Goal: Task Accomplishment & Management: Manage account settings

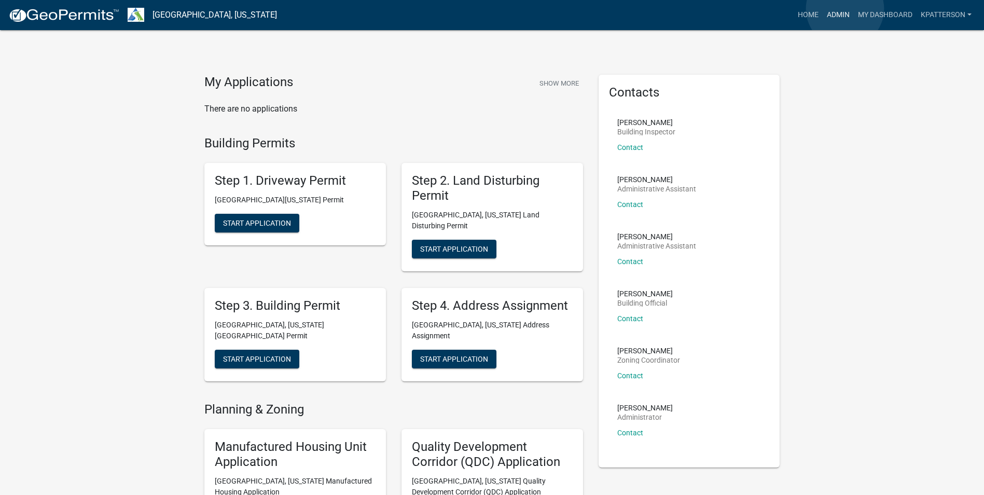
click at [845, 9] on link "Admin" at bounding box center [838, 15] width 31 height 20
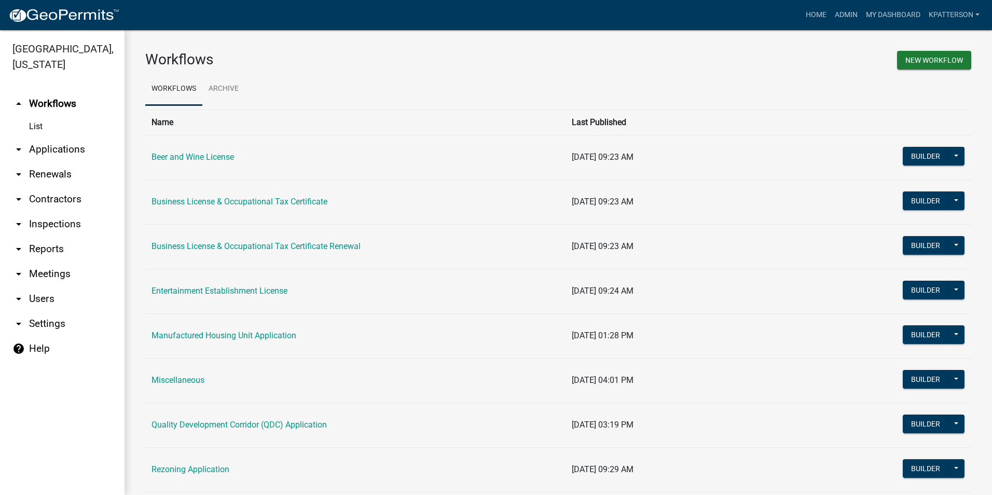
click at [53, 137] on link "arrow_drop_down Applications" at bounding box center [62, 149] width 124 height 25
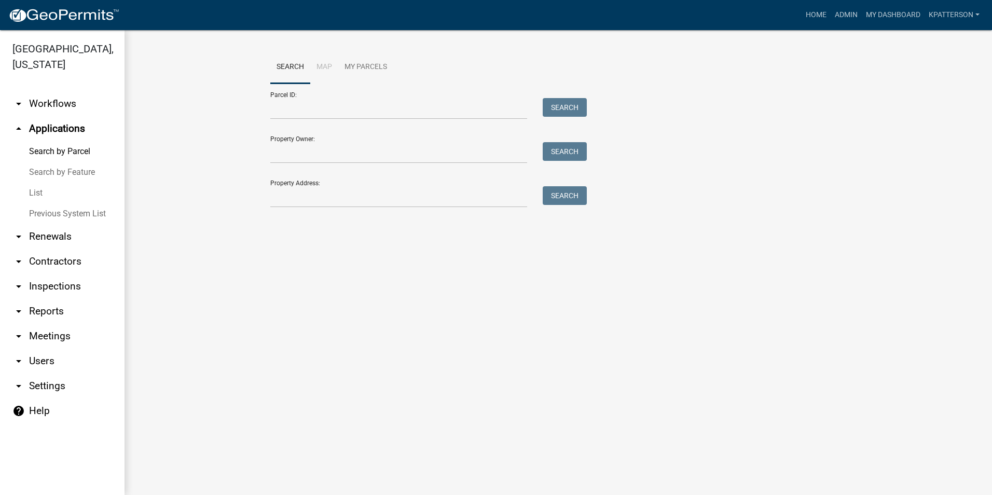
click at [331, 209] on div "Search Map My Parcels Parcel ID: Search Property Owner: Search Property Address…" at bounding box center [557, 134] width 591 height 166
click at [334, 190] on input "Property Address:" at bounding box center [398, 196] width 257 height 21
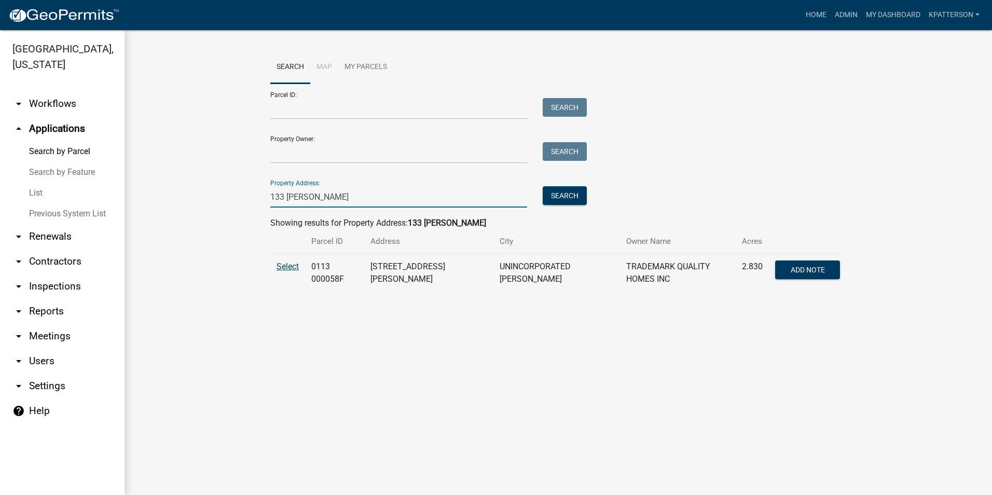
type input "133 kimbell"
click at [282, 271] on span "Select" at bounding box center [287, 266] width 22 height 10
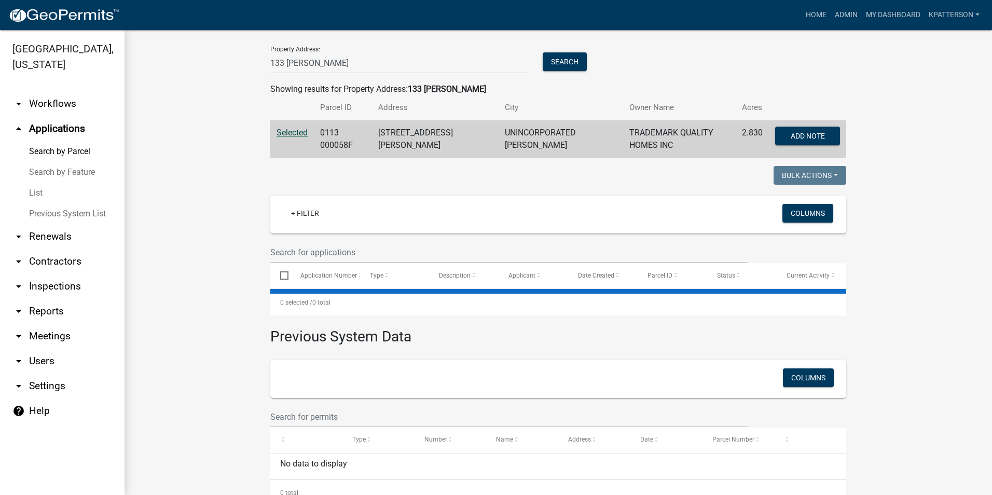
scroll to position [136, 0]
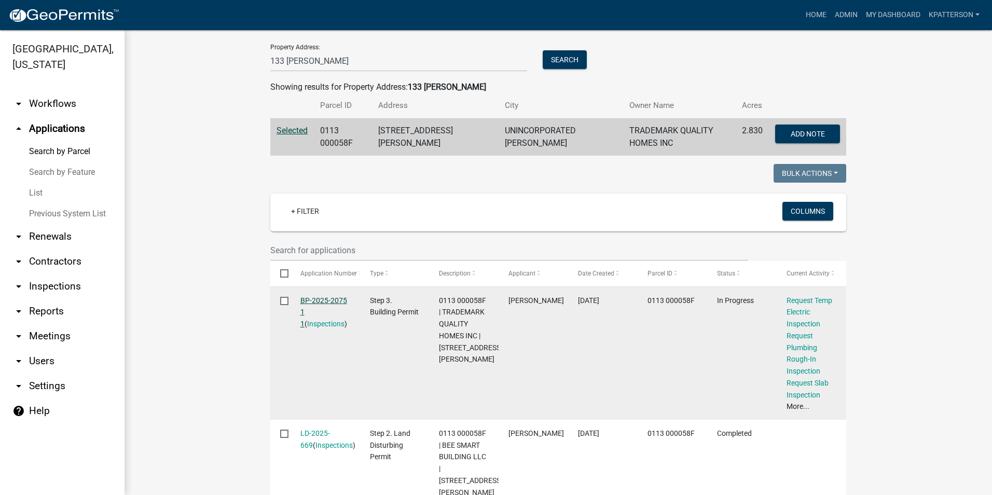
click at [311, 298] on link "BP-2025-2075 1 1" at bounding box center [323, 312] width 47 height 32
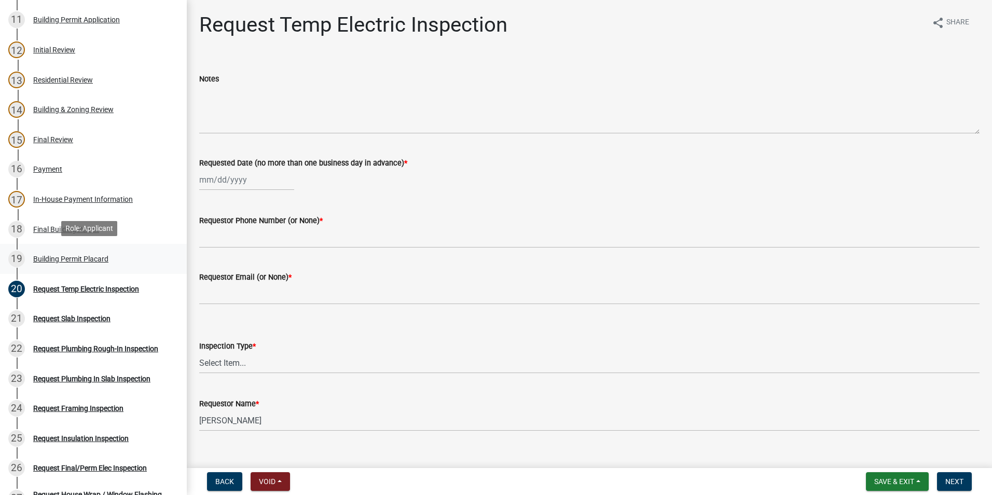
scroll to position [467, 0]
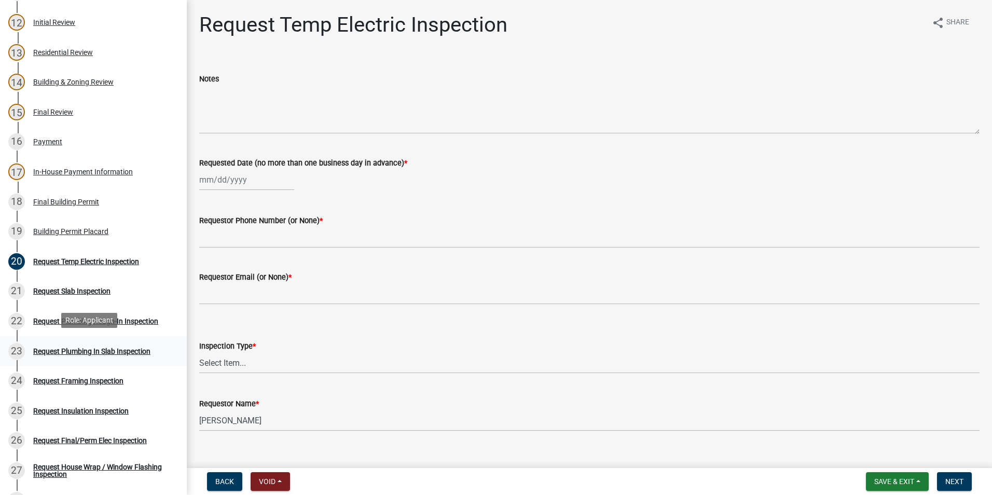
click at [74, 343] on div "23 Request Plumbing In Slab Inspection" at bounding box center [89, 351] width 162 height 17
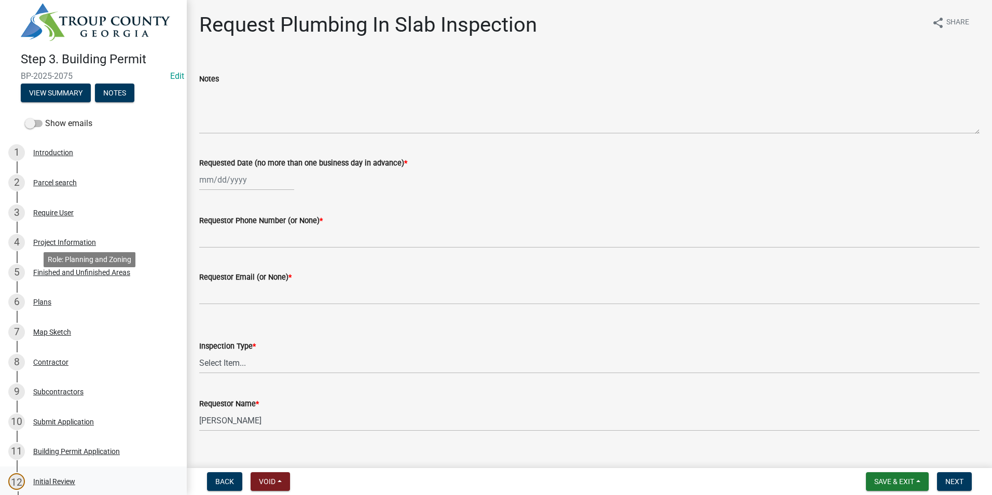
scroll to position [0, 0]
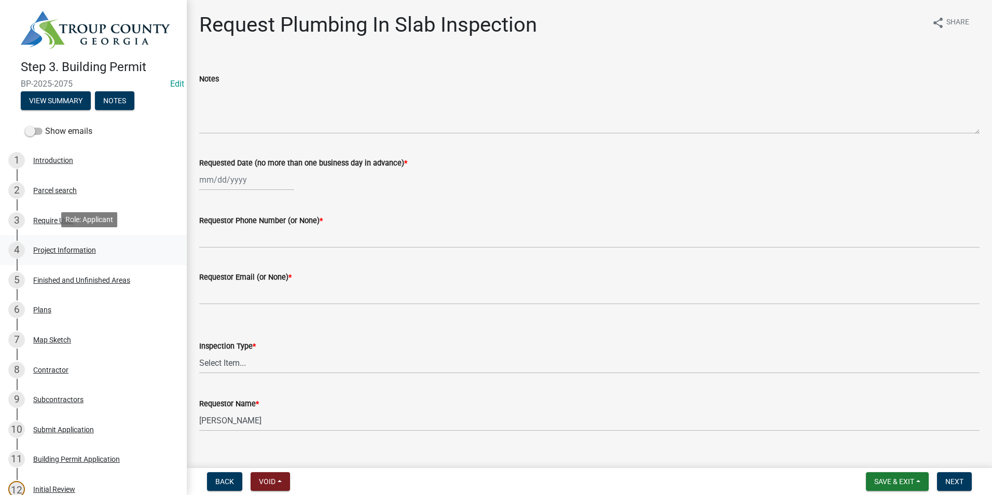
click at [97, 245] on div "4 Project Information" at bounding box center [89, 250] width 162 height 17
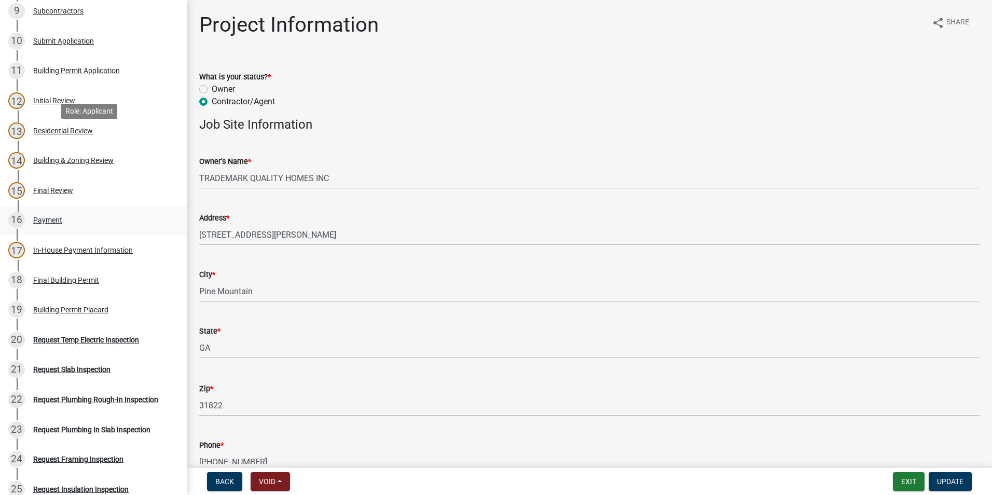
scroll to position [467, 0]
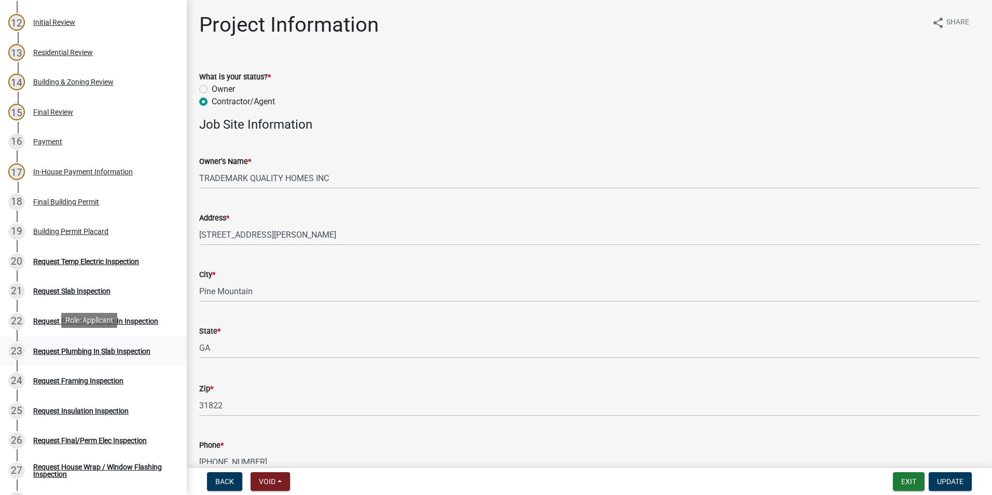
click at [82, 354] on div "23 Request Plumbing In Slab Inspection" at bounding box center [89, 351] width 162 height 17
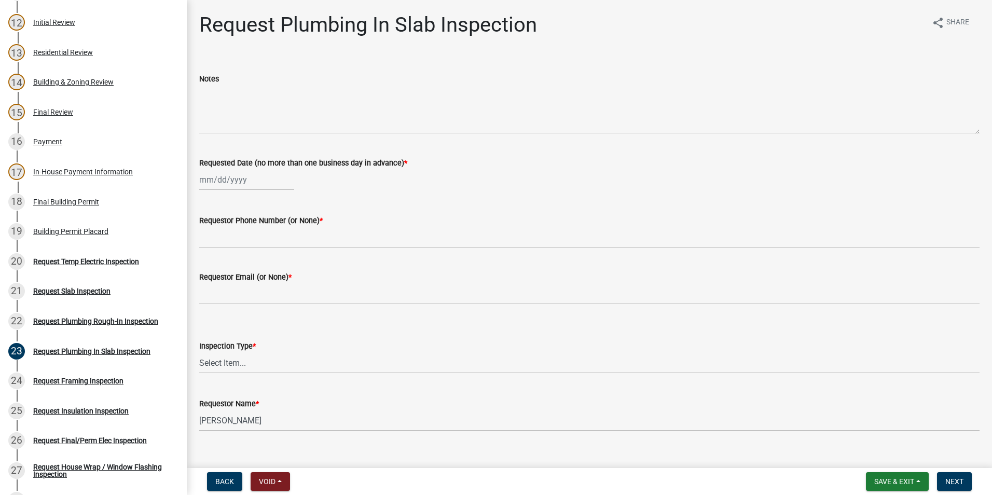
select select "9"
select select "2025"
click at [221, 183] on div "Jan Feb Mar Apr May Jun Jul Aug Sep Oct Nov Dec 1525 1526 1527 1528 1529 1530 1…" at bounding box center [246, 179] width 95 height 21
click at [230, 254] on div "9" at bounding box center [226, 251] width 17 height 17
type input "09/09/2025"
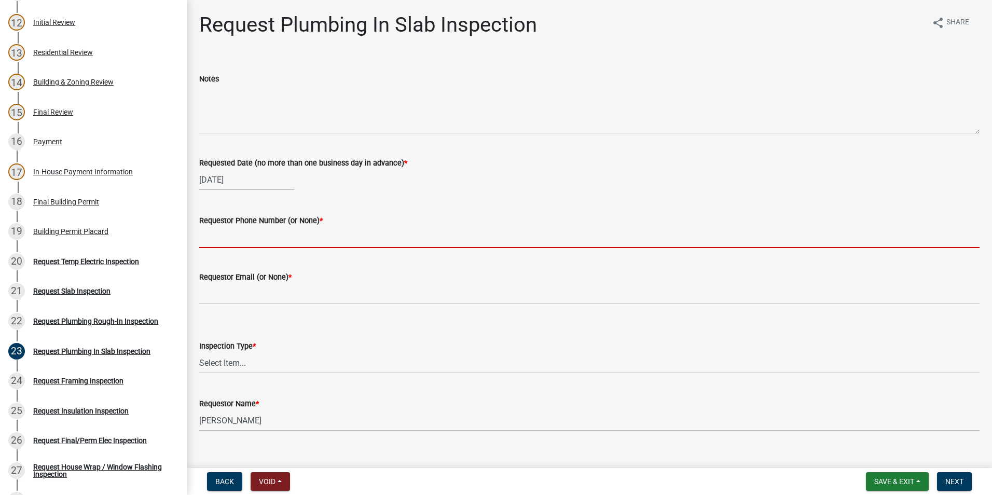
click at [230, 234] on input "Requestor Phone Number (or None) *" at bounding box center [589, 237] width 780 height 21
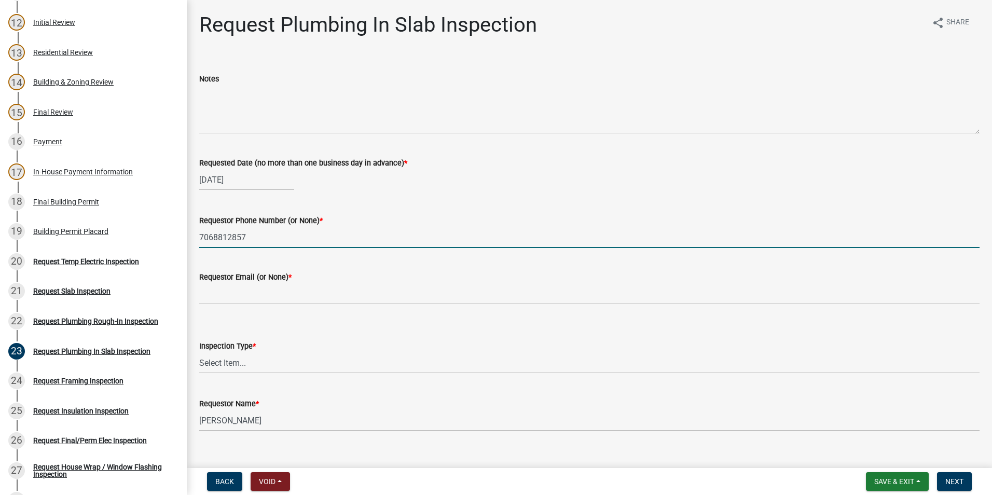
type input "7068812857"
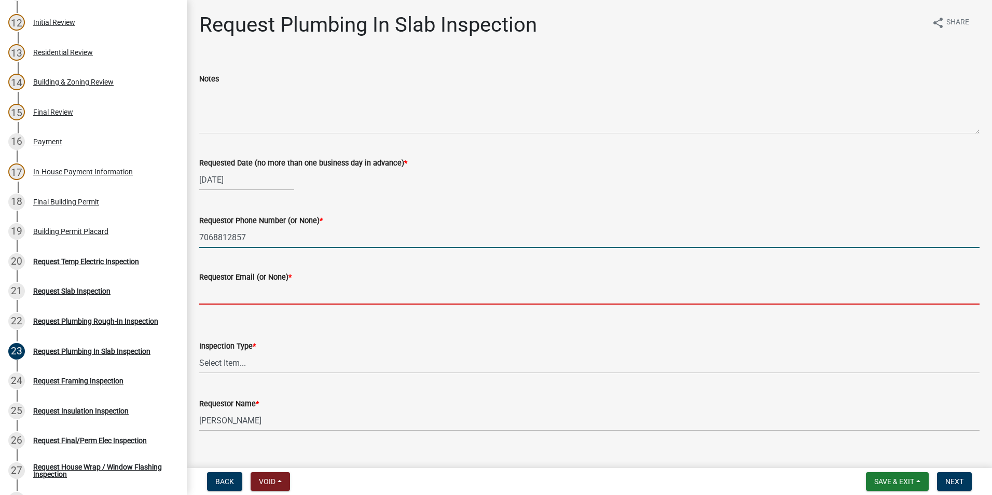
click at [276, 298] on input "Requestor Email (or None) *" at bounding box center [589, 293] width 780 height 21
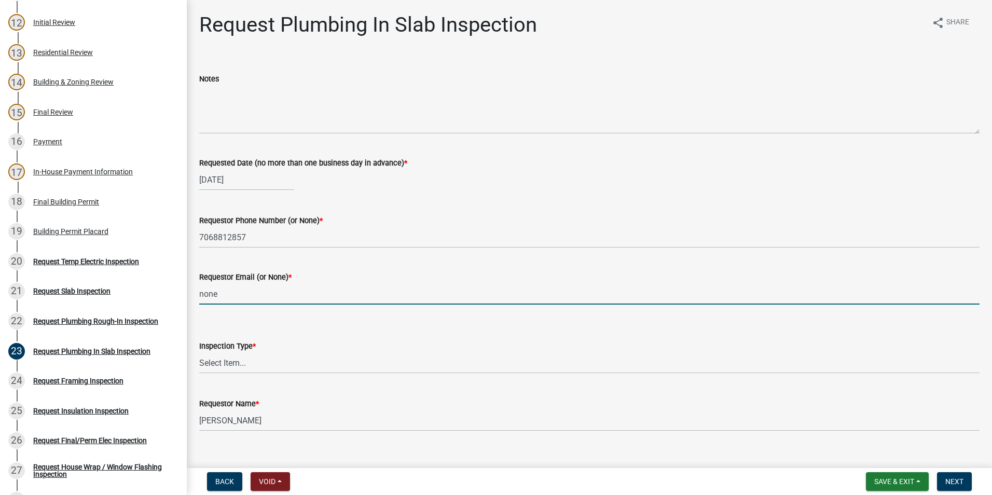
type input "none"
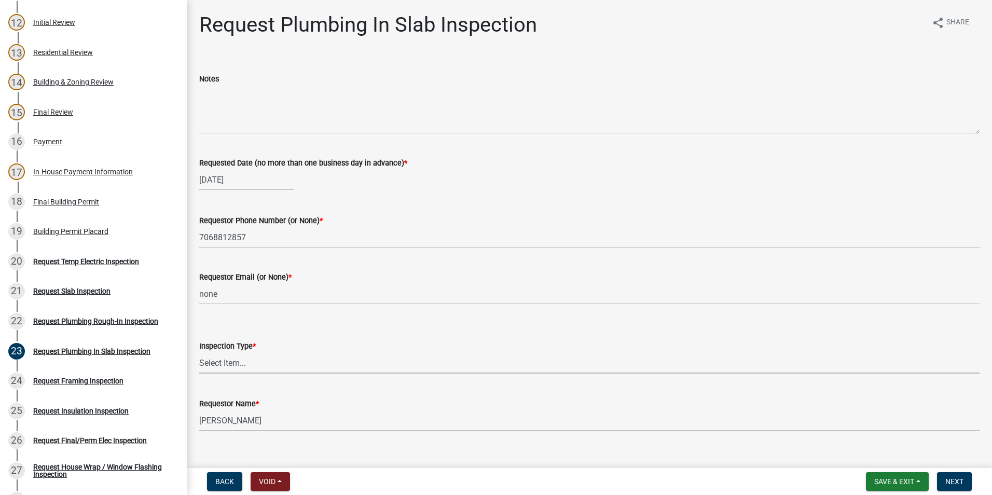
click at [224, 362] on select "Select Item... Plumbing In Slab" at bounding box center [589, 362] width 780 height 21
click at [199, 352] on select "Select Item... Plumbing In Slab" at bounding box center [589, 362] width 780 height 21
select select "0ba09e3c-889e-4090-ba6e-bf435437813b"
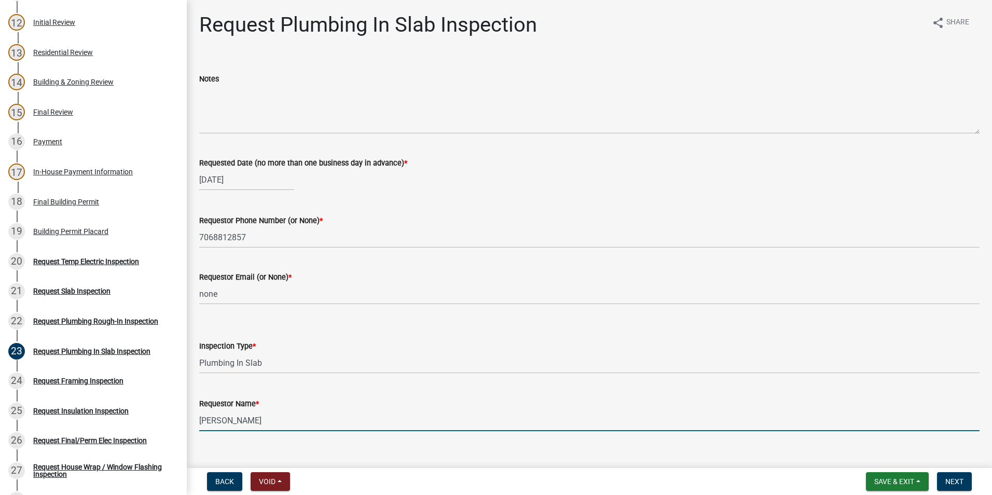
drag, startPoint x: 278, startPoint y: 419, endPoint x: 187, endPoint y: 426, distance: 91.5
click at [187, 426] on div "Request Plumbing In Slab Inspection share Share Notes Requested Date (no more t…" at bounding box center [589, 230] width 805 height 436
type input "Zach"
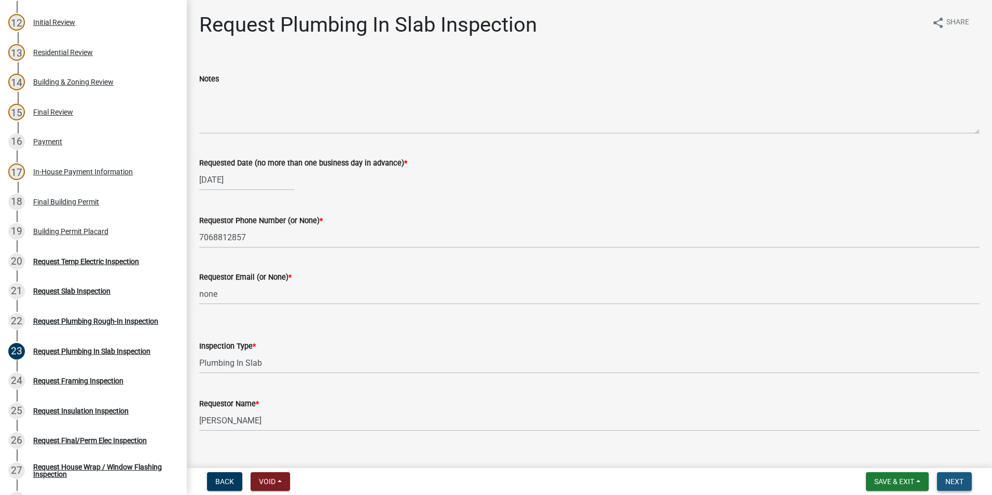
click at [947, 484] on span "Next" at bounding box center [954, 481] width 18 height 8
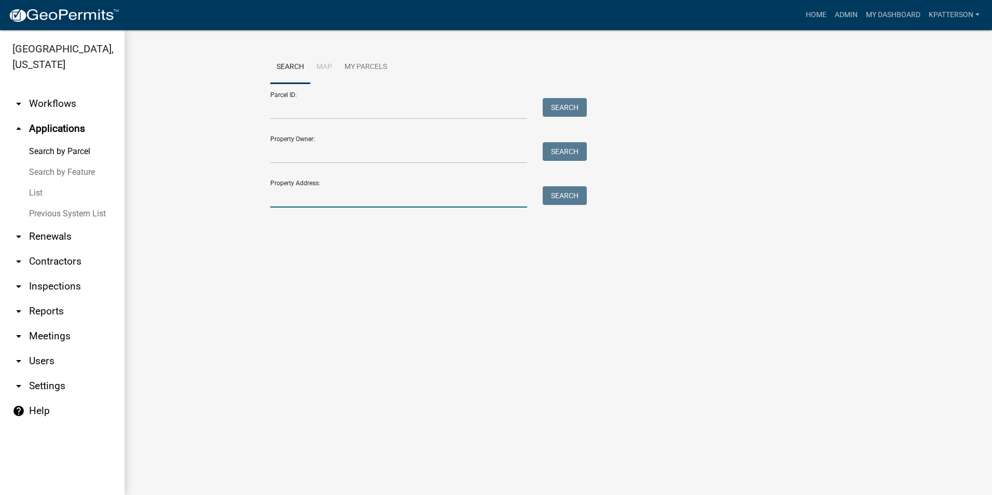
click at [304, 202] on input "Property Address:" at bounding box center [398, 196] width 257 height 21
type input "129 kimbell"
click at [554, 197] on button "Search" at bounding box center [564, 195] width 44 height 19
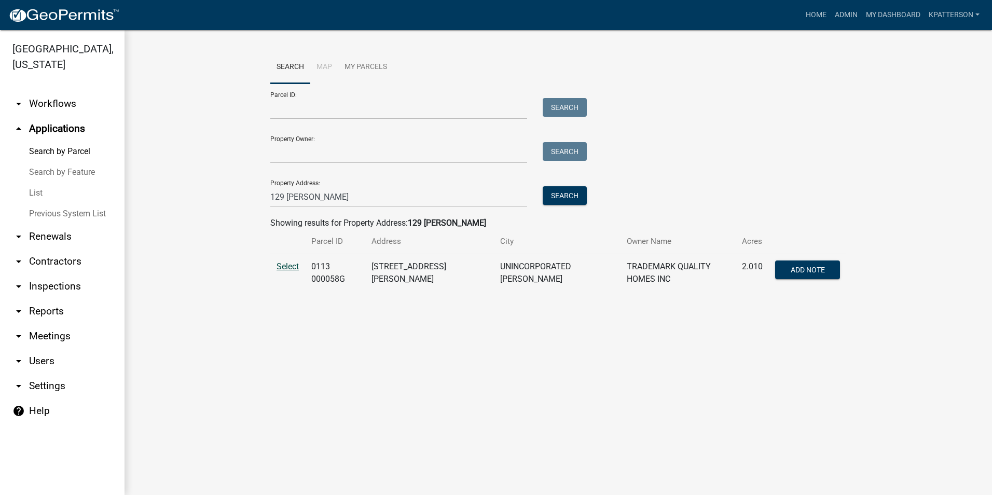
click at [284, 270] on span "Select" at bounding box center [287, 266] width 22 height 10
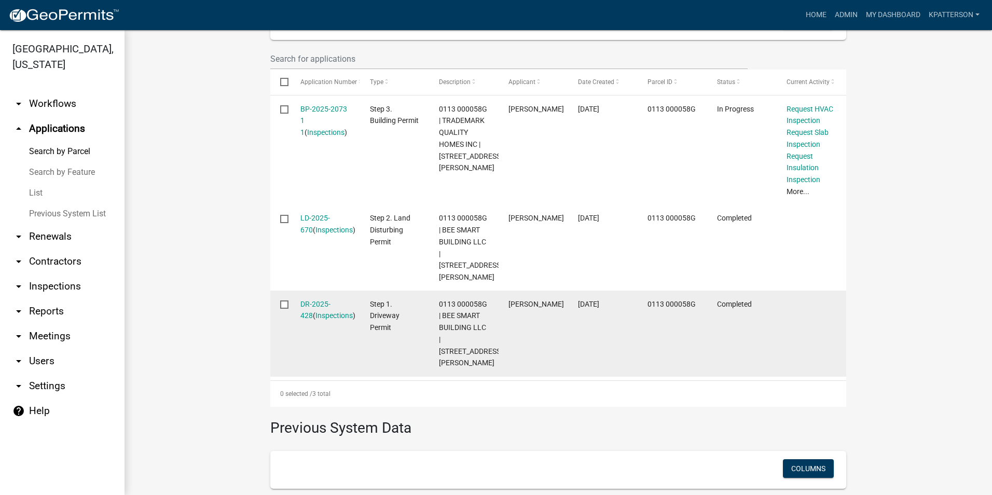
scroll to position [343, 0]
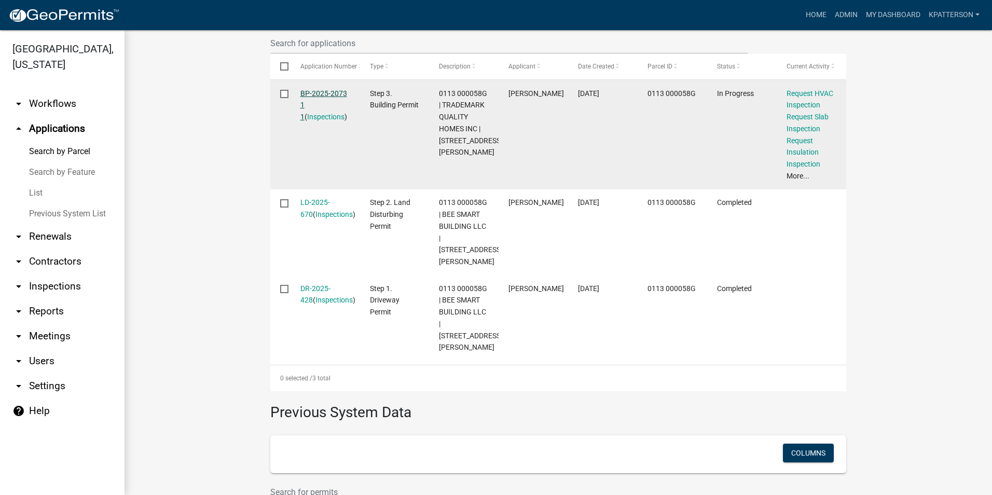
click at [316, 91] on link "BP-2025-2073 1 1" at bounding box center [323, 105] width 47 height 32
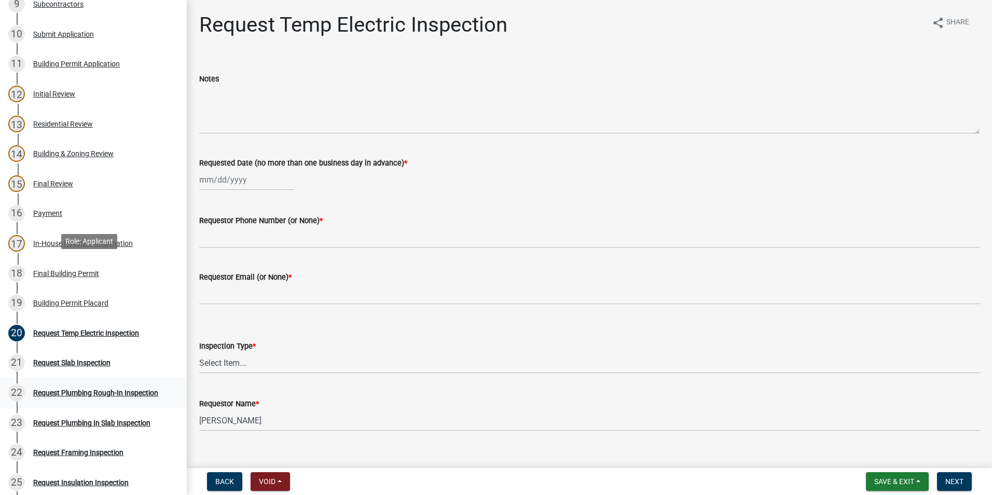
scroll to position [415, 0]
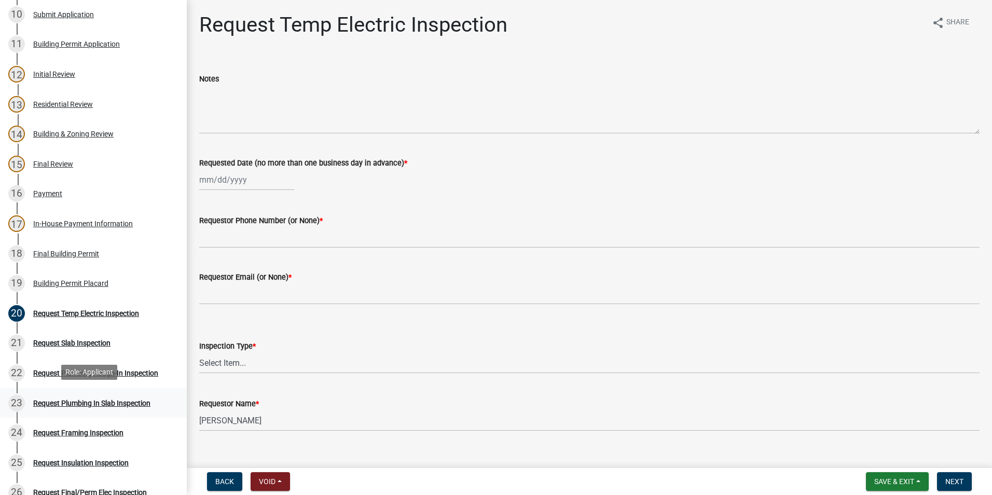
click at [84, 402] on div "Request Plumbing In Slab Inspection" at bounding box center [91, 402] width 117 height 7
click at [243, 183] on div at bounding box center [246, 179] width 95 height 21
select select "9"
select select "2025"
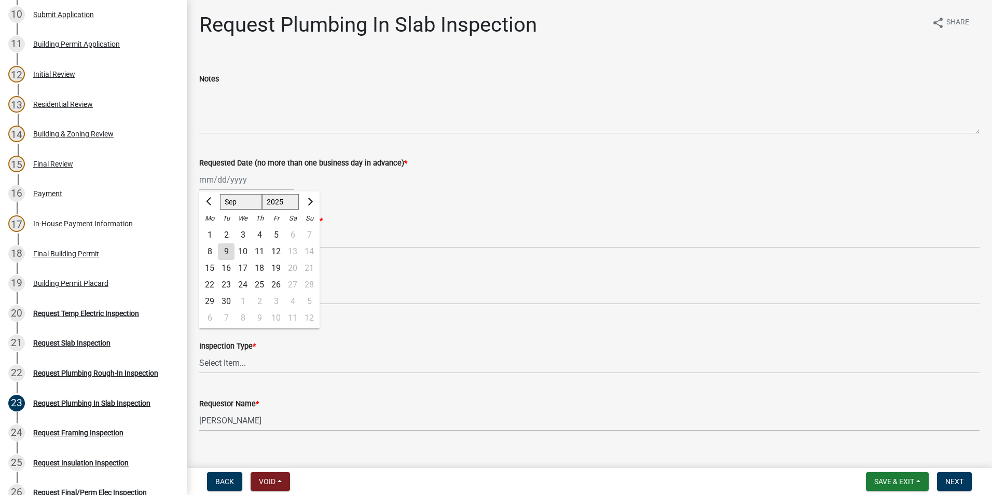
click at [219, 251] on div "9" at bounding box center [226, 251] width 17 height 17
type input "09/09/2025"
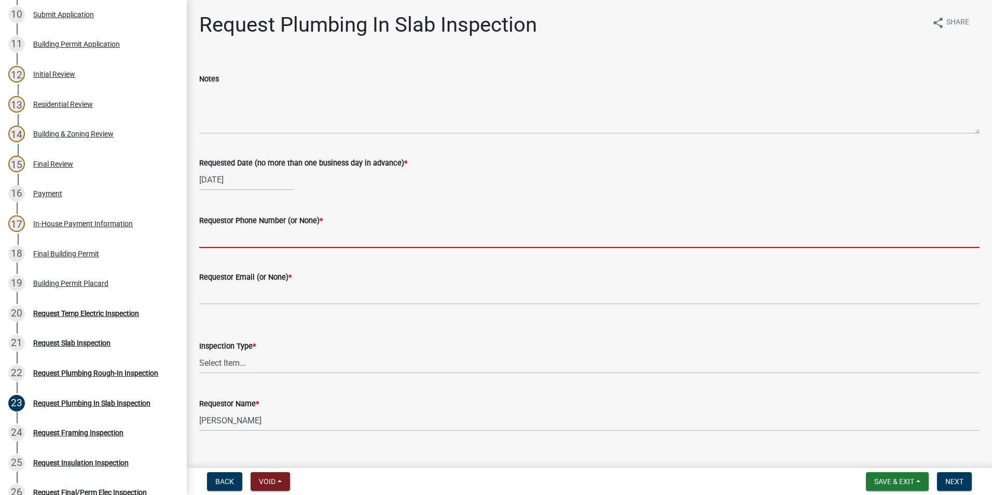
click at [210, 237] on input "Requestor Phone Number (or None) *" at bounding box center [589, 237] width 780 height 21
type input "7068812857"
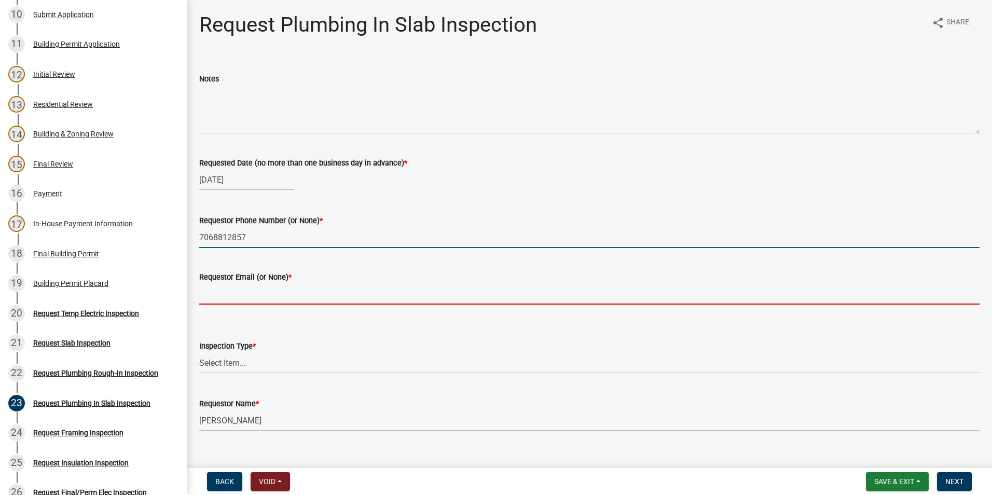
type input "none"
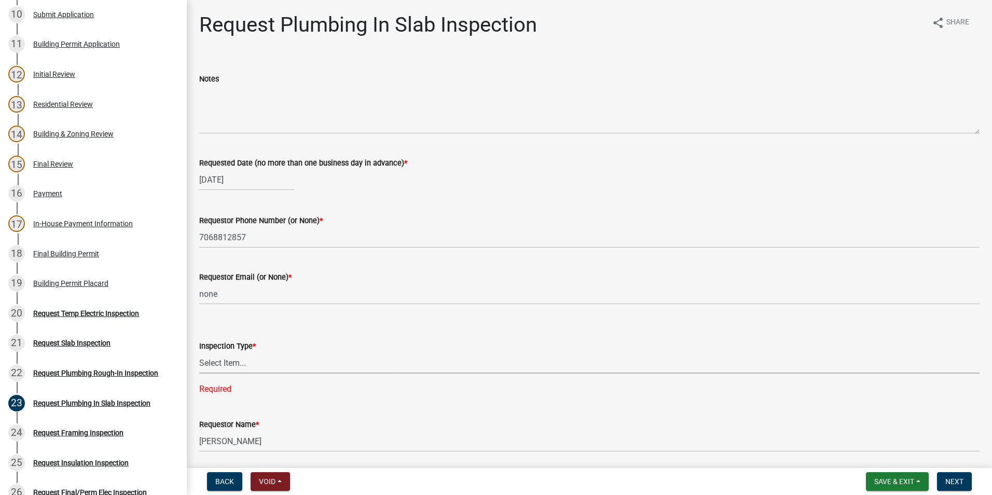
click at [251, 368] on select "Select Item... Plumbing In Slab" at bounding box center [589, 362] width 780 height 21
click at [199, 352] on select "Select Item... Plumbing In Slab" at bounding box center [589, 362] width 780 height 21
select select "0ba09e3c-889e-4090-ba6e-bf435437813b"
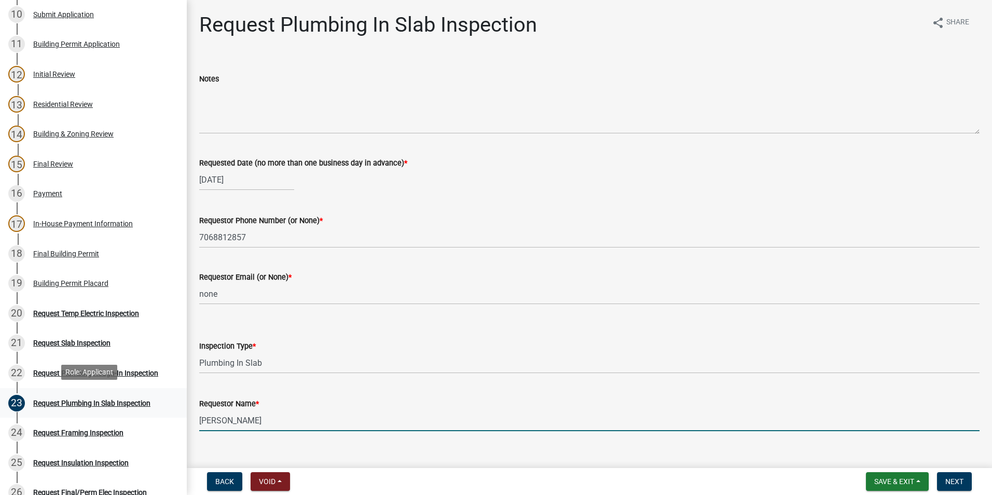
drag, startPoint x: 254, startPoint y: 415, endPoint x: 88, endPoint y: 411, distance: 166.0
click at [89, 411] on div "Step 3. Building Permit BP-2025-2073 Edit View Summary Notes Show emails 1 Intr…" at bounding box center [496, 247] width 992 height 495
type input "zach"
click at [960, 484] on span "Next" at bounding box center [954, 481] width 18 height 8
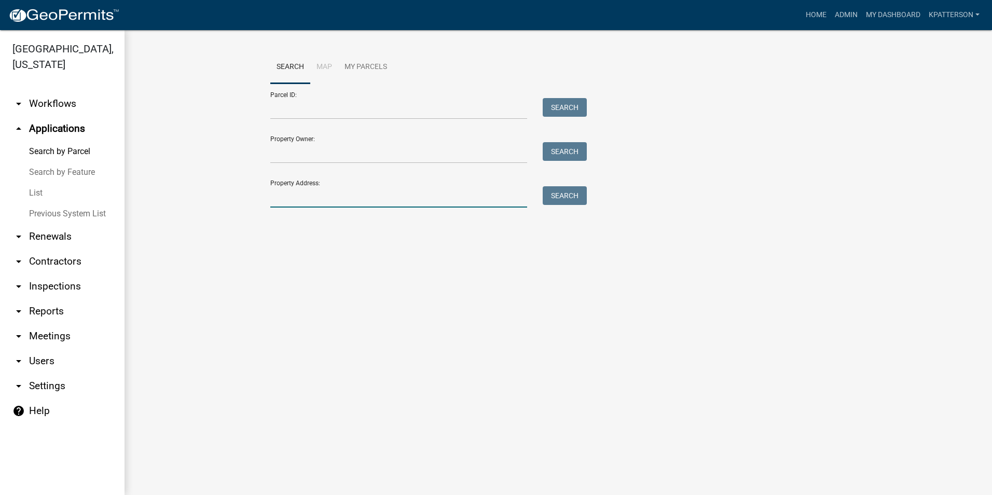
click at [308, 202] on input "Property Address:" at bounding box center [398, 196] width 257 height 21
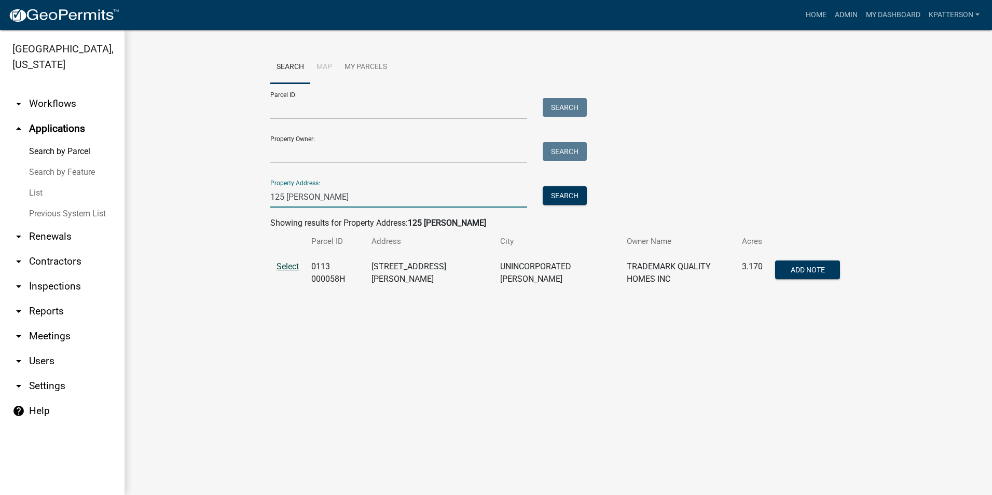
type input "125 kimbell"
click at [293, 265] on span "Select" at bounding box center [287, 266] width 22 height 10
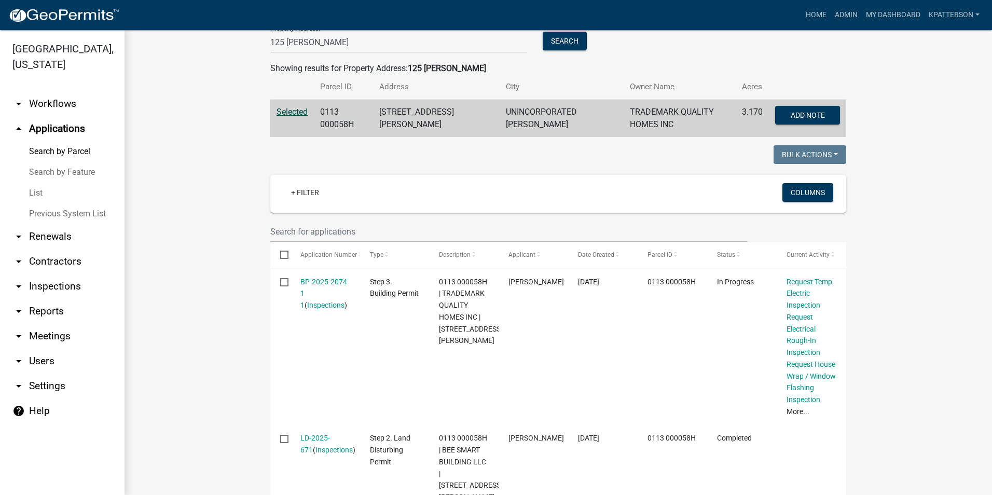
scroll to position [156, 0]
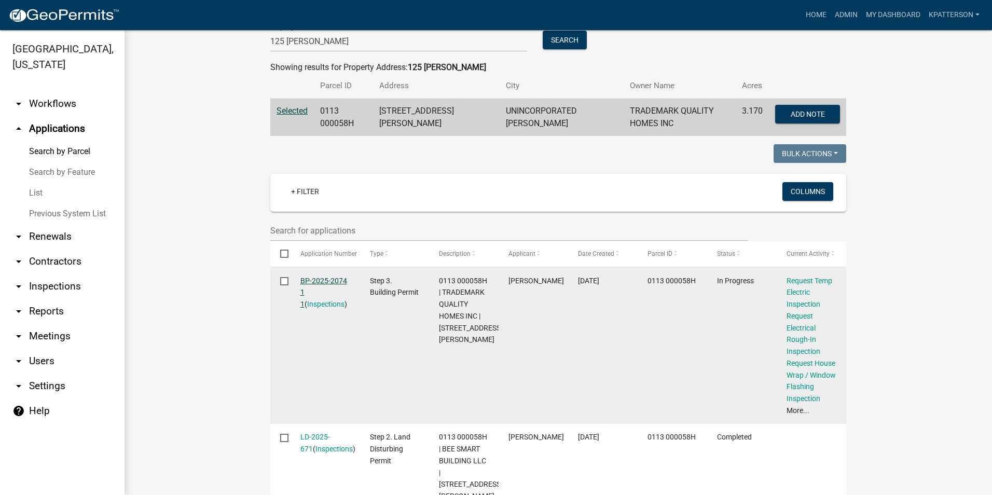
click at [302, 276] on link "BP-2025-2074 1 1" at bounding box center [323, 292] width 47 height 32
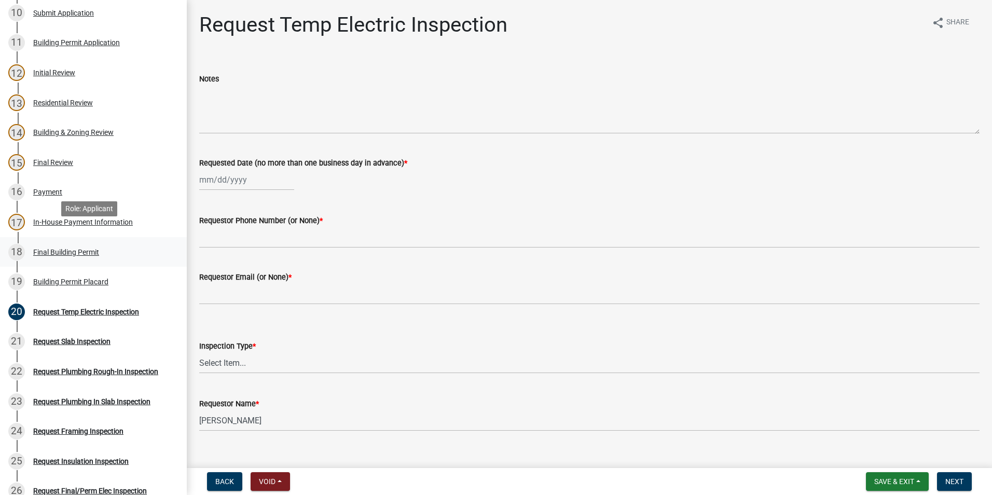
scroll to position [467, 0]
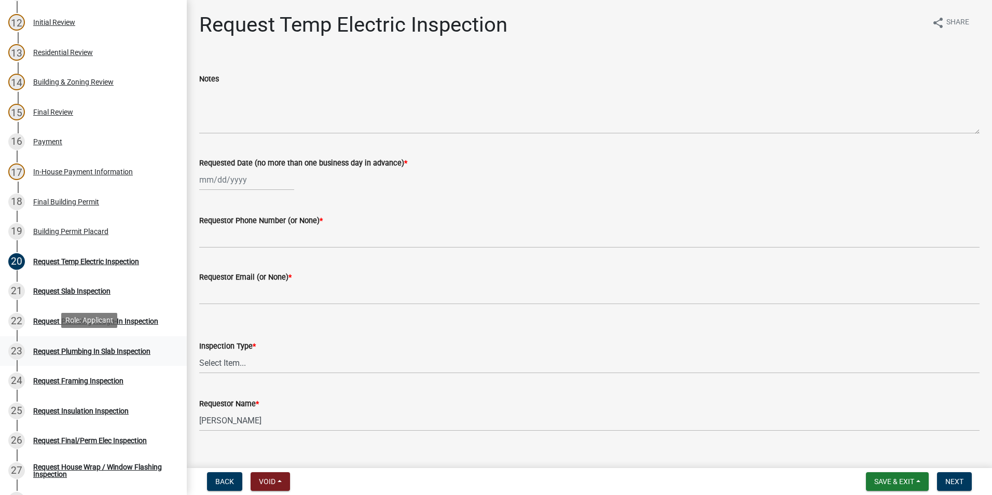
click at [112, 354] on div "23 Request Plumbing In Slab Inspection" at bounding box center [89, 351] width 162 height 17
click at [232, 184] on div at bounding box center [246, 179] width 95 height 21
select select "9"
select select "2025"
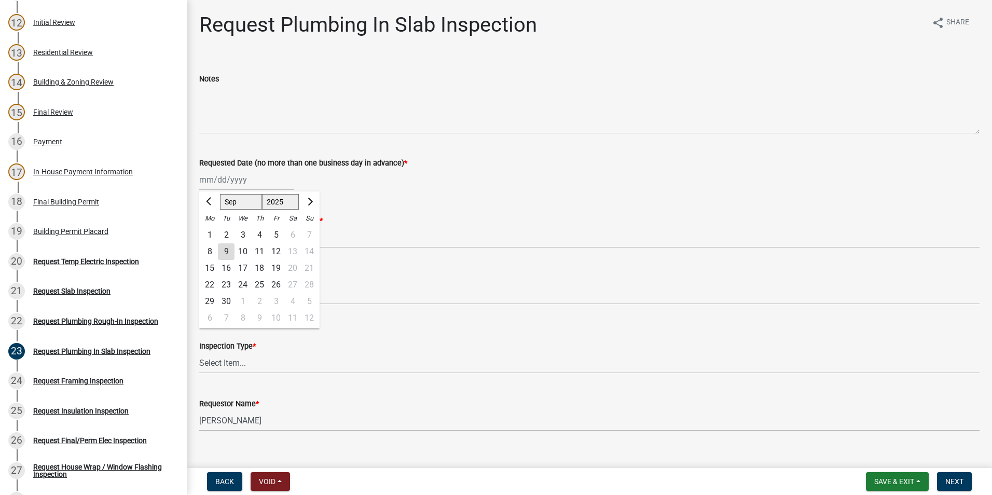
click at [230, 250] on div "9" at bounding box center [226, 251] width 17 height 17
type input "09/09/2025"
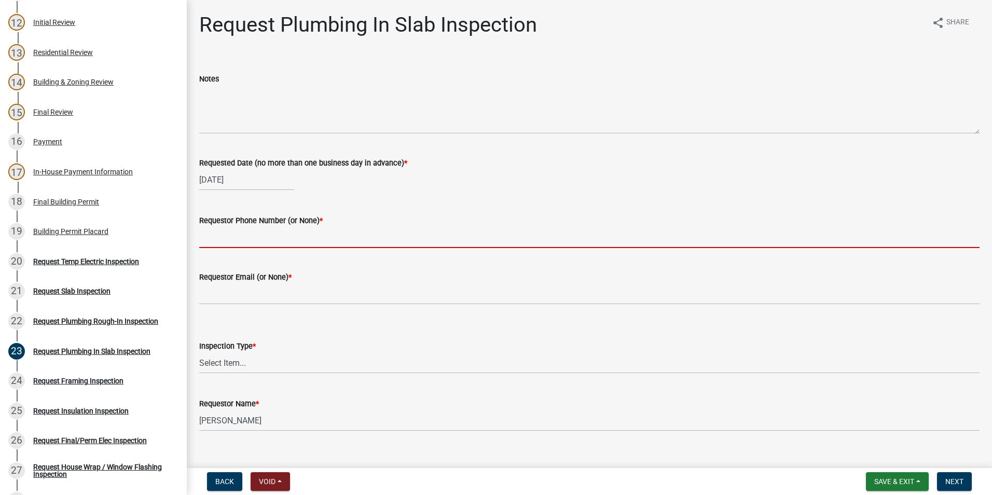
click at [230, 240] on input "Requestor Phone Number (or None) *" at bounding box center [589, 237] width 780 height 21
type input "7068812857"
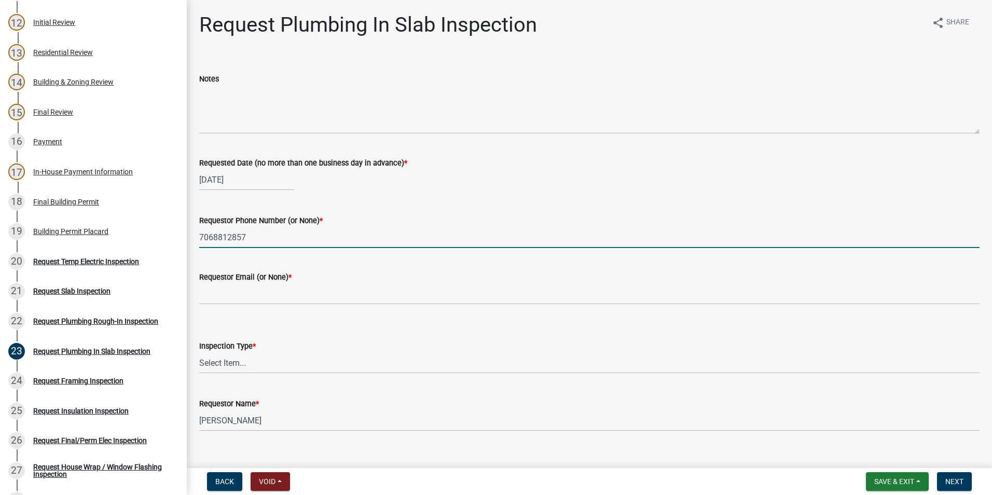
type input "none"
click at [260, 365] on select "Select Item... Plumbing In Slab" at bounding box center [589, 362] width 780 height 21
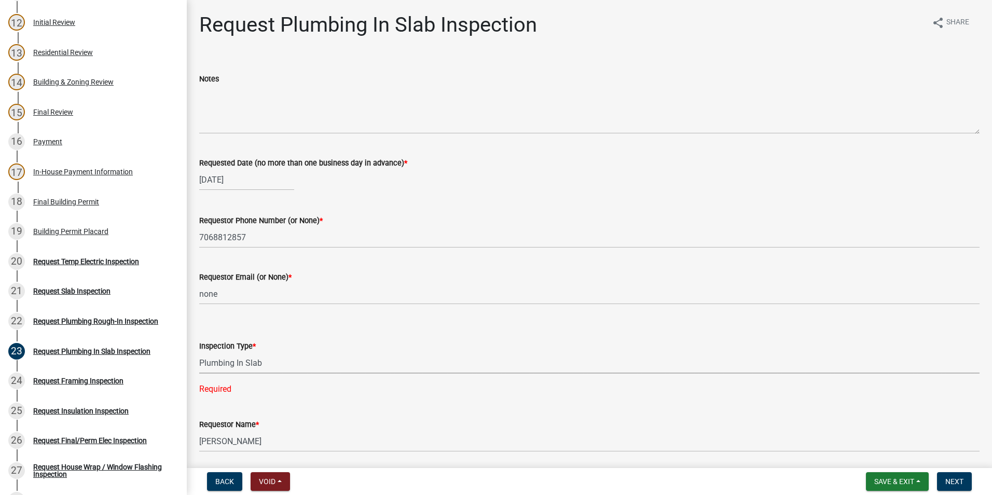
click at [199, 352] on select "Select Item... Plumbing In Slab" at bounding box center [589, 362] width 780 height 21
select select "0ba09e3c-889e-4090-ba6e-bf435437813b"
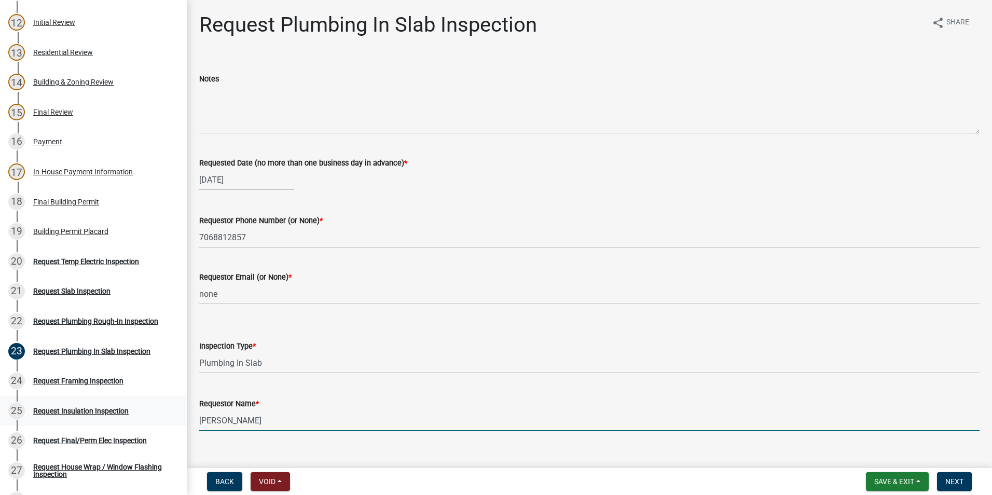
drag, startPoint x: 277, startPoint y: 411, endPoint x: 177, endPoint y: 405, distance: 100.3
click at [176, 413] on div "Step 3. Building Permit BP-2025-2074 Edit View Summary Notes Show emails 1 Intr…" at bounding box center [496, 247] width 992 height 495
type input "\"
type input "zach"
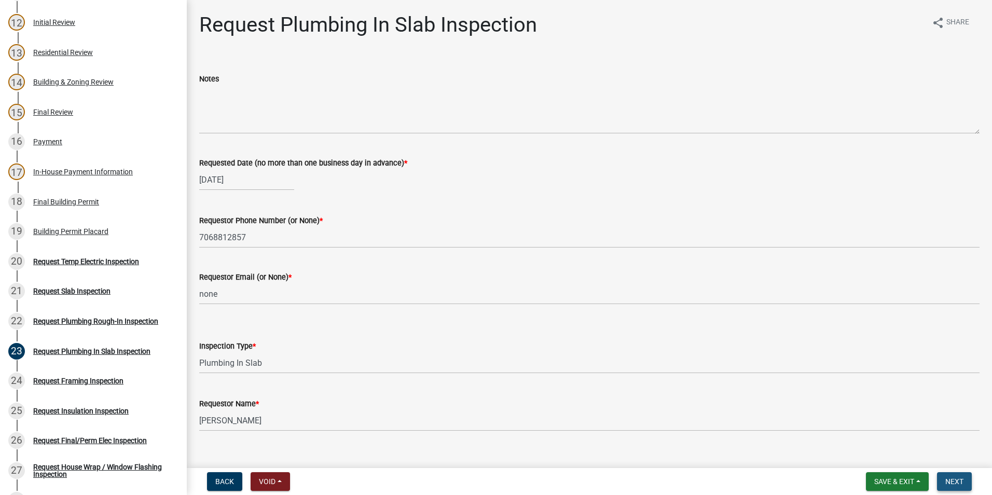
click at [948, 480] on span "Next" at bounding box center [954, 481] width 18 height 8
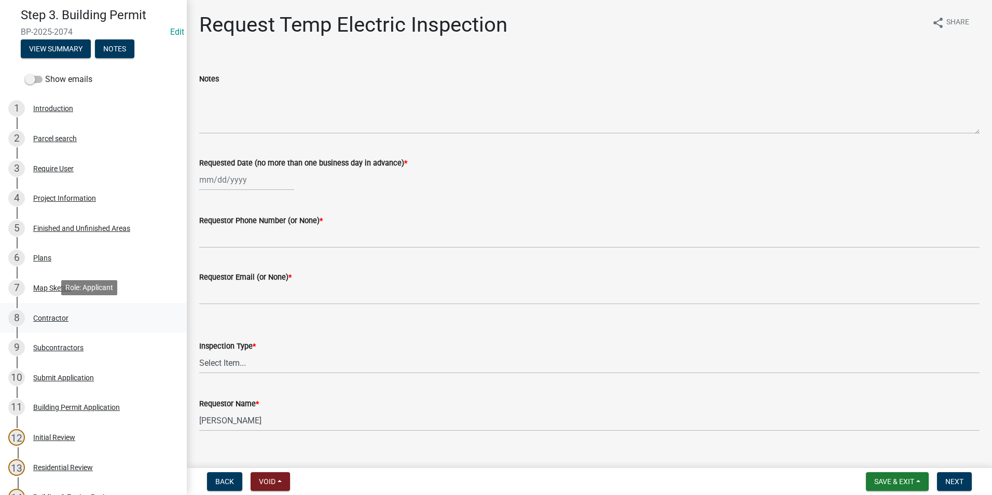
scroll to position [0, 0]
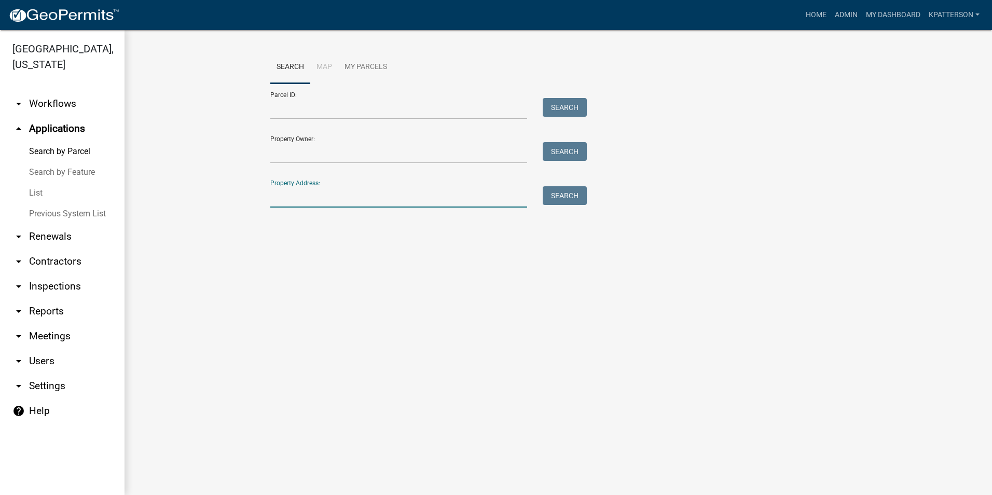
click at [340, 196] on input "Property Address:" at bounding box center [398, 196] width 257 height 21
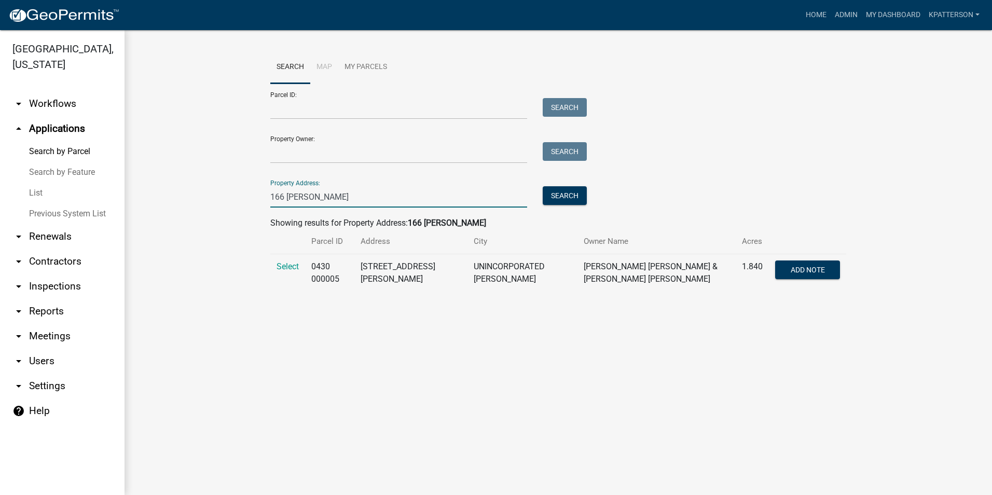
type input "166 wilson"
click at [282, 260] on td "Select" at bounding box center [287, 273] width 35 height 38
click at [287, 264] on span "Select" at bounding box center [287, 266] width 22 height 10
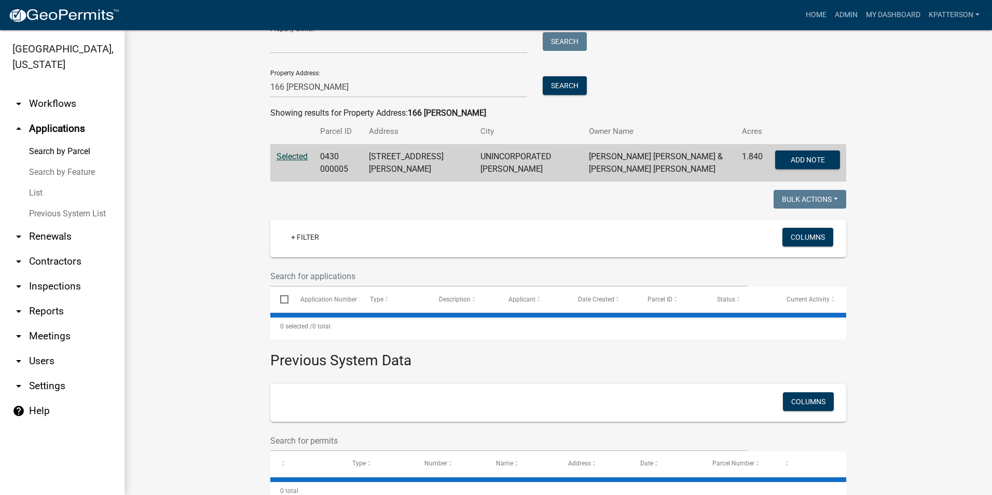
scroll to position [139, 0]
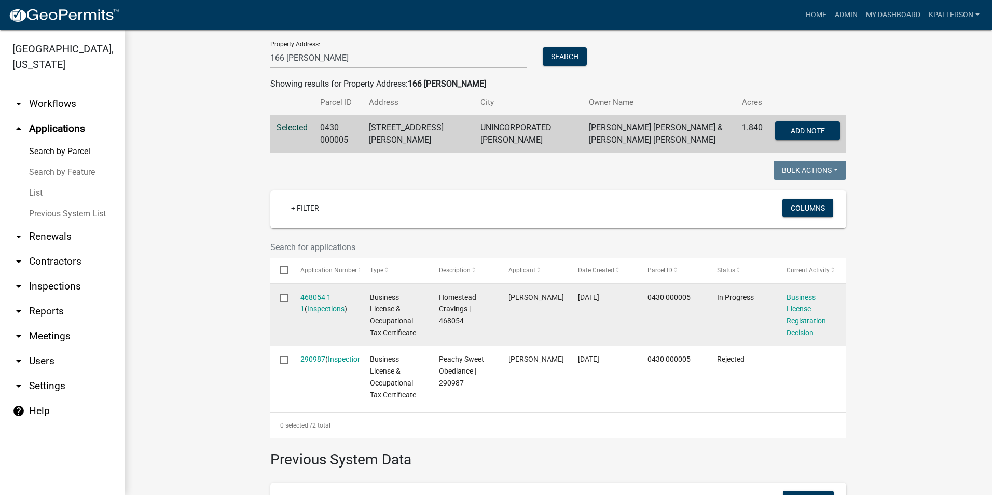
click at [781, 312] on datatable-body-cell "Business License Registration Decision" at bounding box center [810, 315] width 69 height 62
click at [792, 311] on link "Business License Registration Decision" at bounding box center [805, 315] width 39 height 44
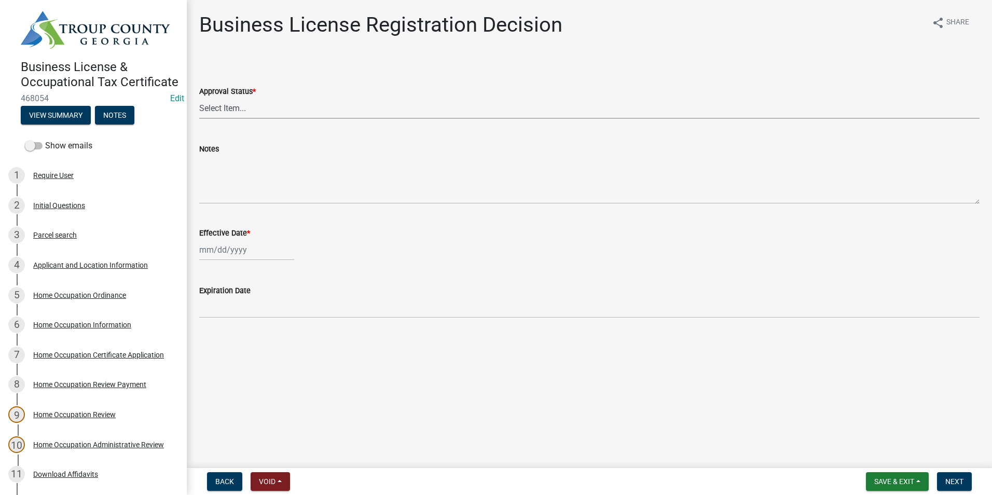
click at [245, 112] on select "Select Item... Approved Denied" at bounding box center [589, 108] width 780 height 21
click at [199, 98] on select "Select Item... Approved Denied" at bounding box center [589, 108] width 780 height 21
select select "4b86b809-39dd-4c68-9f3d-fdb3e7050482"
click at [245, 249] on div at bounding box center [246, 249] width 95 height 21
select select "9"
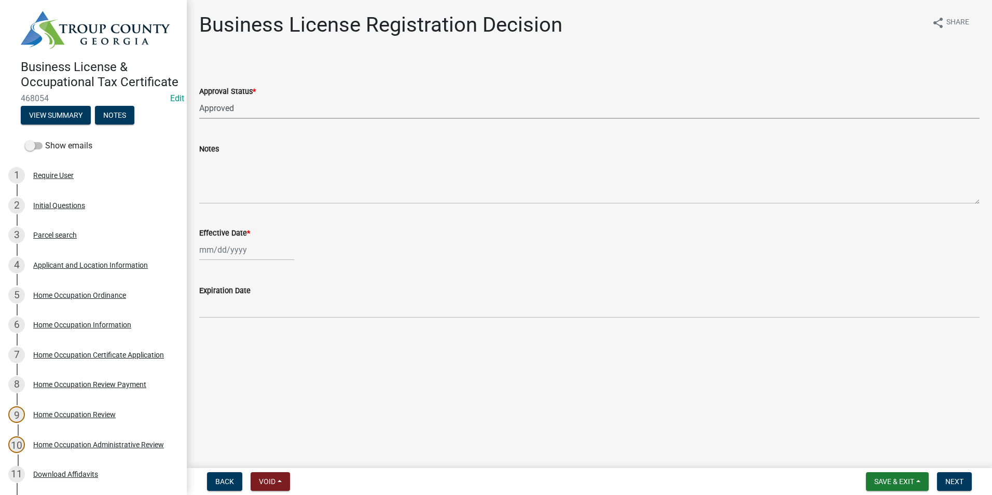
select select "2025"
click at [229, 317] on div "9" at bounding box center [226, 321] width 17 height 17
type input "09/09/2025"
click at [944, 481] on button "Next" at bounding box center [954, 481] width 35 height 19
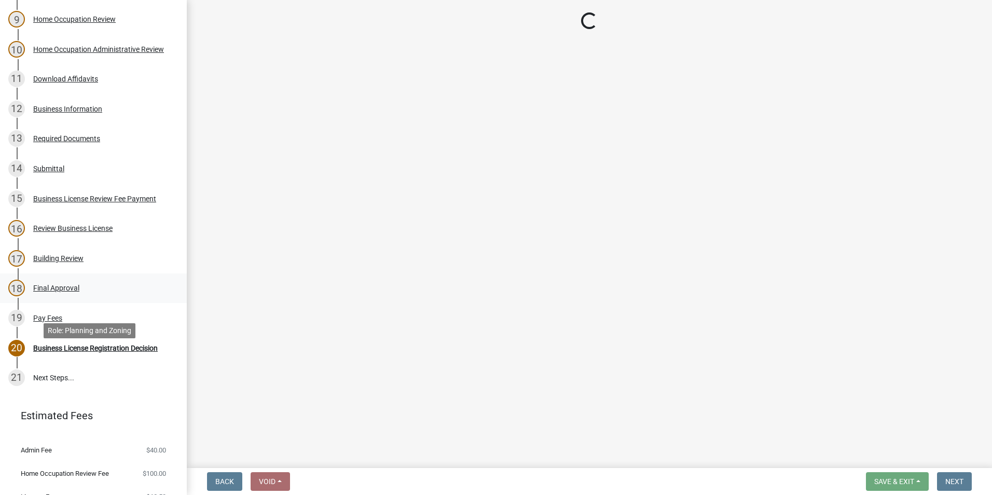
scroll to position [415, 0]
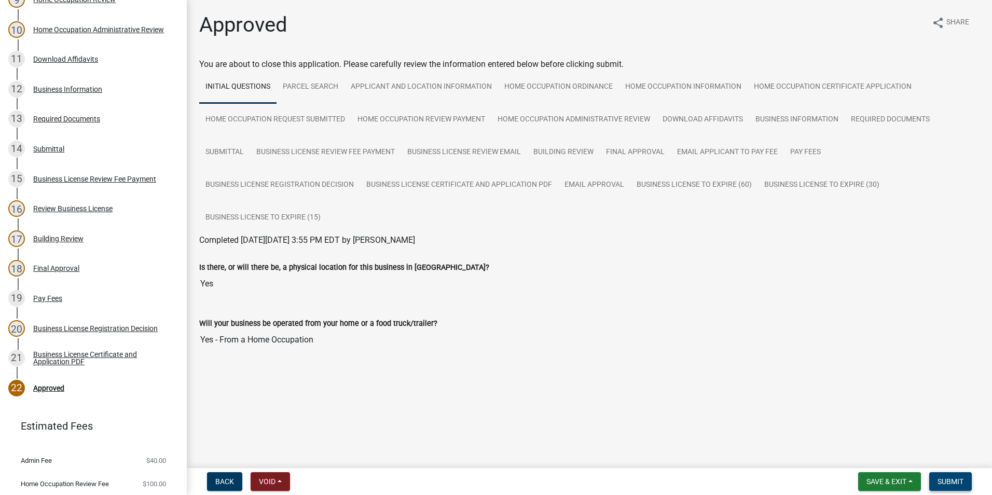
click at [944, 480] on span "Submit" at bounding box center [950, 481] width 26 height 8
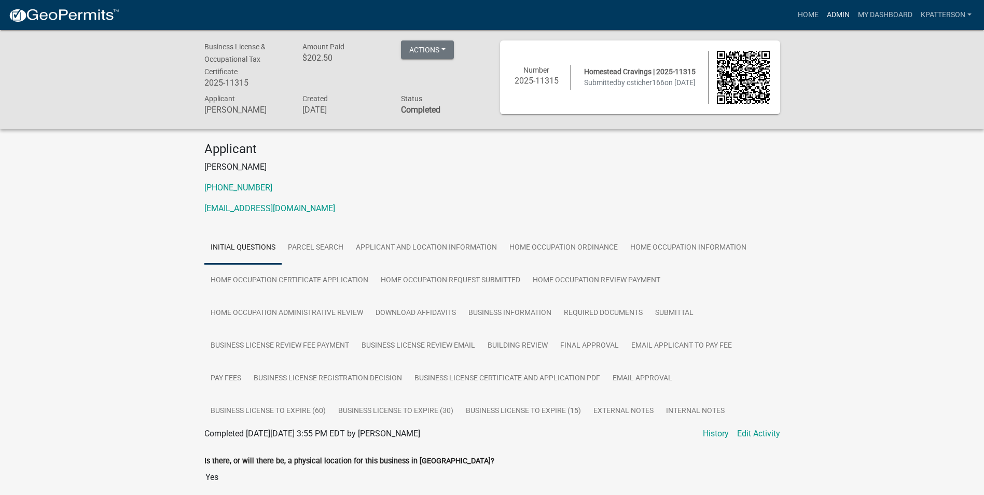
click at [837, 17] on link "Admin" at bounding box center [838, 15] width 31 height 20
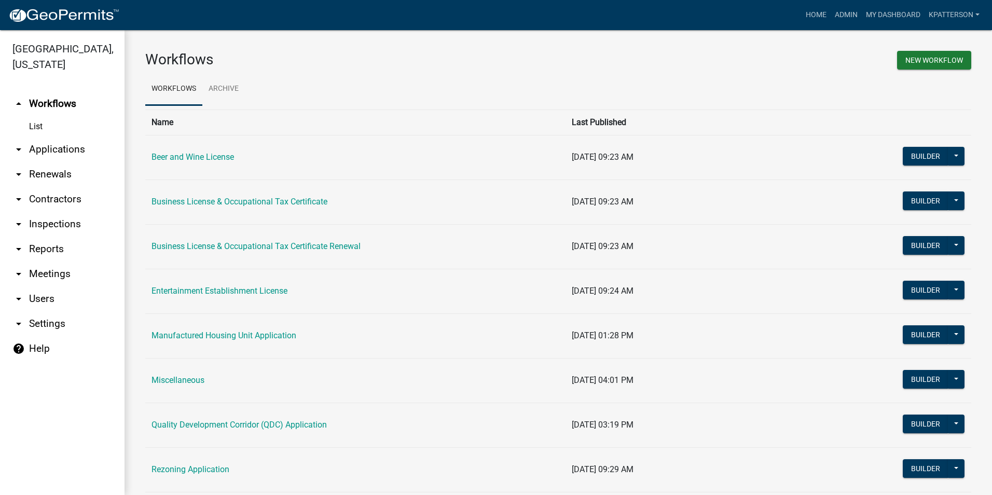
click at [68, 137] on link "arrow_drop_down Applications" at bounding box center [62, 149] width 124 height 25
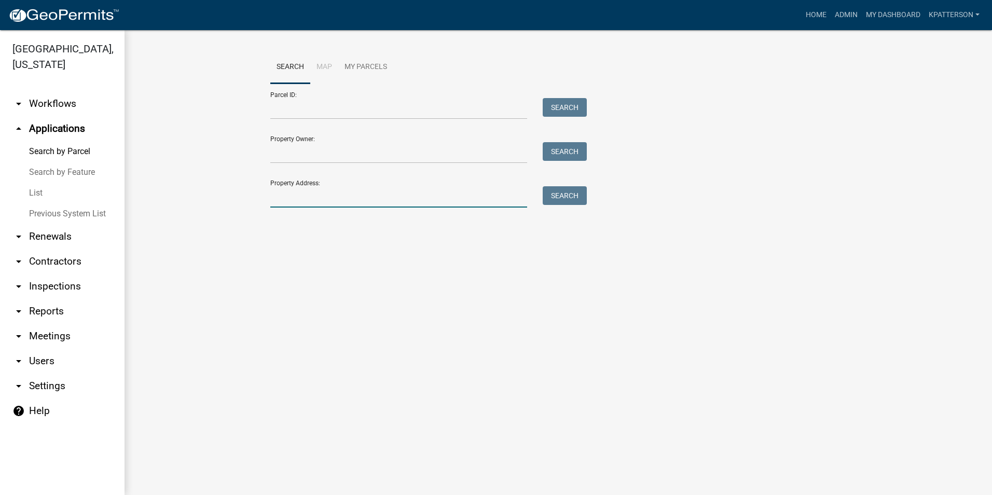
click at [307, 201] on input "Property Address:" at bounding box center [398, 196] width 257 height 21
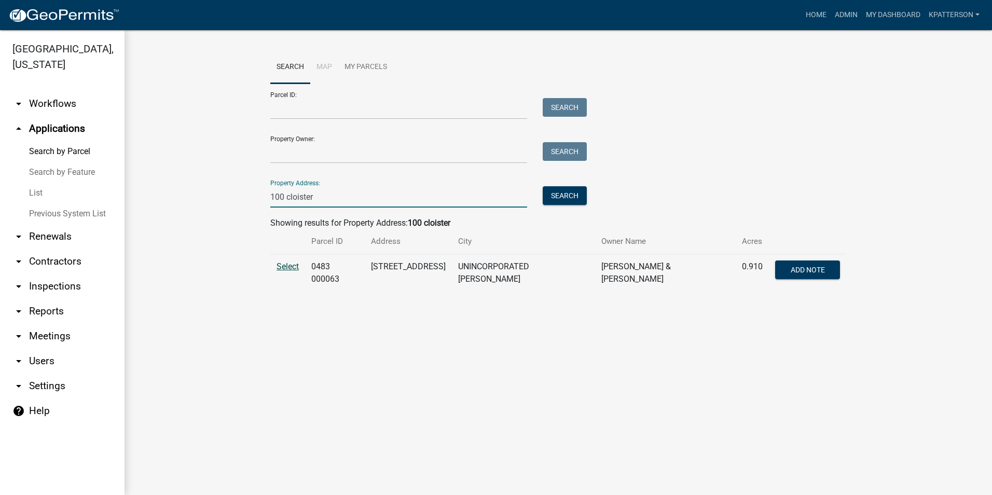
type input "100 cloister"
click at [281, 266] on span "Select" at bounding box center [287, 266] width 22 height 10
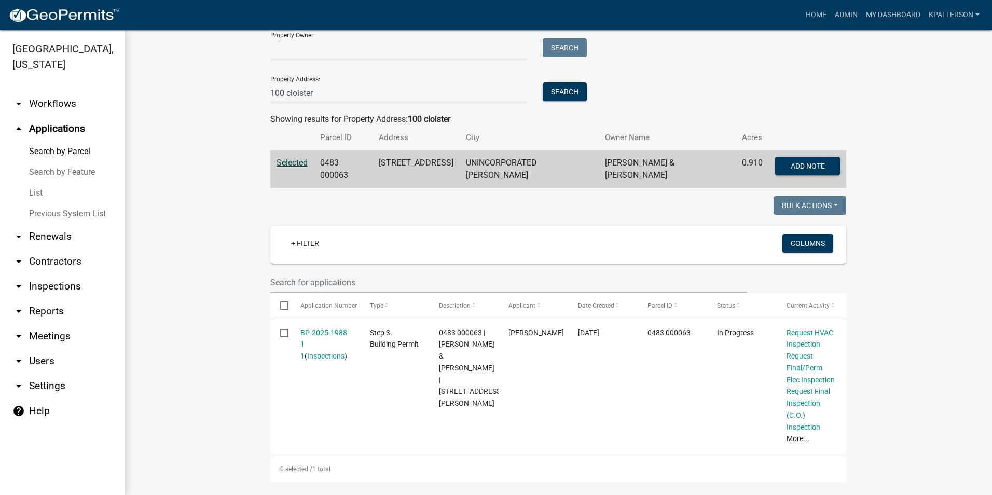
scroll to position [156, 0]
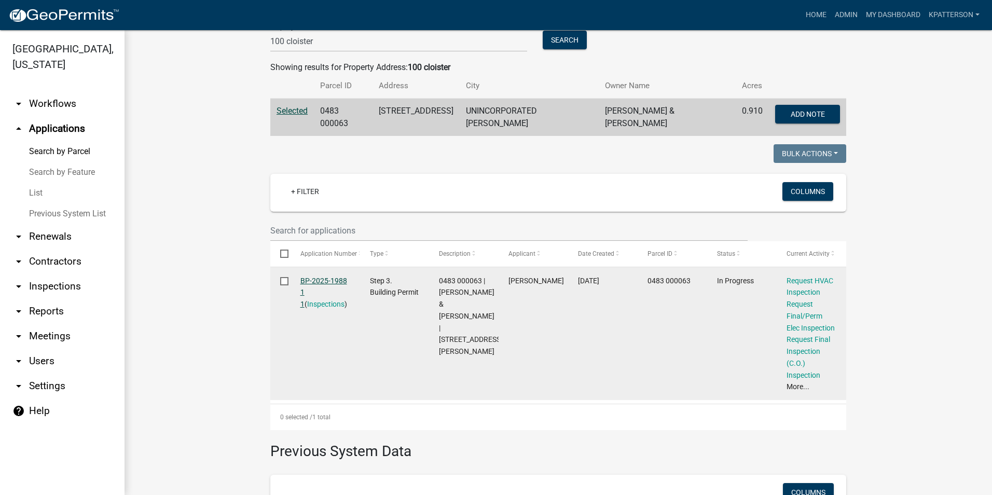
click at [329, 277] on link "BP-2025-1988 1 1" at bounding box center [323, 292] width 47 height 32
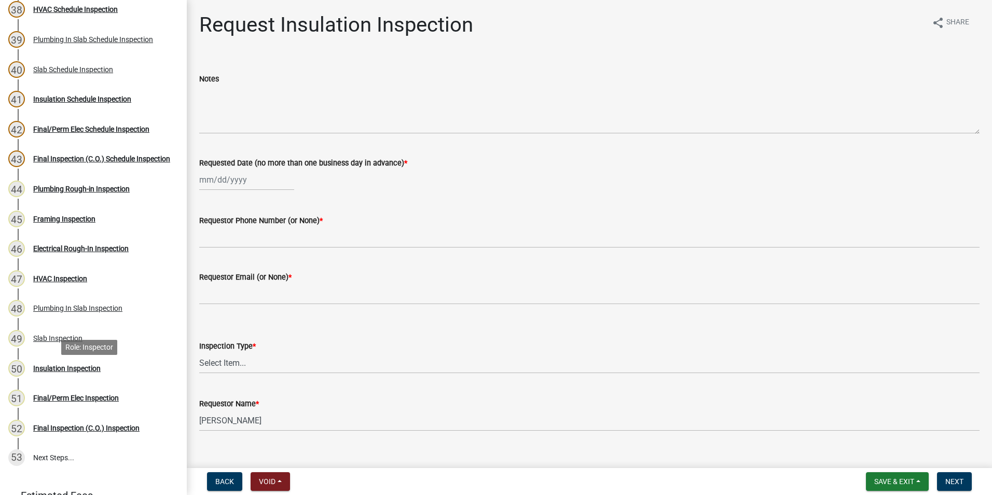
scroll to position [1328, 0]
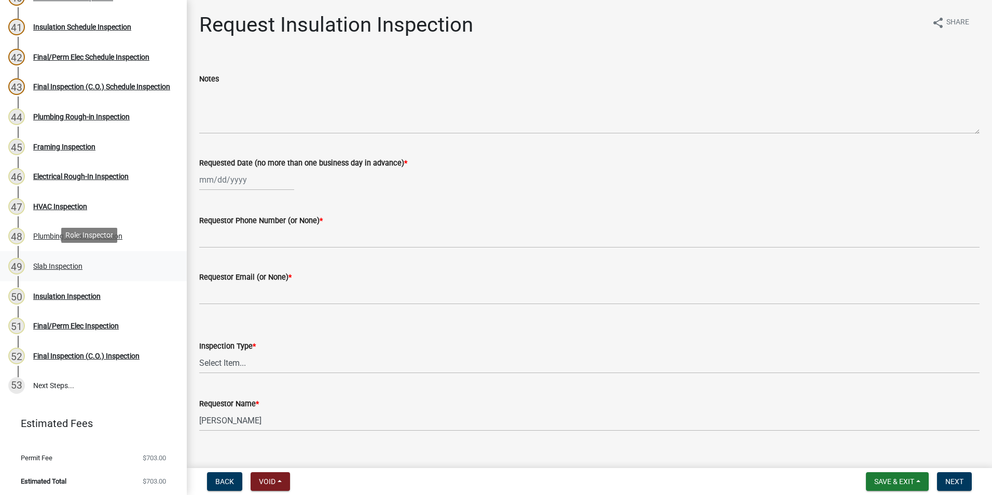
click at [91, 264] on div "49 Slab Inspection" at bounding box center [89, 266] width 162 height 17
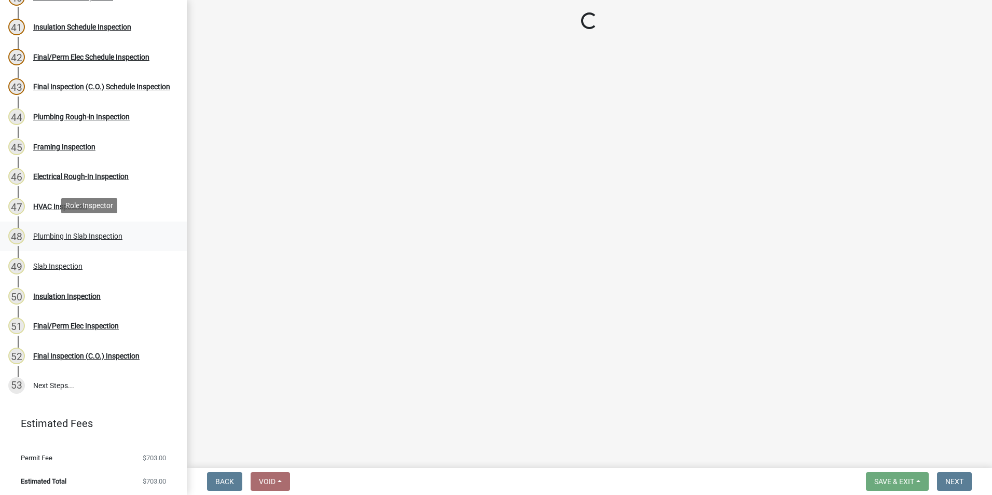
click at [87, 244] on link "48 Plumbing In Slab Inspection" at bounding box center [93, 236] width 187 height 30
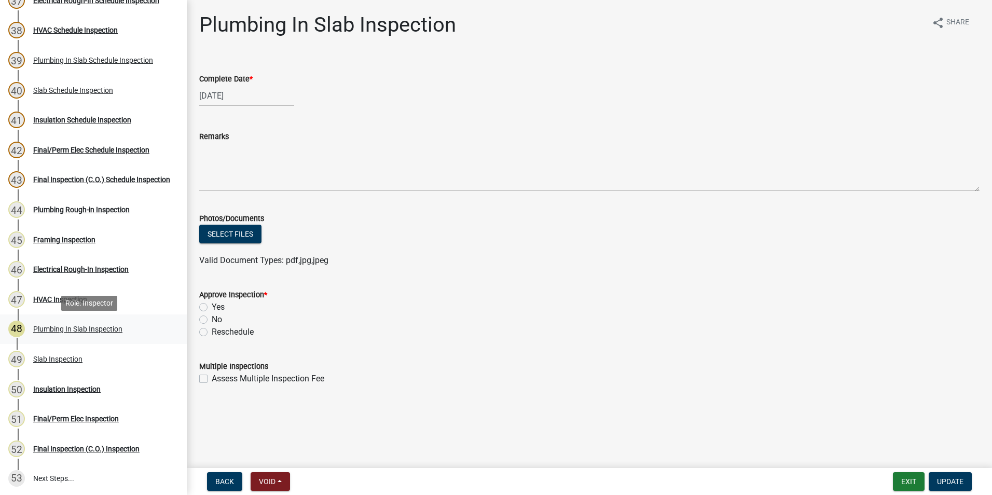
scroll to position [1224, 0]
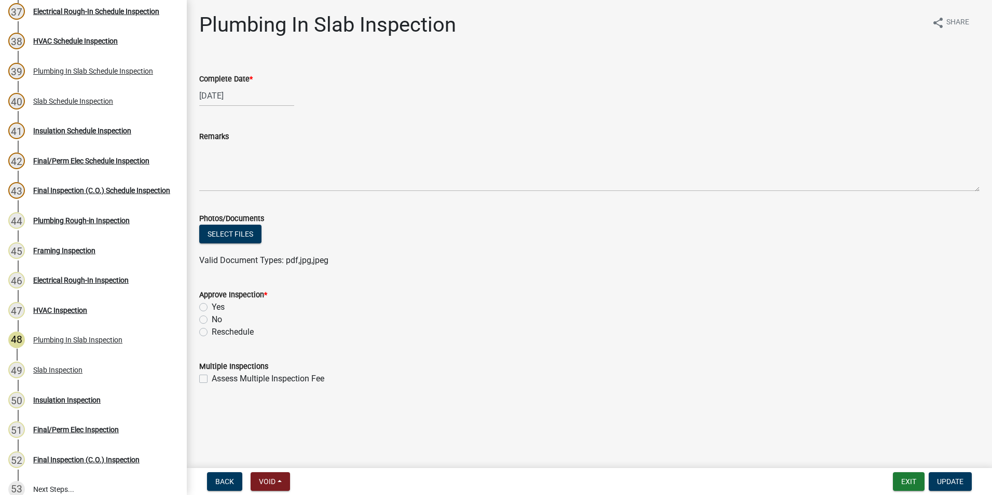
click at [88, 277] on div "Electrical Rough-In Inspection" at bounding box center [80, 279] width 95 height 7
click at [86, 285] on div "46 Electrical Rough-In Inspection" at bounding box center [89, 280] width 162 height 17
click at [49, 309] on div "HVAC Inspection" at bounding box center [60, 310] width 54 height 7
drag, startPoint x: 49, startPoint y: 308, endPoint x: 55, endPoint y: 292, distance: 17.1
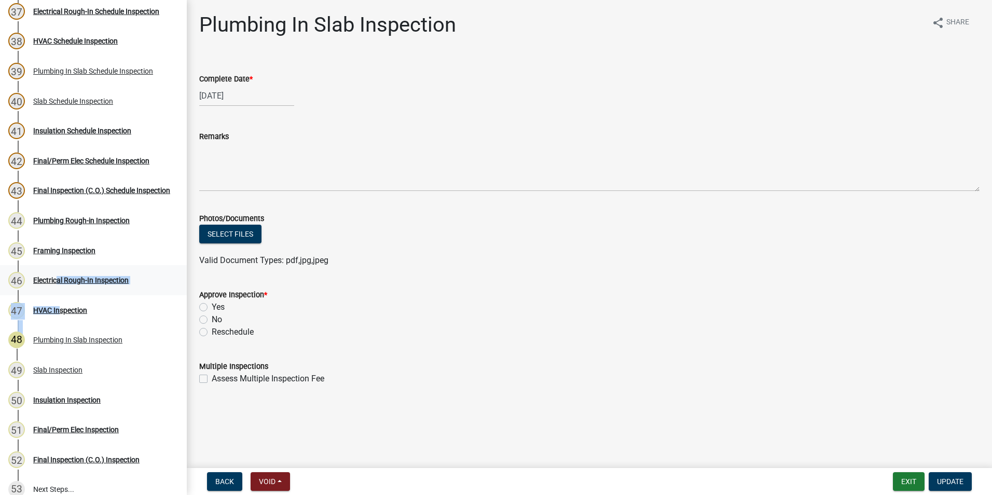
drag, startPoint x: 55, startPoint y: 292, endPoint x: 55, endPoint y: 265, distance: 27.0
click at [55, 266] on link "46 Electrical Rough-In Inspection" at bounding box center [93, 280] width 187 height 30
click at [58, 242] on div "45 Framing Inspection" at bounding box center [89, 250] width 162 height 17
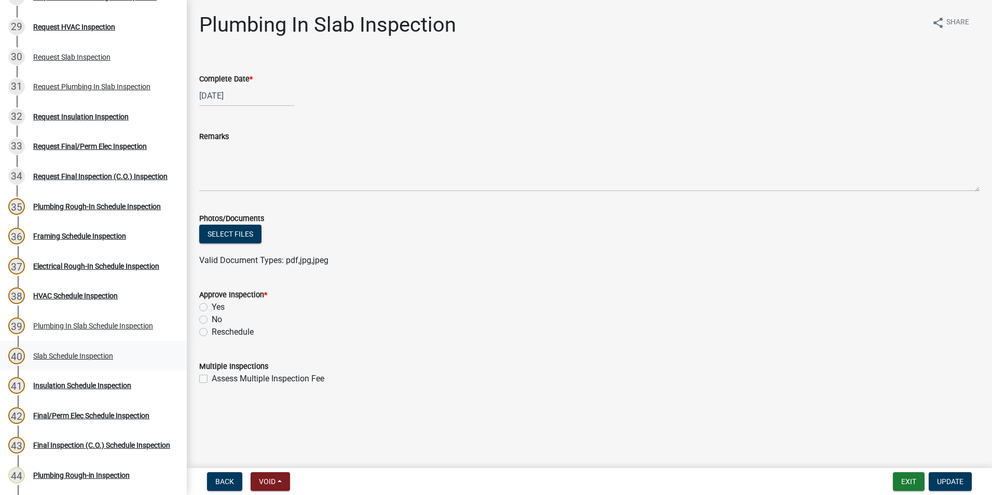
scroll to position [965, 0]
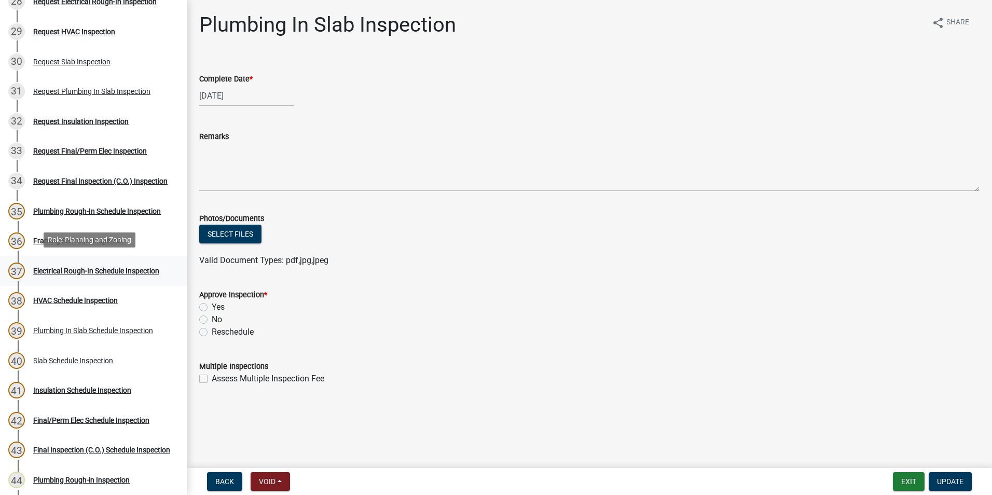
click at [62, 268] on div "Electrical Rough-In Schedule Inspection" at bounding box center [96, 270] width 126 height 7
click at [65, 286] on link "38 HVAC Schedule Inspection" at bounding box center [93, 301] width 187 height 30
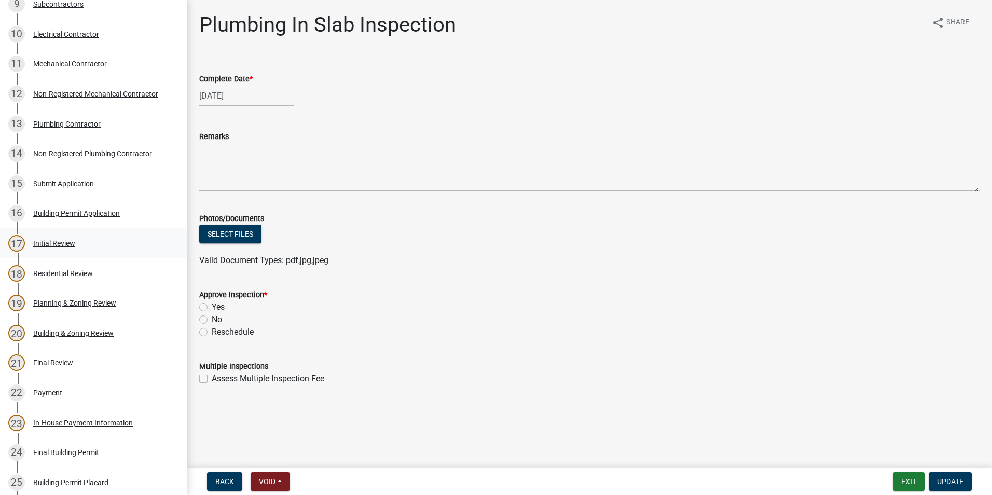
scroll to position [395, 0]
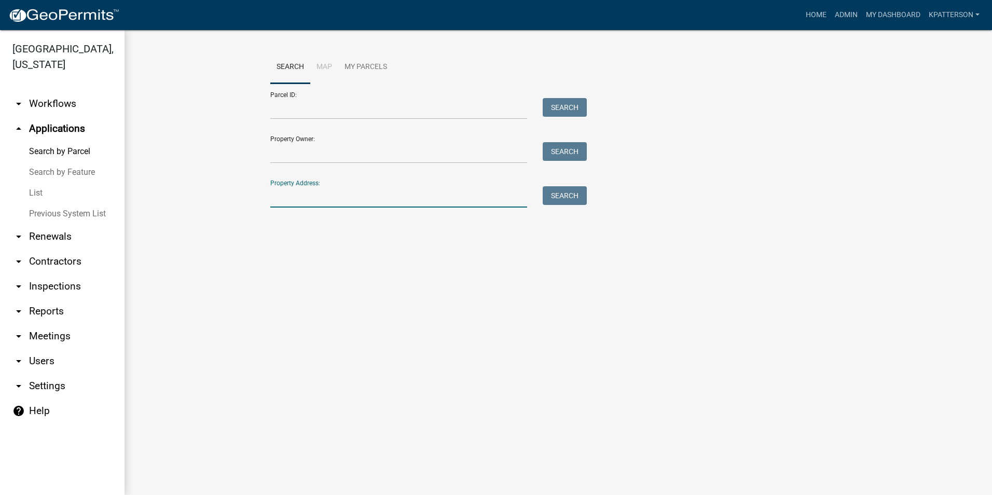
click at [368, 204] on input "Property Address:" at bounding box center [398, 196] width 257 height 21
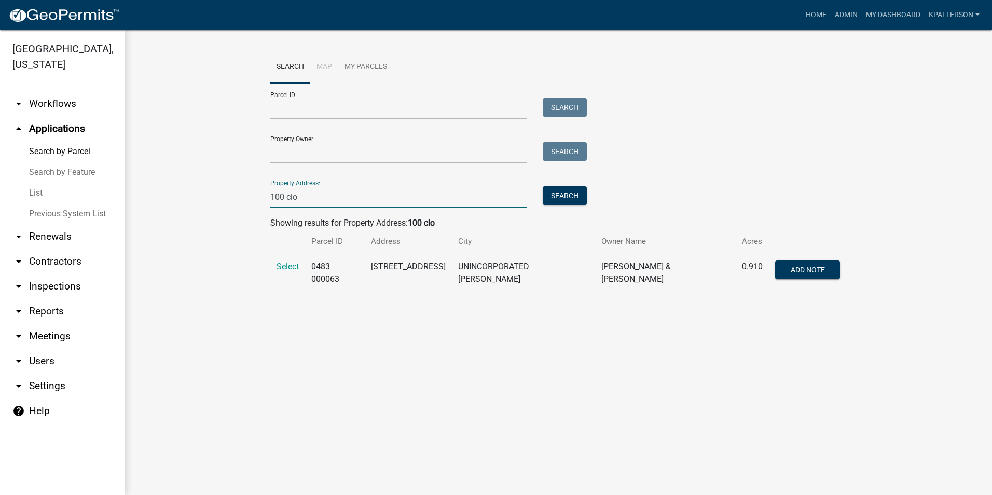
type input "100 clo"
click at [291, 259] on td "Select" at bounding box center [287, 273] width 35 height 38
click at [290, 268] on span "Select" at bounding box center [287, 266] width 22 height 10
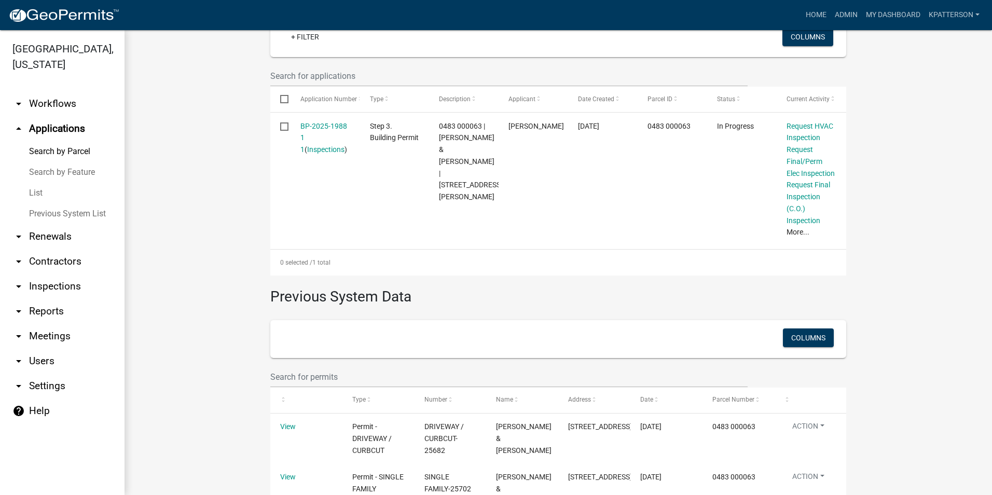
scroll to position [343, 0]
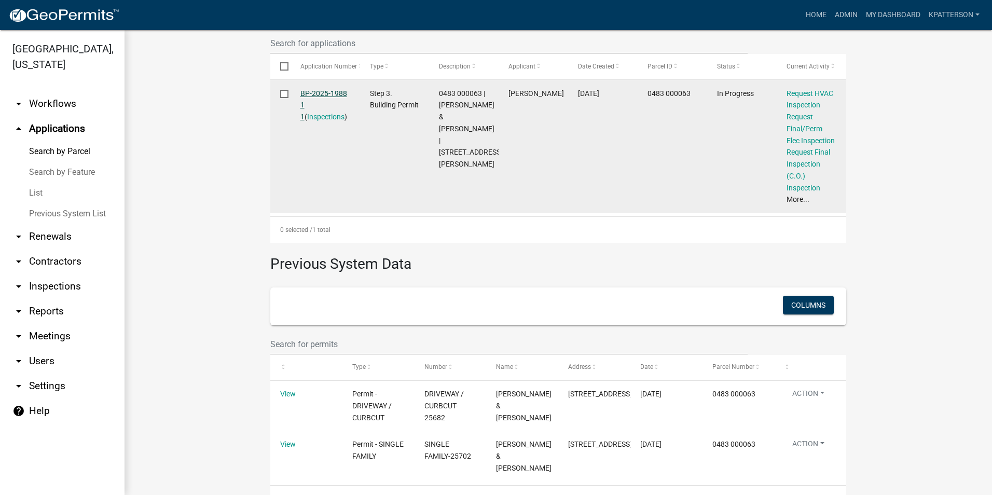
click at [335, 89] on link "BP-2025-1988 1 1" at bounding box center [323, 105] width 47 height 32
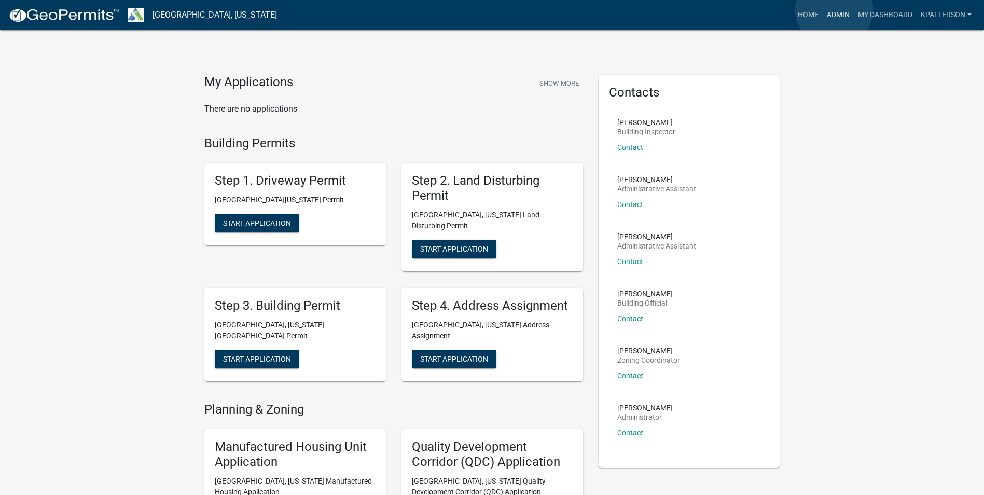
click at [834, 9] on link "Admin" at bounding box center [838, 15] width 31 height 20
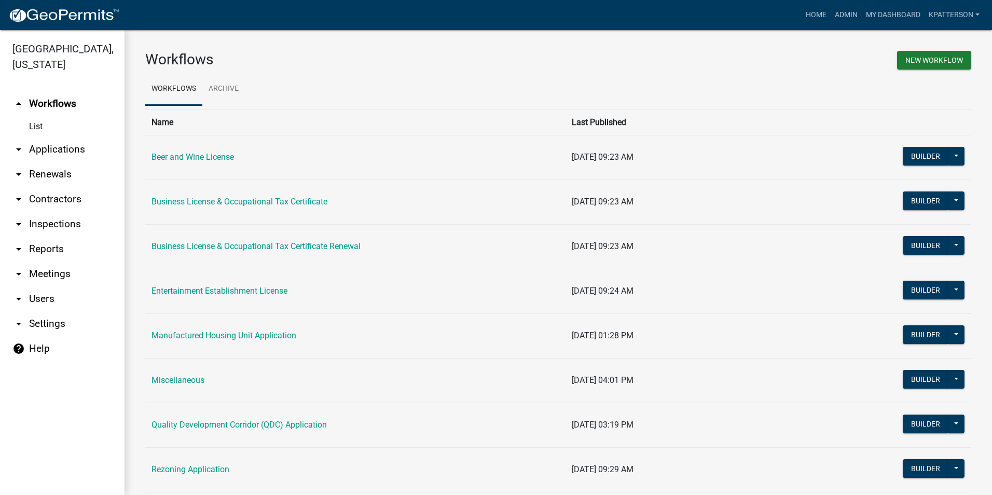
click at [38, 137] on link "arrow_drop_down Applications" at bounding box center [62, 149] width 124 height 25
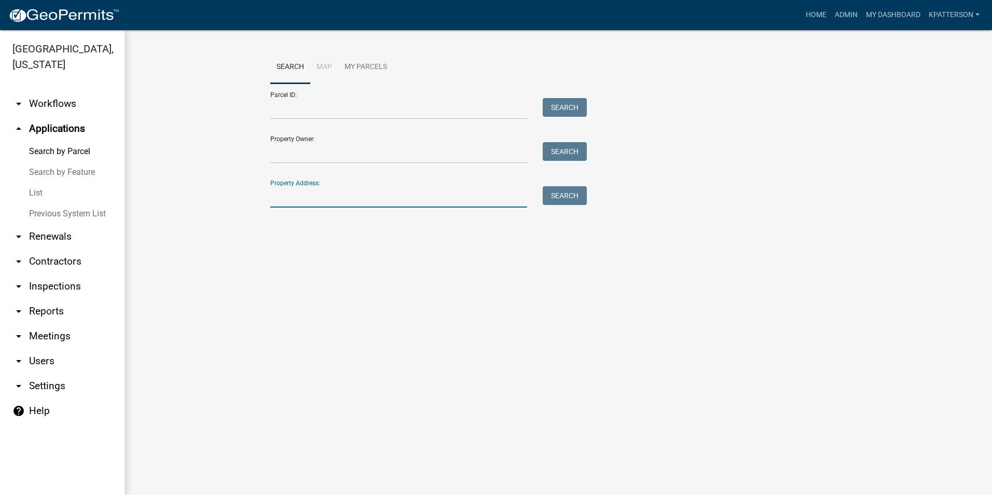
paste input "1183 N Stateline Road"
click at [571, 197] on button "Search" at bounding box center [564, 195] width 44 height 19
click at [314, 197] on input "1183 N Stateline Road" at bounding box center [398, 196] width 257 height 21
click at [319, 200] on input "1183 N Stateline Road" at bounding box center [398, 196] width 257 height 21
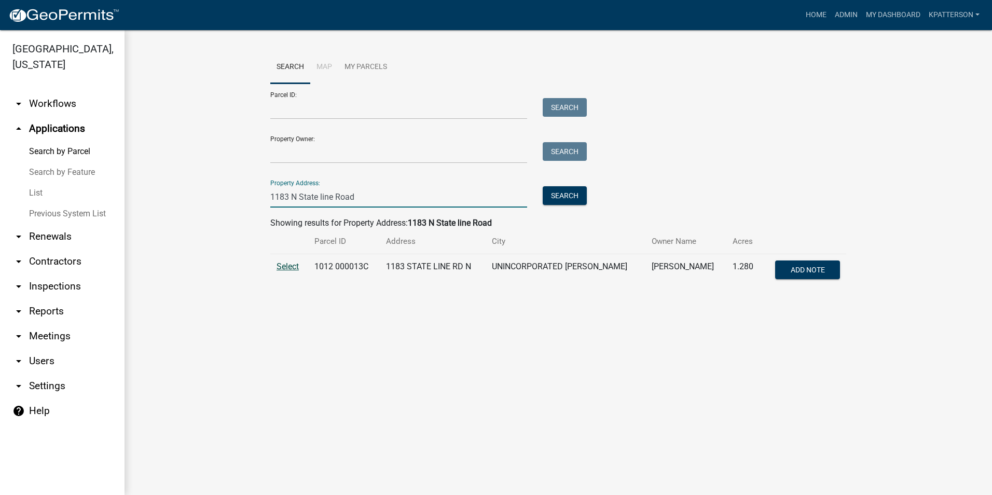
type input "1183 N State line Road"
click at [292, 263] on span "Select" at bounding box center [287, 266] width 22 height 10
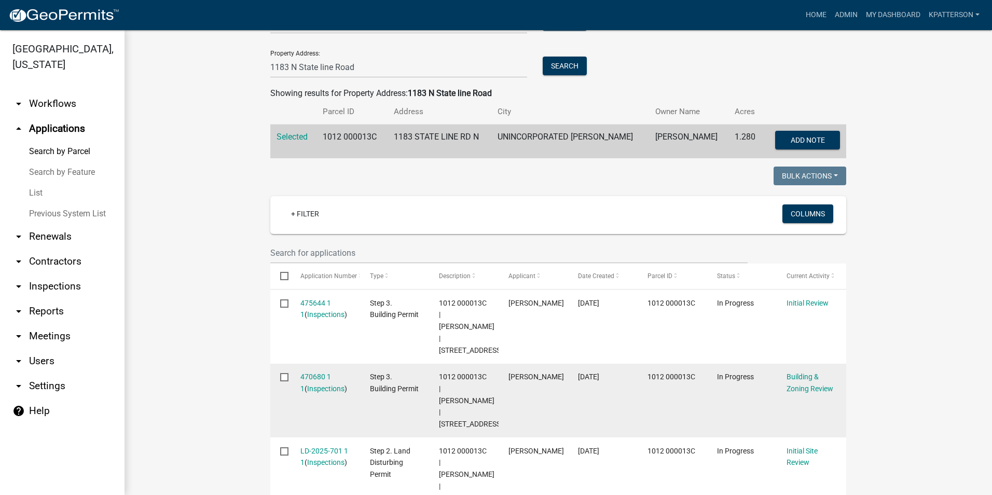
scroll to position [156, 0]
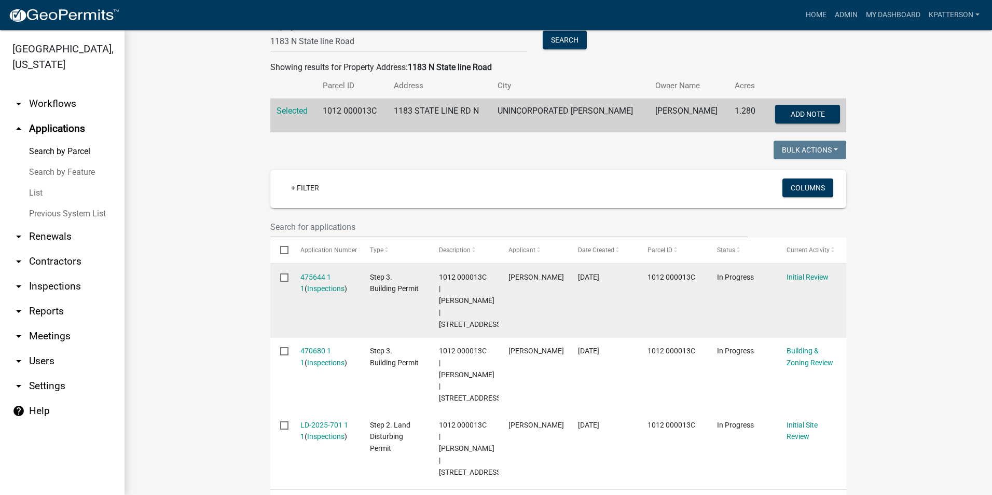
click at [809, 268] on datatable-body-cell "Initial Review" at bounding box center [810, 300] width 69 height 74
click at [803, 273] on link "Initial Review" at bounding box center [807, 277] width 42 height 8
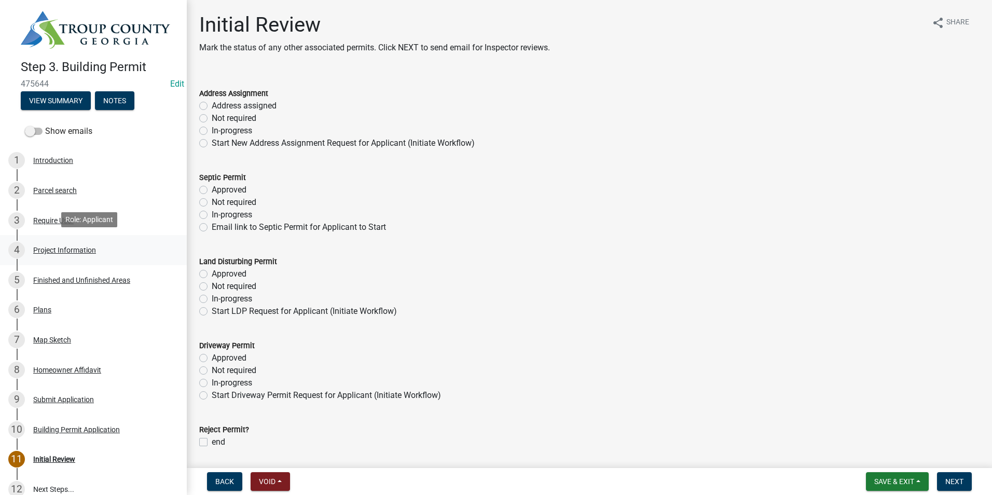
click at [38, 247] on div "Project Information" at bounding box center [64, 249] width 63 height 7
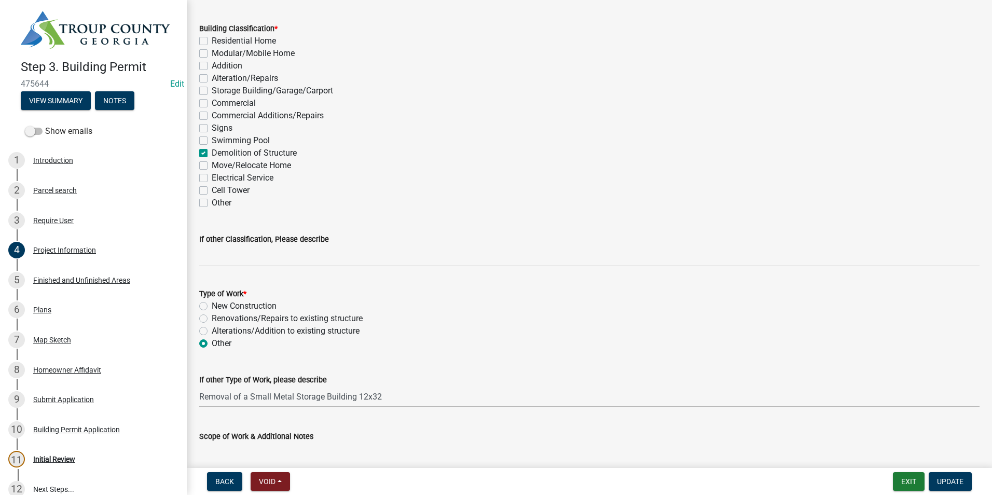
scroll to position [830, 0]
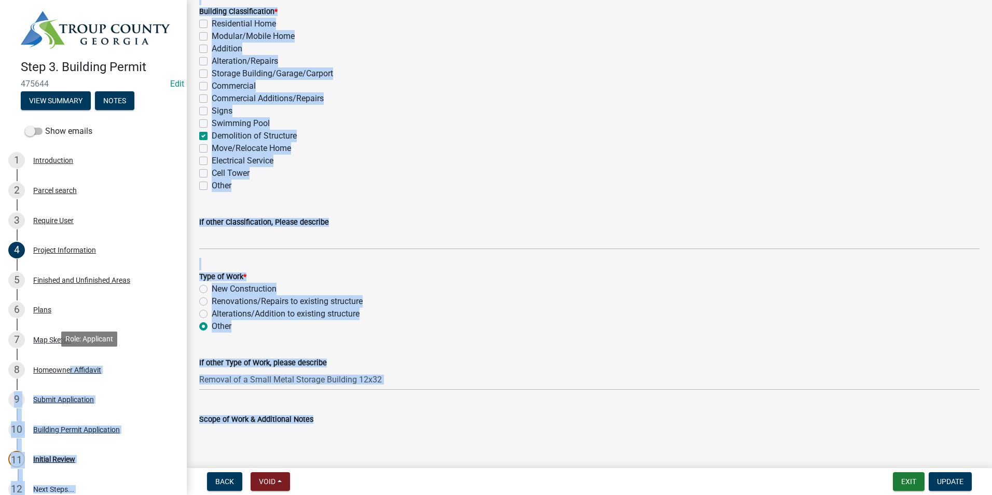
click at [68, 376] on link "8 Homeowner Affidavit" at bounding box center [93, 370] width 187 height 30
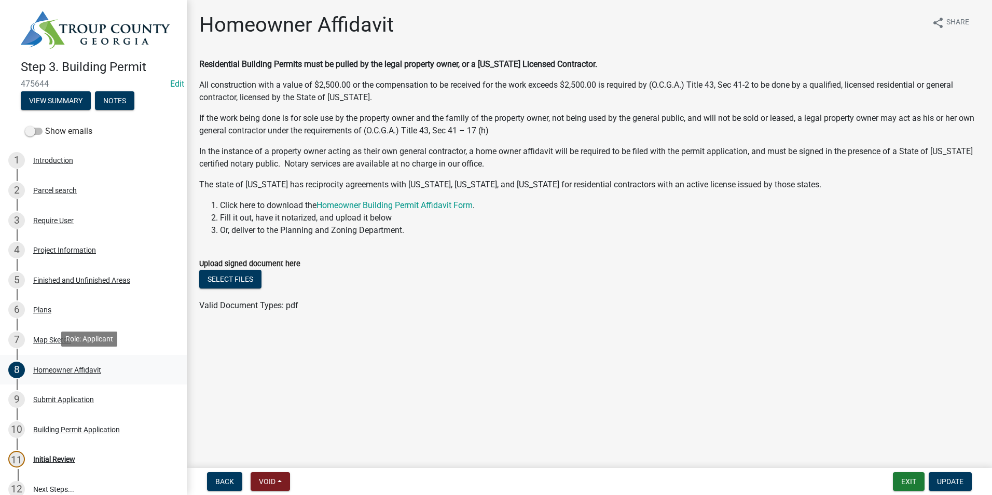
drag, startPoint x: 68, startPoint y: 376, endPoint x: 59, endPoint y: 368, distance: 12.1
click at [59, 368] on div "Homeowner Affidavit" at bounding box center [67, 369] width 68 height 7
click at [59, 366] on div "Homeowner Affidavit" at bounding box center [67, 369] width 68 height 7
click at [43, 248] on div "Project Information" at bounding box center [64, 249] width 63 height 7
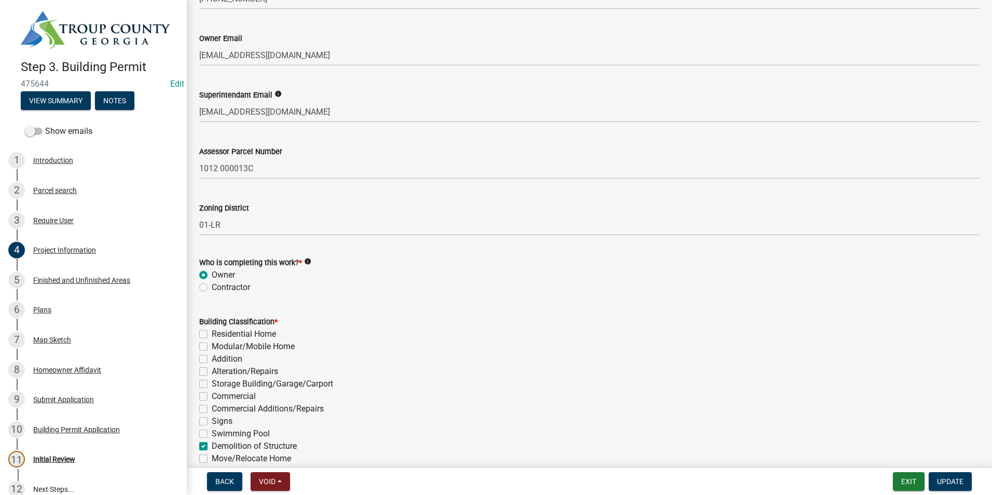
scroll to position [519, 0]
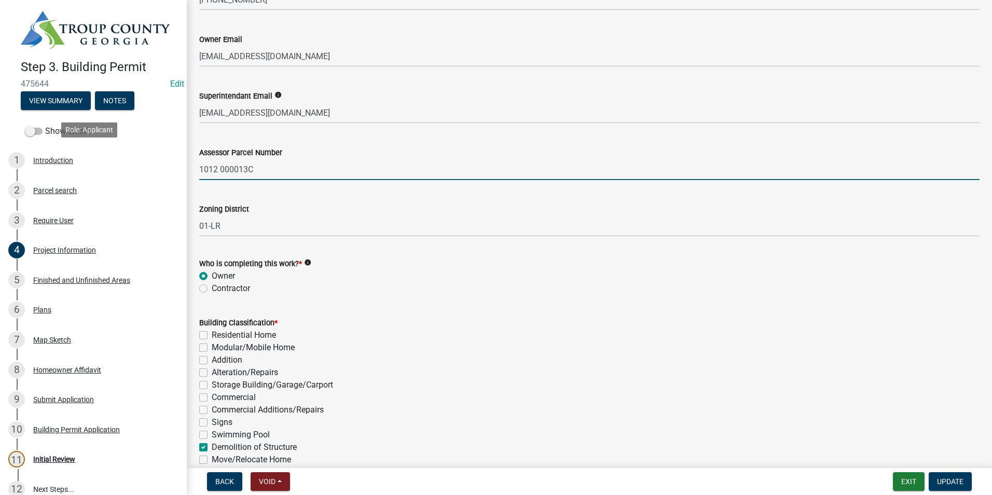
drag, startPoint x: 259, startPoint y: 166, endPoint x: 201, endPoint y: 166, distance: 57.6
click at [166, 160] on div "Step 3. Building Permit 475644 Edit View Summary Notes Show emails 1 Introducti…" at bounding box center [496, 247] width 992 height 495
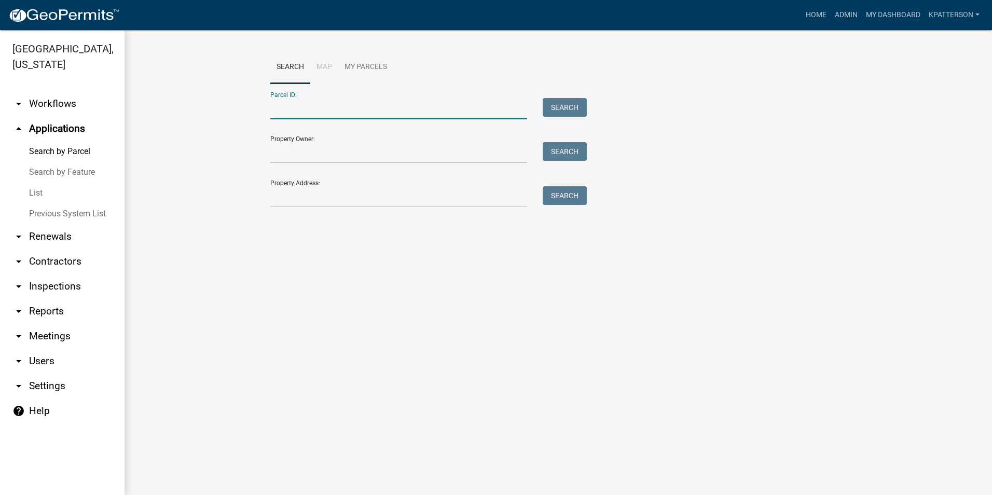
paste input "1012 000013C"
type input "1012 000013C"
click at [552, 98] on button "Search" at bounding box center [564, 107] width 44 height 19
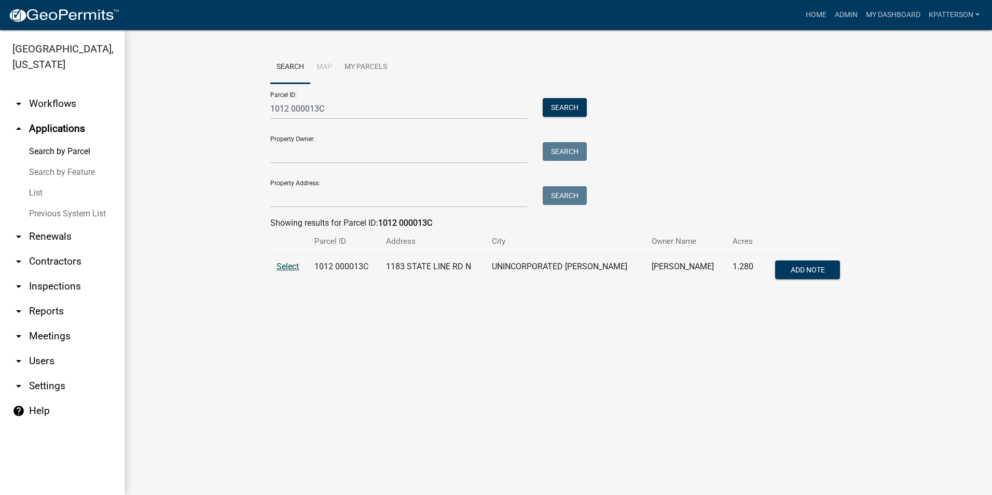
click at [290, 263] on span "Select" at bounding box center [287, 266] width 22 height 10
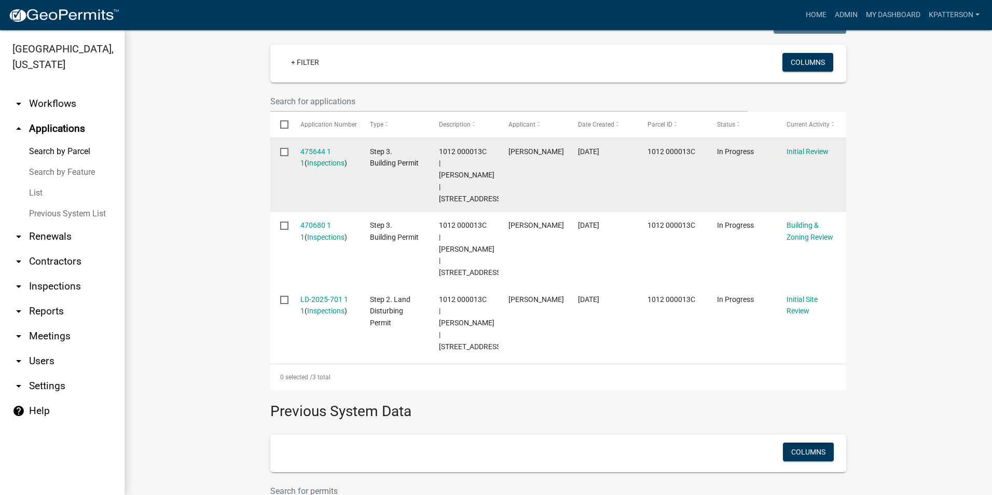
scroll to position [291, 0]
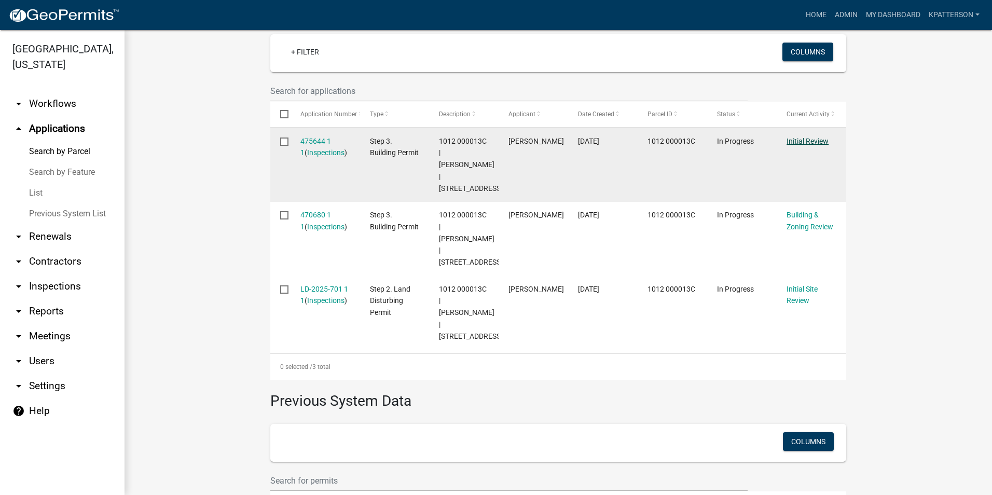
click at [789, 141] on link "Initial Review" at bounding box center [807, 141] width 42 height 8
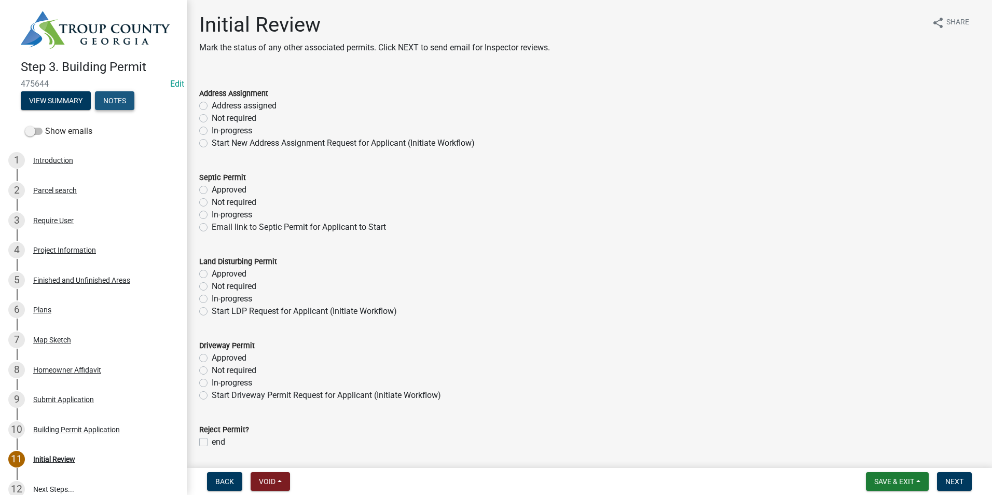
click at [129, 100] on button "Notes" at bounding box center [114, 100] width 39 height 19
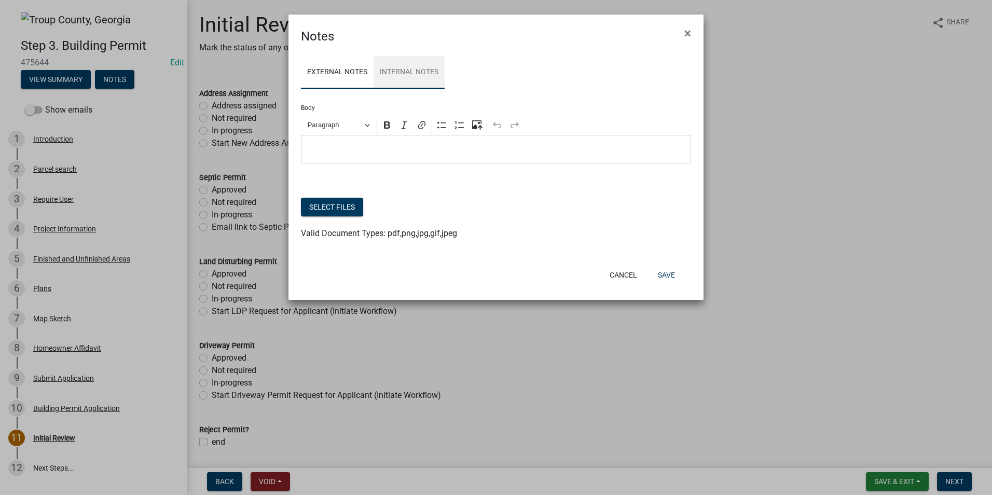
click at [420, 75] on link "Internal Notes" at bounding box center [408, 72] width 71 height 33
drag, startPoint x: 617, startPoint y: 274, endPoint x: 613, endPoint y: 268, distance: 7.2
click at [615, 275] on button "Cancel" at bounding box center [623, 275] width 44 height 19
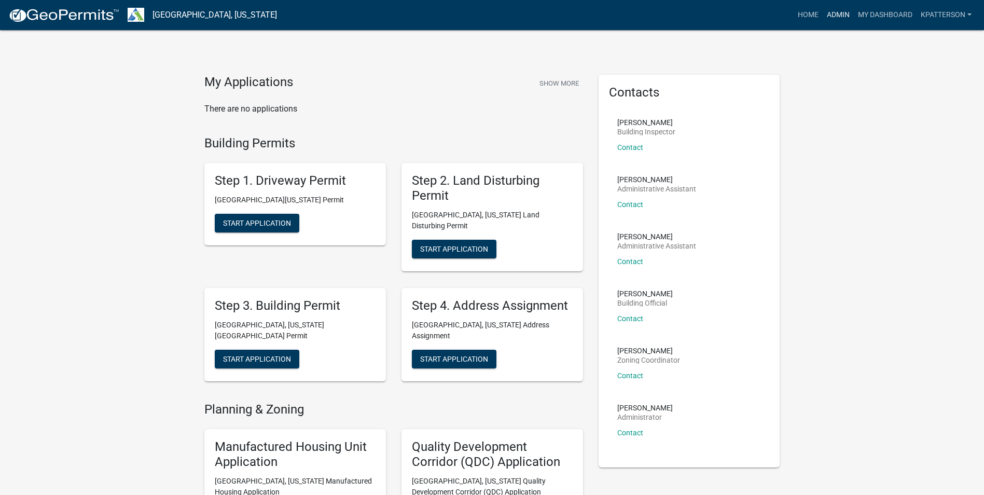
click at [843, 15] on link "Admin" at bounding box center [838, 15] width 31 height 20
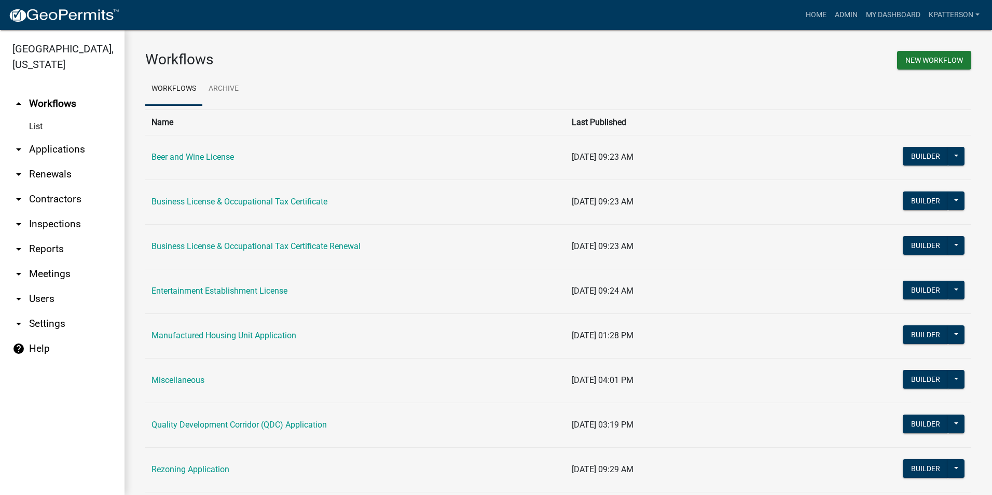
click at [44, 137] on link "arrow_drop_down Applications" at bounding box center [62, 149] width 124 height 25
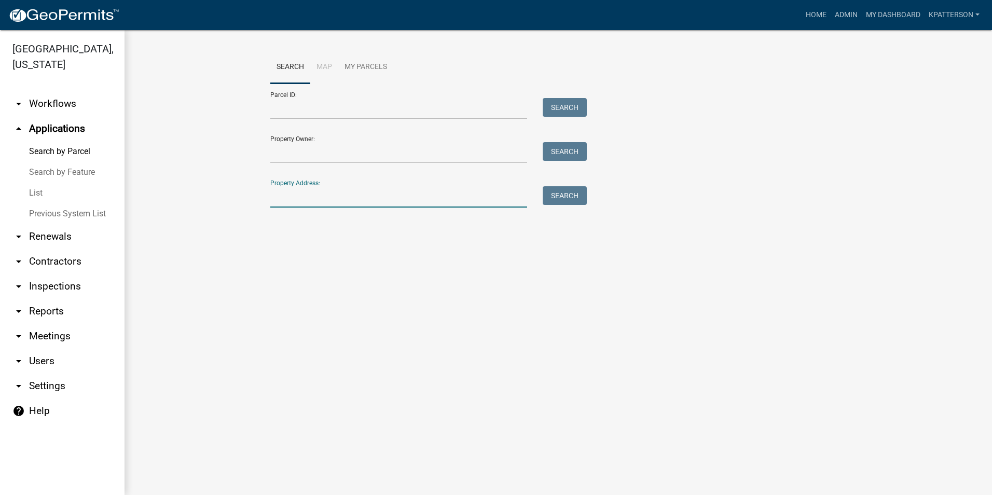
drag, startPoint x: 300, startPoint y: 208, endPoint x: 302, endPoint y: 197, distance: 11.6
paste input "1183 N Stateline Road"
click at [317, 197] on input "1183 N Stateline Road" at bounding box center [398, 196] width 257 height 21
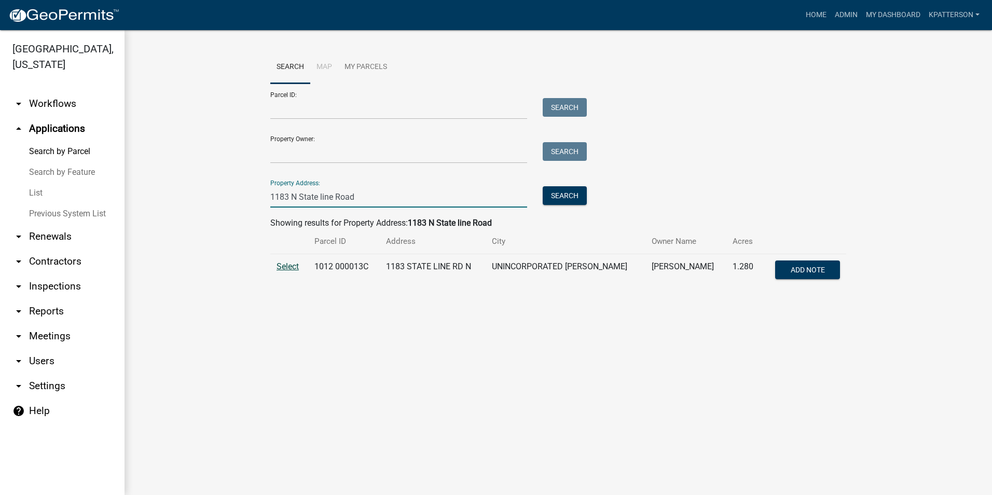
type input "1183 N State line Road"
click at [292, 264] on span "Select" at bounding box center [287, 266] width 22 height 10
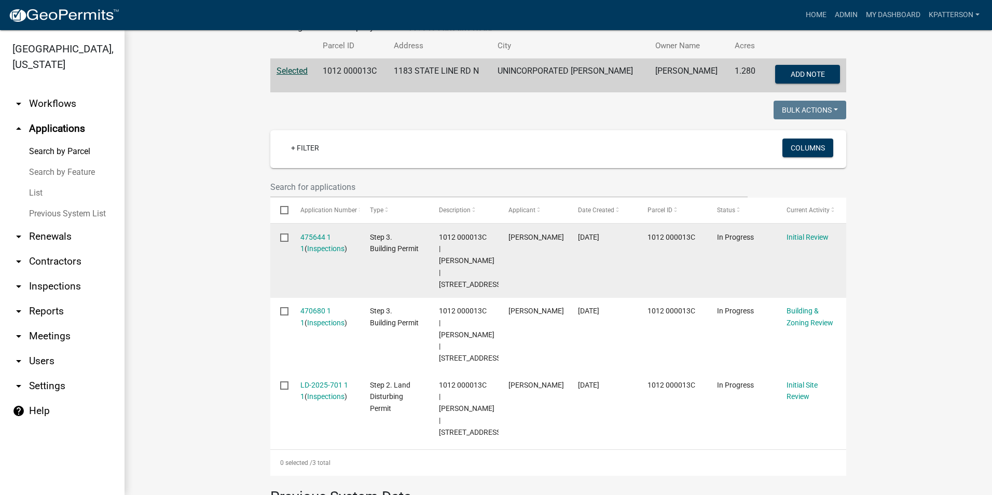
scroll to position [214, 0]
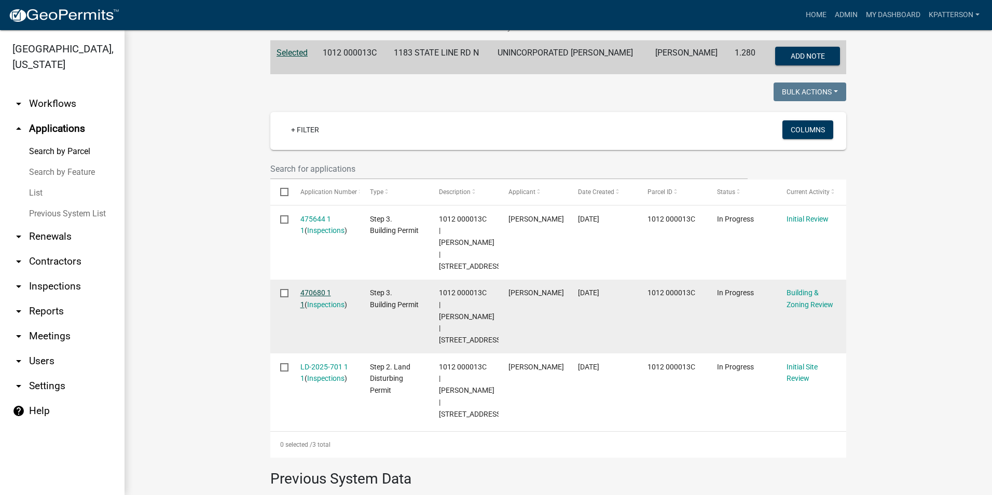
click at [323, 291] on link "470680 1 1" at bounding box center [315, 298] width 31 height 20
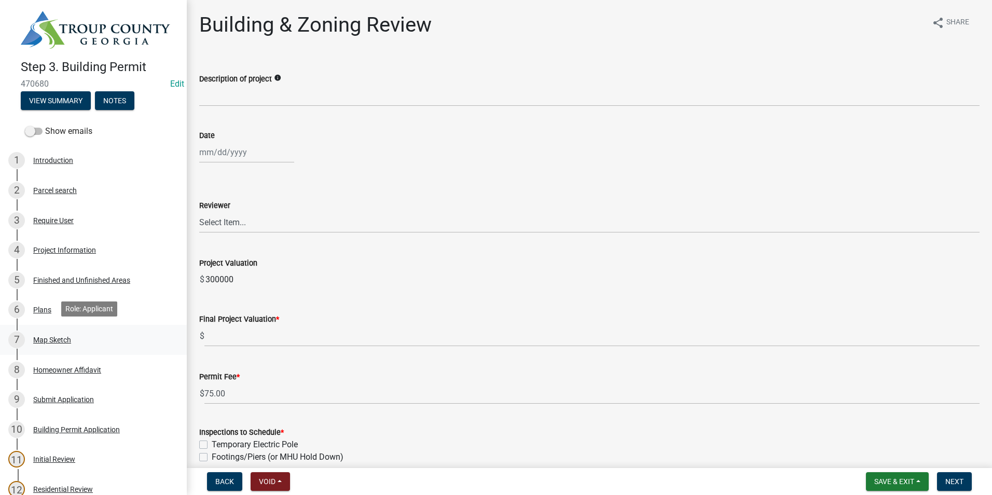
click at [60, 339] on div "Map Sketch" at bounding box center [52, 339] width 38 height 7
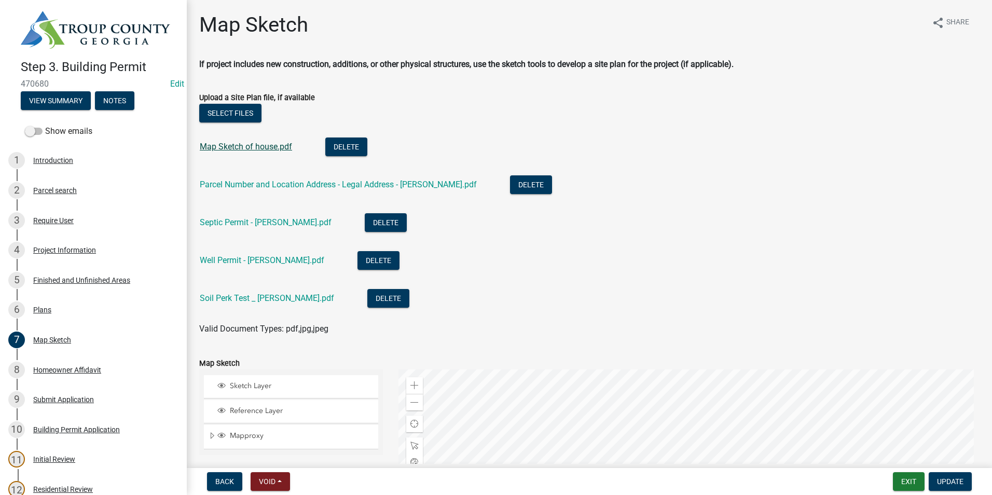
click at [226, 143] on link "Map Sketch of house.pdf" at bounding box center [246, 147] width 92 height 10
click at [241, 263] on link "Well Permit - Hixson.pdf" at bounding box center [262, 260] width 124 height 10
click at [250, 227] on div "Septic Permit - Hixson.pdf" at bounding box center [274, 223] width 148 height 21
click at [253, 222] on link "Septic Permit - Hixson.pdf" at bounding box center [266, 222] width 132 height 10
click at [246, 112] on button "Select files" at bounding box center [230, 113] width 62 height 19
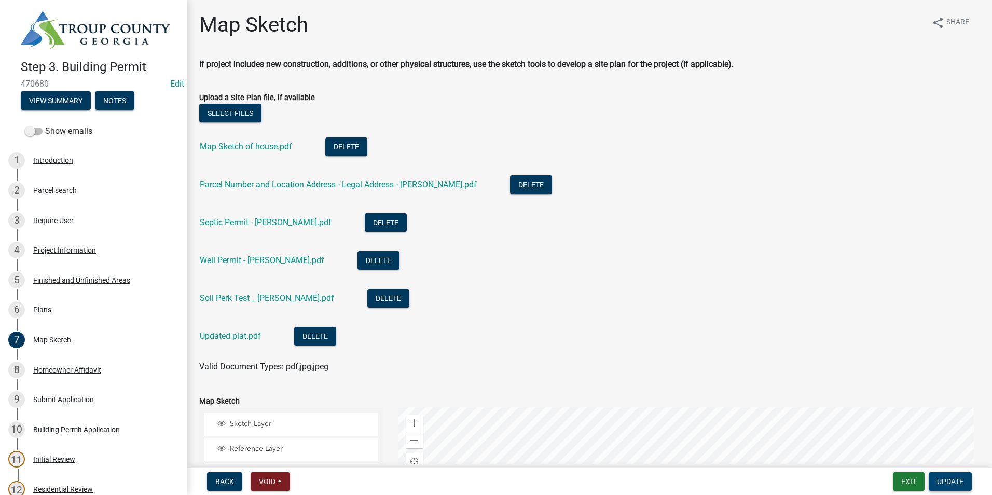
click at [957, 480] on span "Update" at bounding box center [950, 481] width 26 height 8
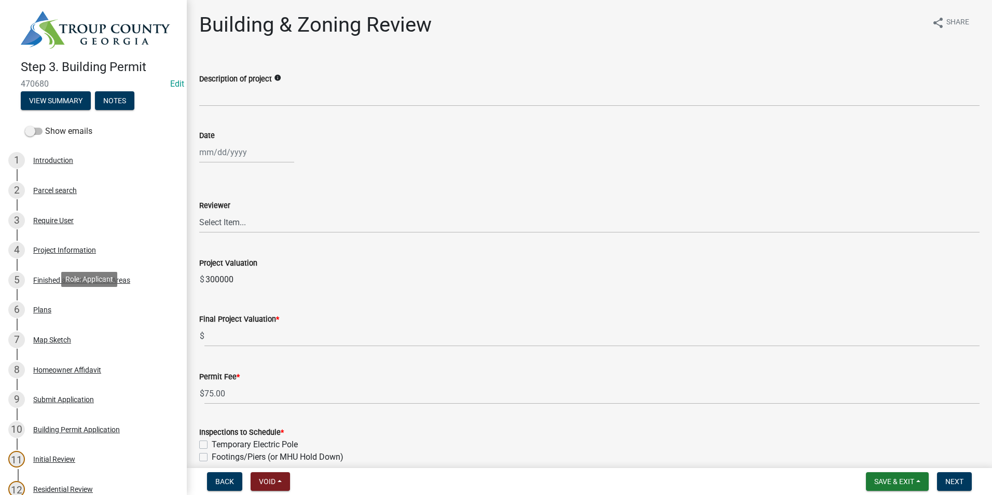
click at [59, 310] on div "6 Plans" at bounding box center [89, 309] width 162 height 17
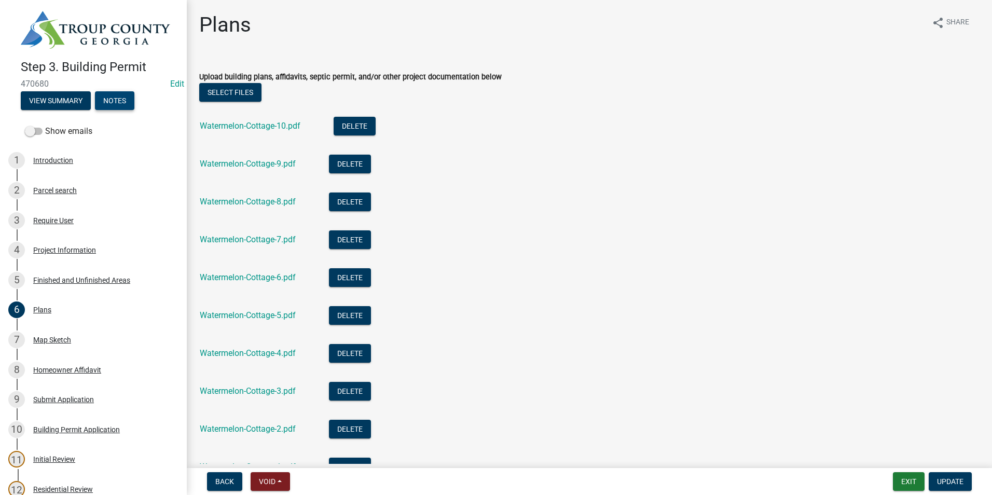
click at [122, 100] on button "Notes" at bounding box center [114, 100] width 39 height 19
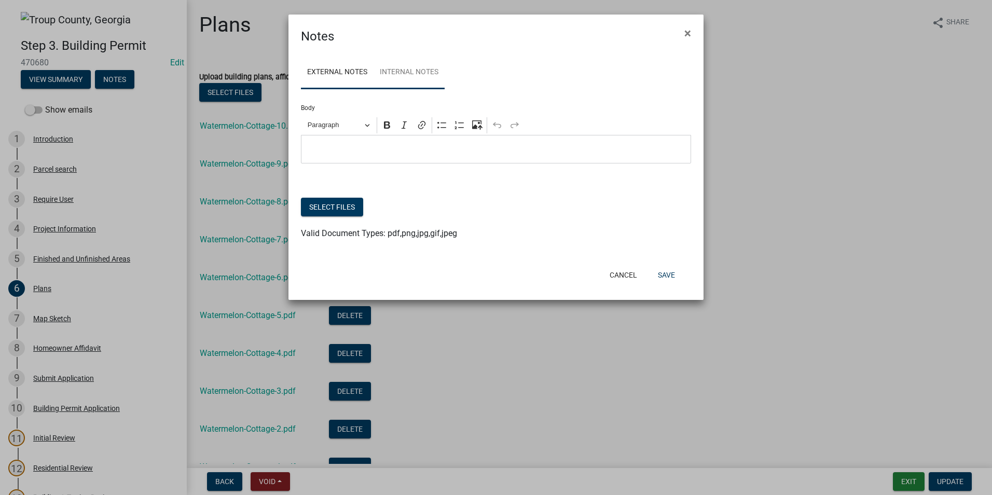
click at [420, 67] on link "Internal Notes" at bounding box center [408, 72] width 71 height 33
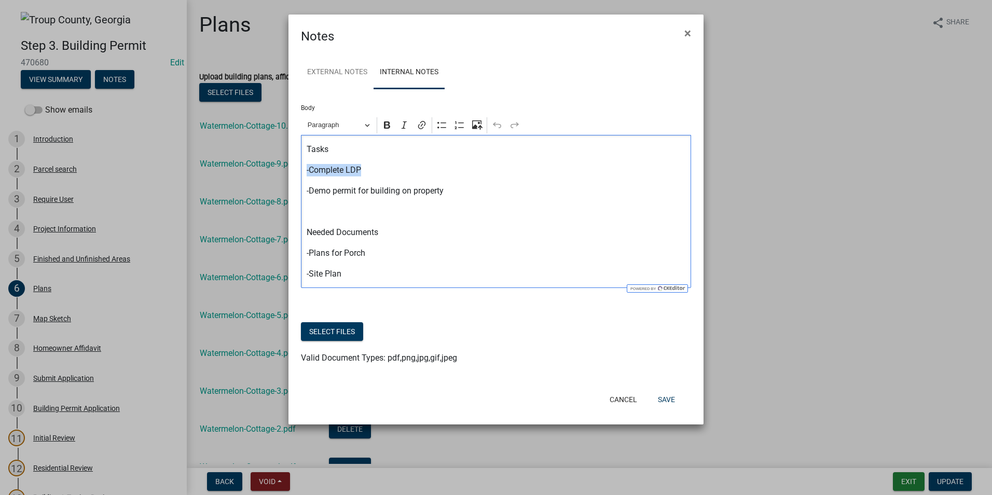
drag, startPoint x: 373, startPoint y: 167, endPoint x: 296, endPoint y: 168, distance: 77.3
click at [296, 168] on div "External Notes Internal Notes Body Rich Text Editor Paragraph Bold Italic Link …" at bounding box center [495, 216] width 415 height 340
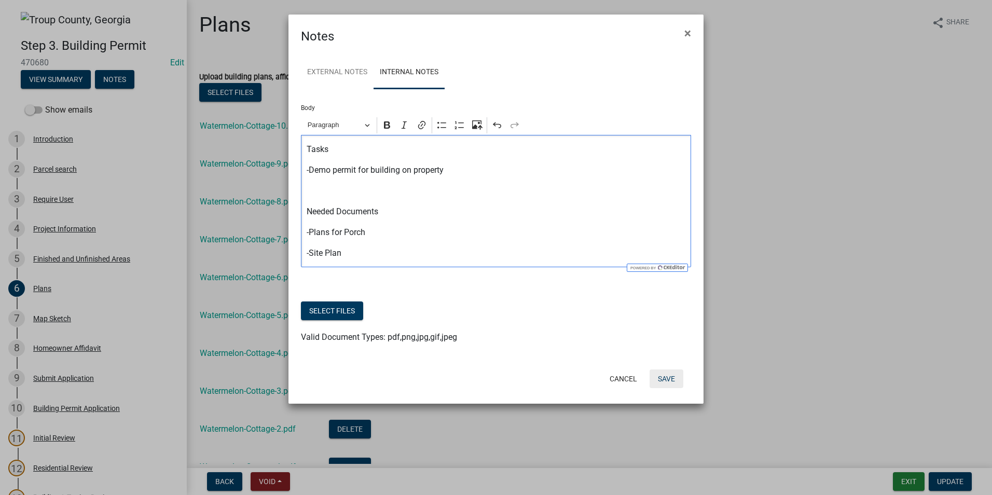
click at [667, 380] on button "Save" at bounding box center [666, 378] width 34 height 19
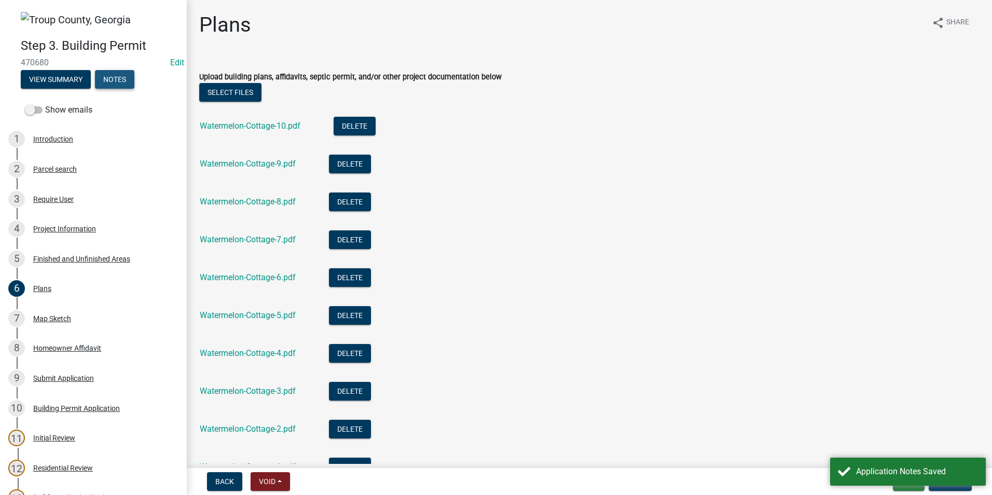
click at [108, 74] on button "Notes" at bounding box center [114, 79] width 39 height 19
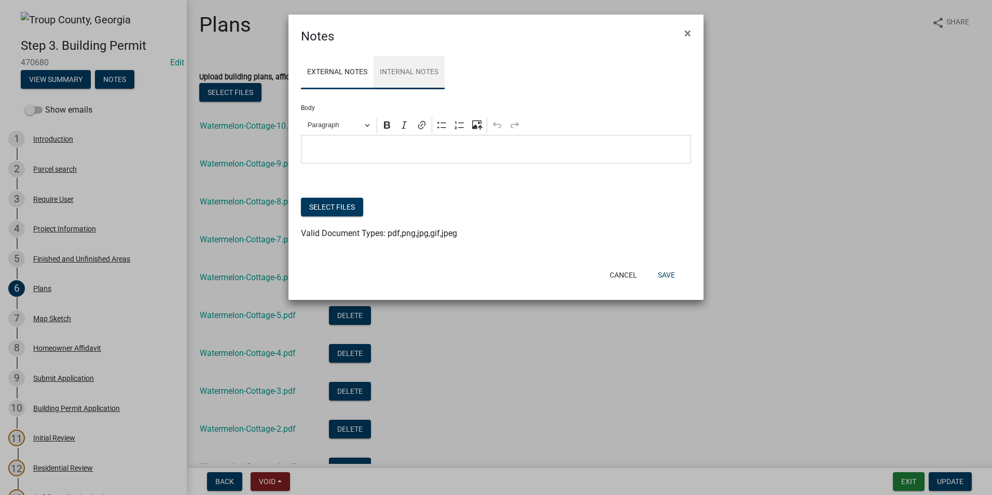
click at [413, 65] on link "Internal Notes" at bounding box center [408, 72] width 71 height 33
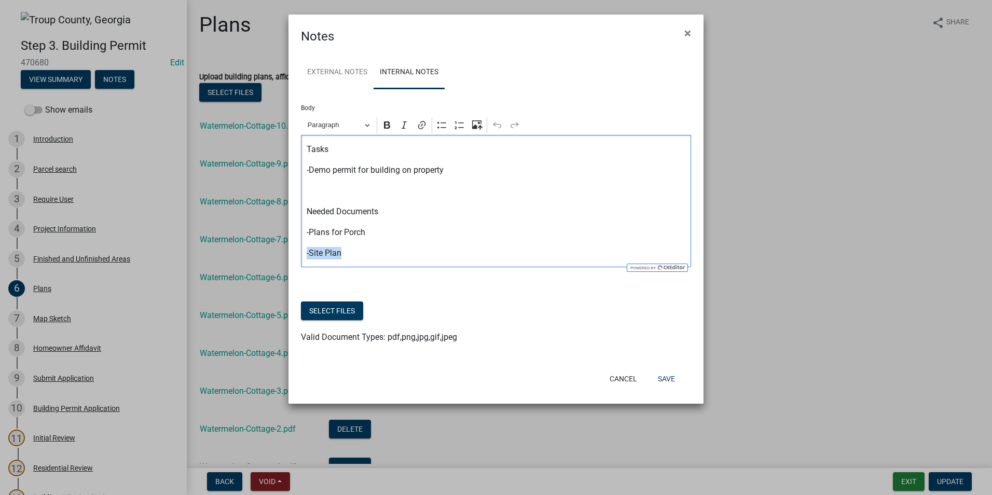
drag, startPoint x: 344, startPoint y: 256, endPoint x: 295, endPoint y: 252, distance: 50.0
click at [295, 252] on div "External Notes Internal Notes Body Rich Text Editor Paragraph Bold Italic Link …" at bounding box center [495, 205] width 415 height 319
click at [667, 383] on button "Save" at bounding box center [666, 378] width 34 height 19
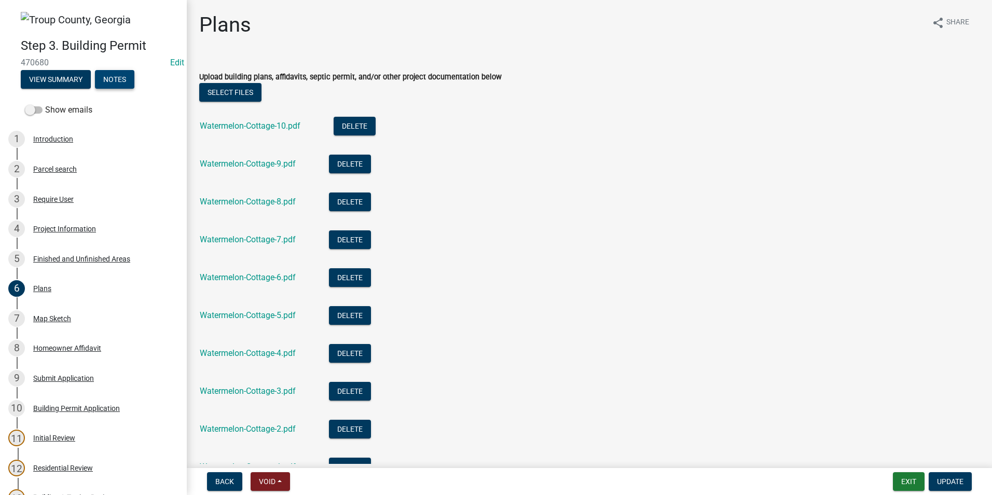
click at [113, 74] on button "Notes" at bounding box center [114, 79] width 39 height 19
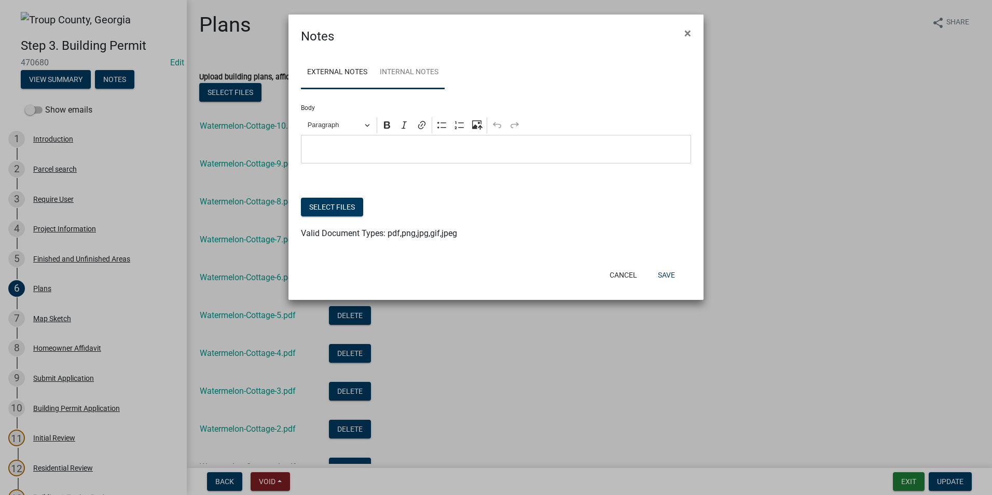
click at [399, 71] on link "Internal Notes" at bounding box center [408, 72] width 71 height 33
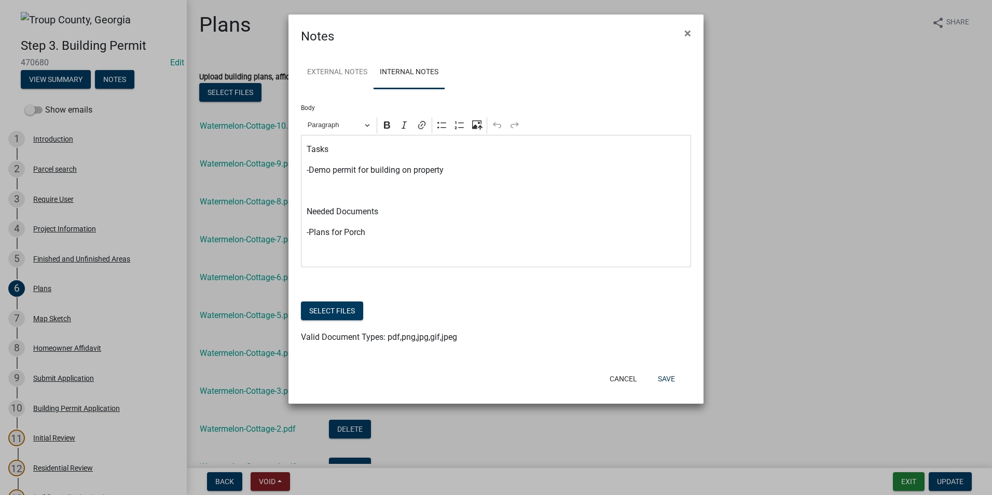
click at [459, 174] on p "-Demo permit for building on property" at bounding box center [496, 170] width 379 height 12
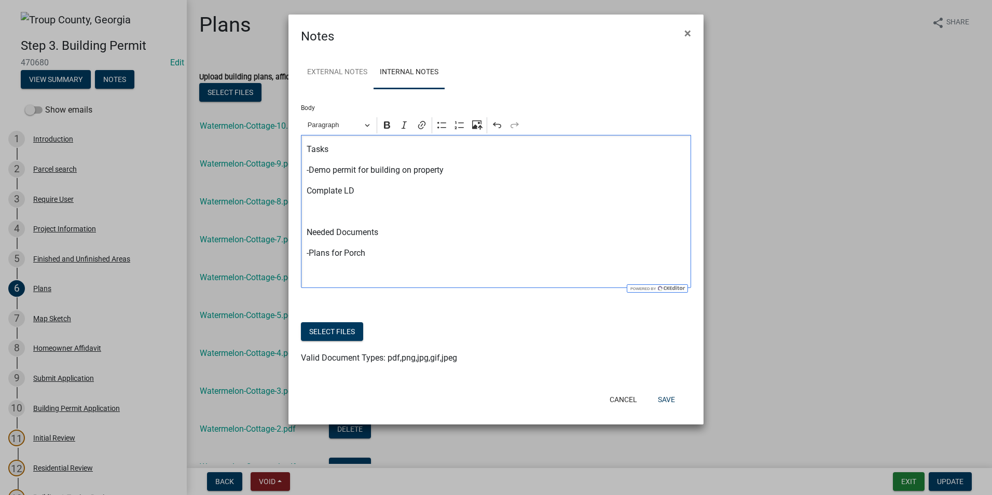
drag, startPoint x: 320, startPoint y: 199, endPoint x: 328, endPoint y: 189, distance: 12.2
click at [304, 189] on div "Tasks -Demo permit for building on property Complete LD Needed Documents -Plans…" at bounding box center [496, 211] width 390 height 153
click at [672, 398] on button "Save" at bounding box center [666, 399] width 34 height 19
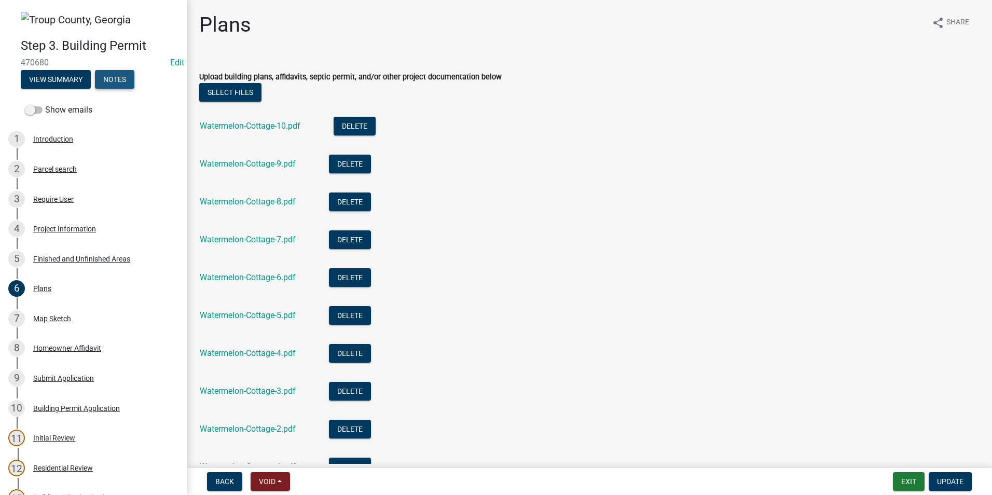
click at [107, 80] on button "Notes" at bounding box center [114, 79] width 39 height 19
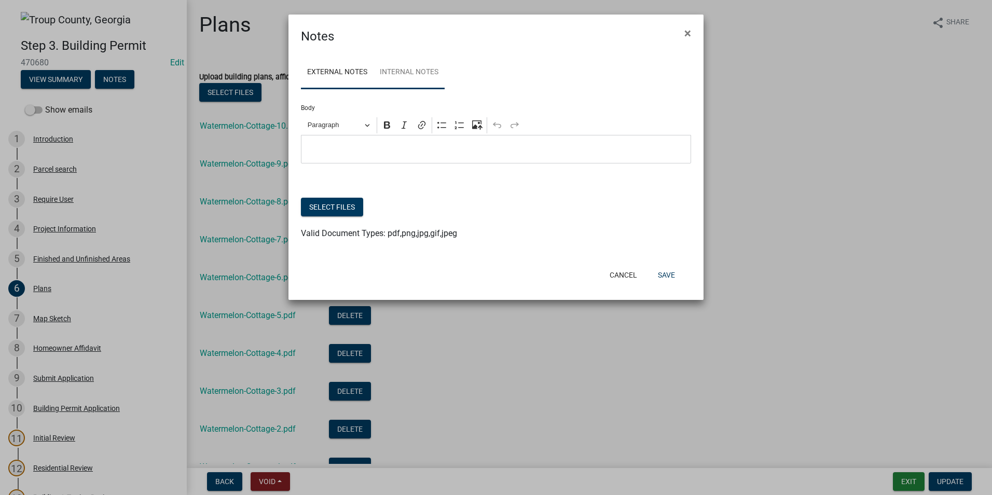
click at [401, 74] on link "Internal Notes" at bounding box center [408, 72] width 71 height 33
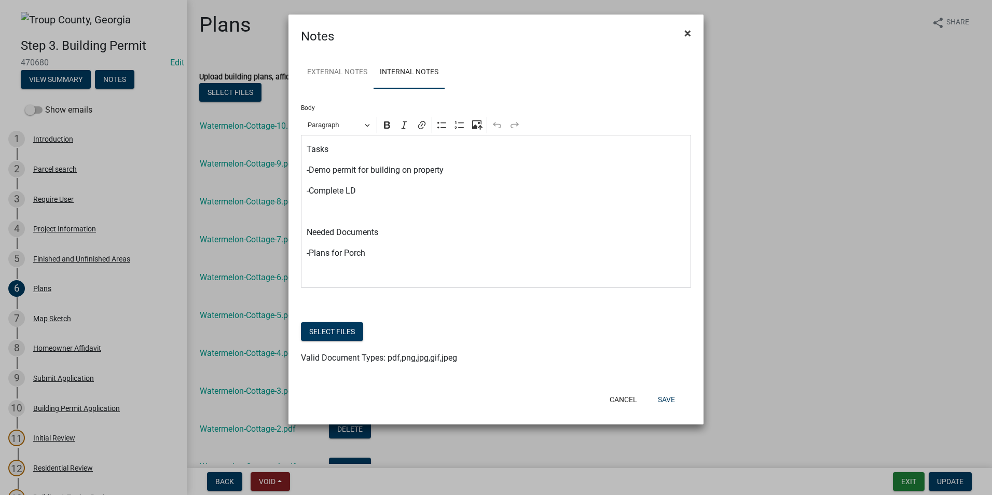
click at [689, 34] on span "×" at bounding box center [687, 33] width 7 height 15
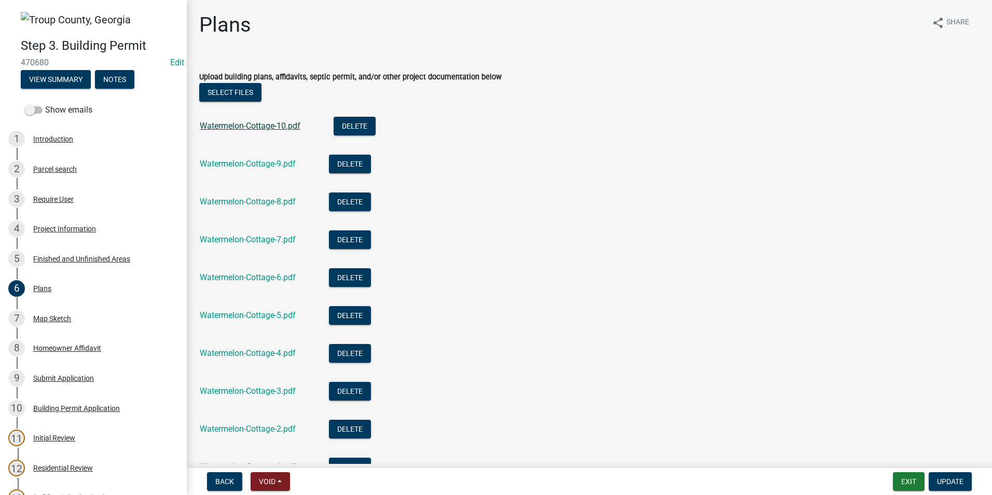
click at [236, 126] on link "Watermelon-Cottage-10.pdf" at bounding box center [250, 126] width 101 height 10
click at [90, 228] on div "Project Information" at bounding box center [64, 228] width 63 height 7
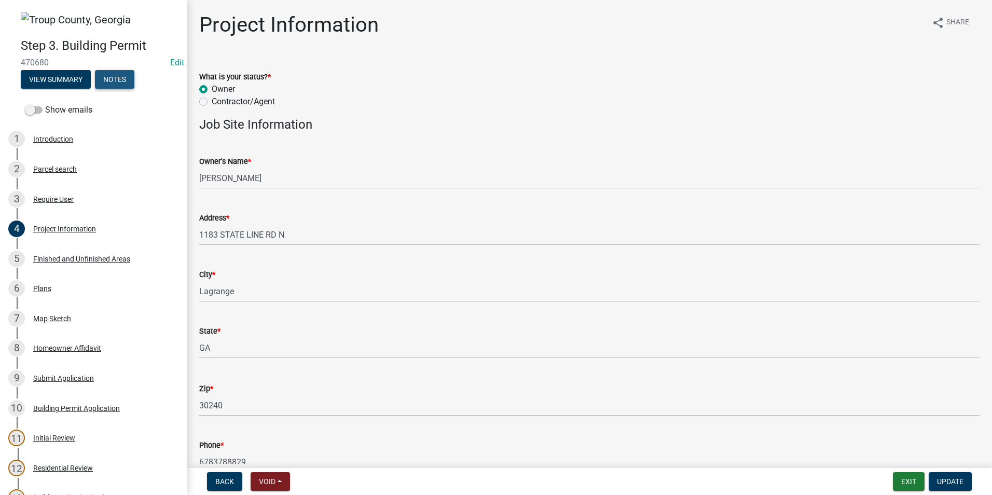
click at [103, 81] on button "Notes" at bounding box center [114, 79] width 39 height 19
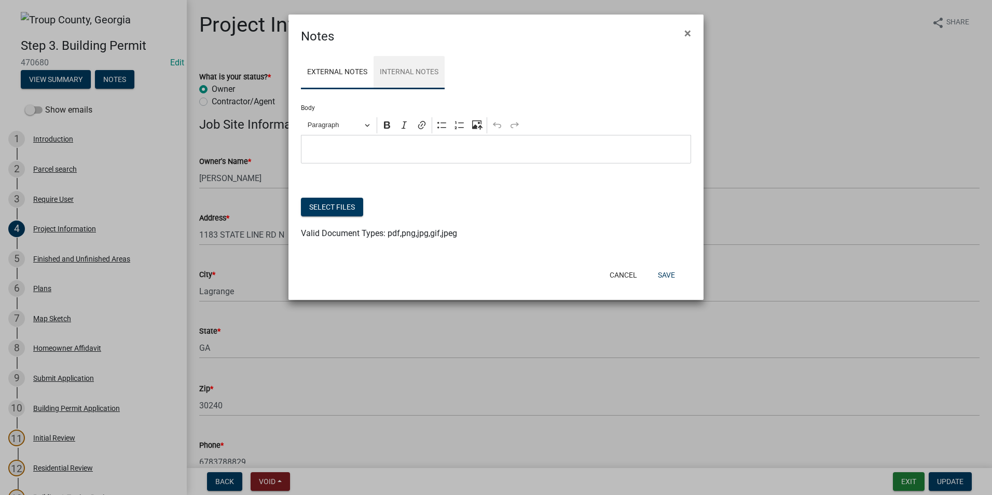
click at [401, 73] on link "Internal Notes" at bounding box center [408, 72] width 71 height 33
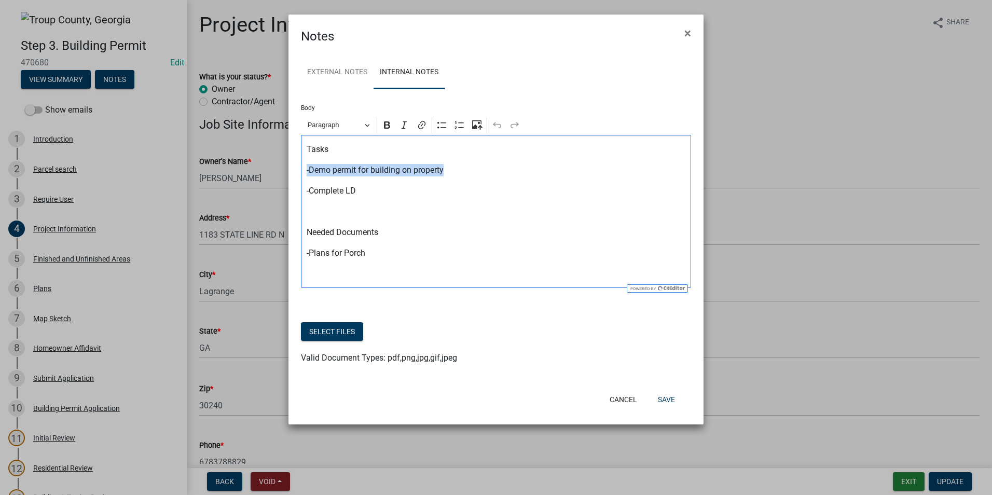
drag, startPoint x: 450, startPoint y: 173, endPoint x: 302, endPoint y: 163, distance: 148.7
click at [302, 163] on div "Tasks -Demo permit for building on property -Complete LD Needed Documents -Plan…" at bounding box center [496, 211] width 390 height 153
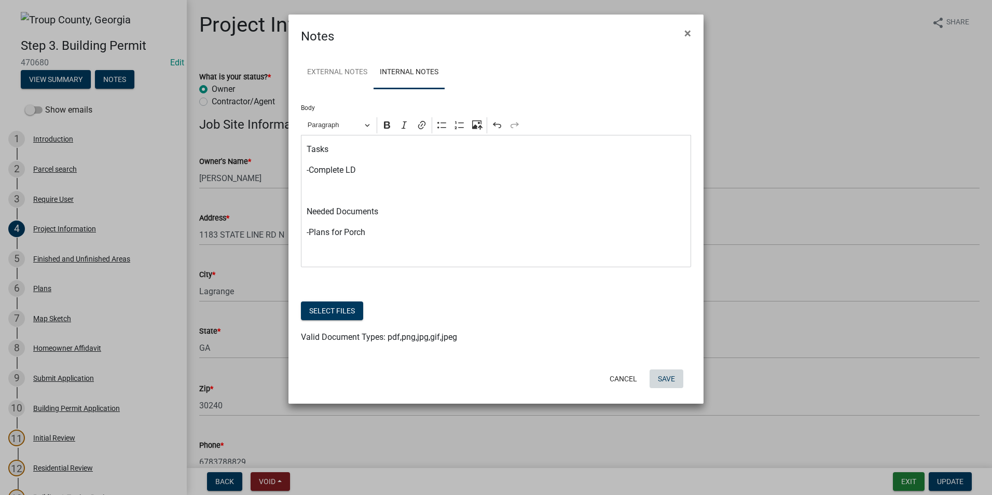
click at [677, 378] on button "Save" at bounding box center [666, 378] width 34 height 19
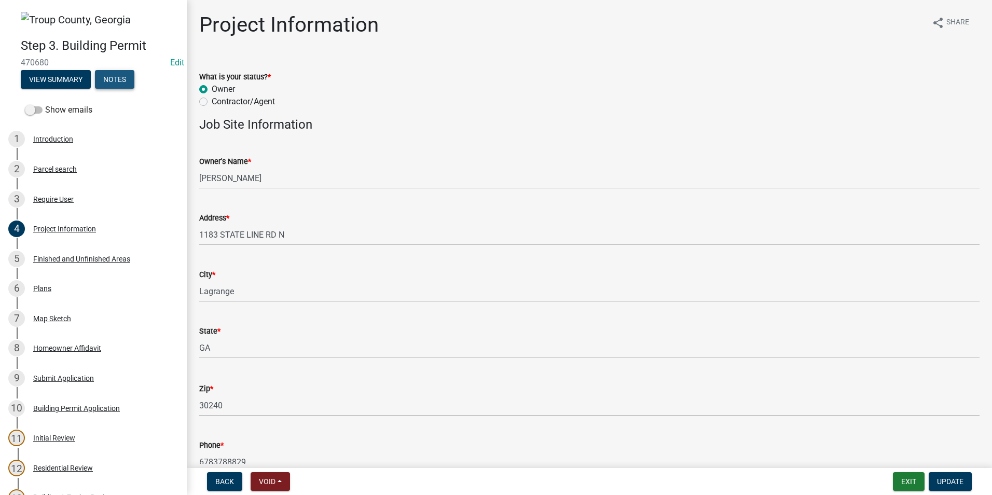
click at [120, 76] on button "Notes" at bounding box center [114, 79] width 39 height 19
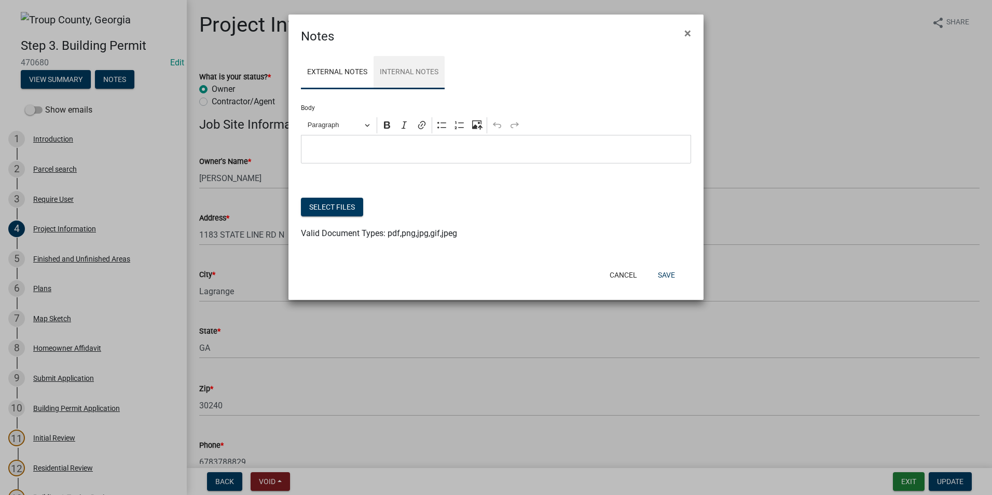
click at [418, 71] on link "Internal Notes" at bounding box center [408, 72] width 71 height 33
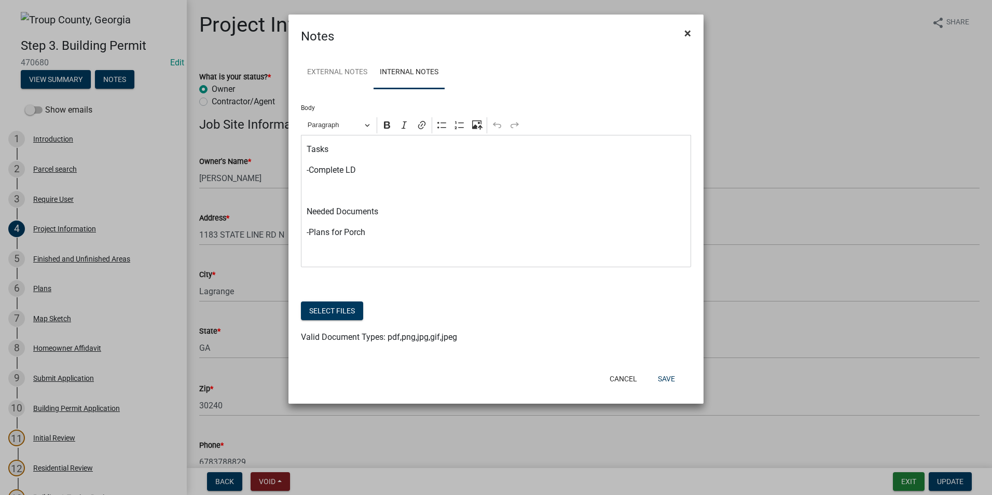
drag, startPoint x: 690, startPoint y: 27, endPoint x: 696, endPoint y: 22, distance: 7.7
click at [690, 26] on span "×" at bounding box center [687, 33] width 7 height 15
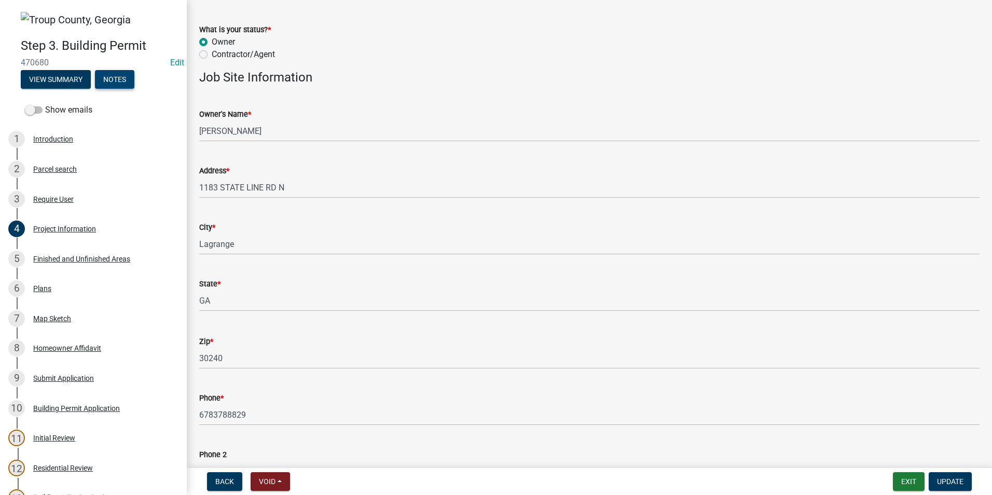
scroll to position [104, 0]
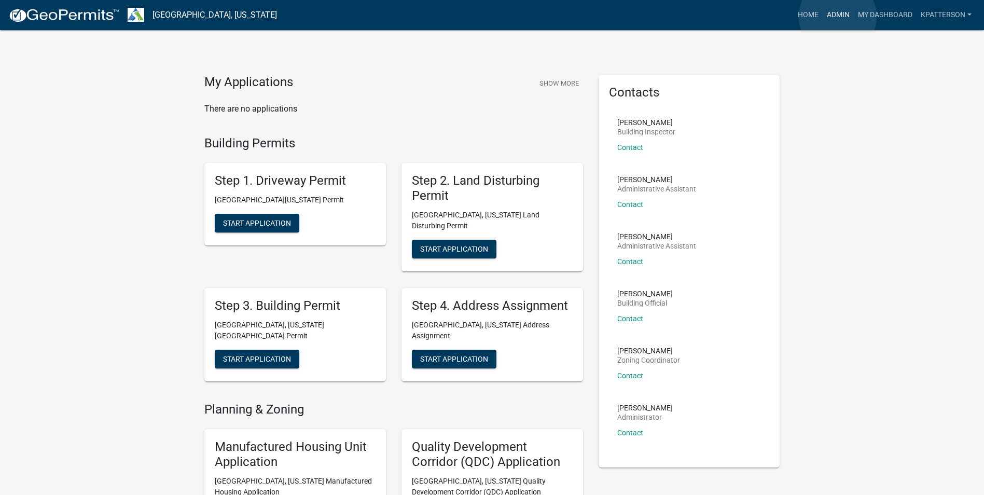
click at [838, 17] on link "Admin" at bounding box center [838, 15] width 31 height 20
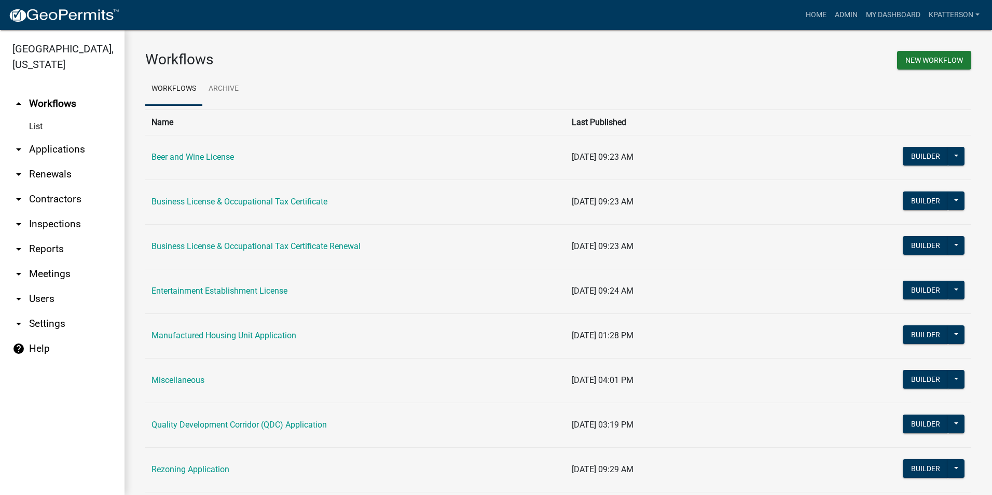
click at [61, 137] on link "arrow_drop_down Applications" at bounding box center [62, 149] width 124 height 25
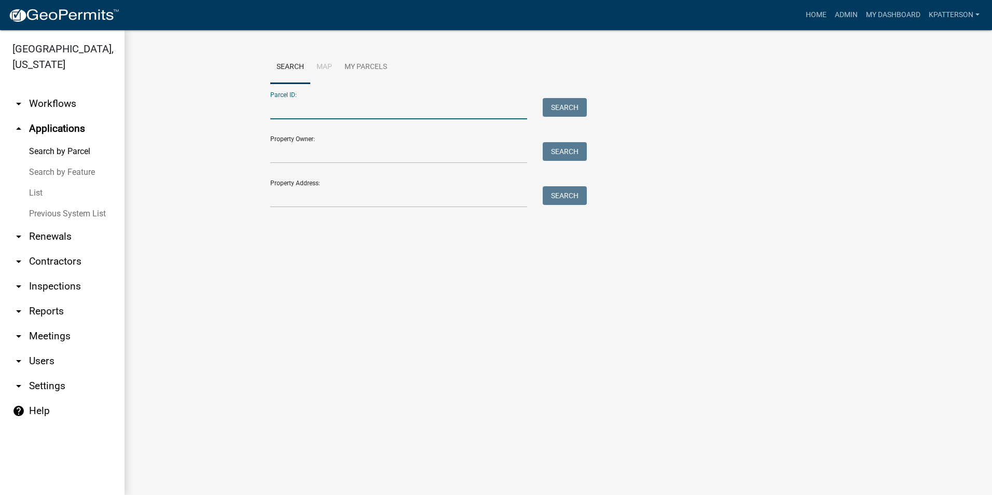
paste input "1012 000013C"
type input "1012 000013C"
click at [555, 104] on button "Search" at bounding box center [564, 107] width 44 height 19
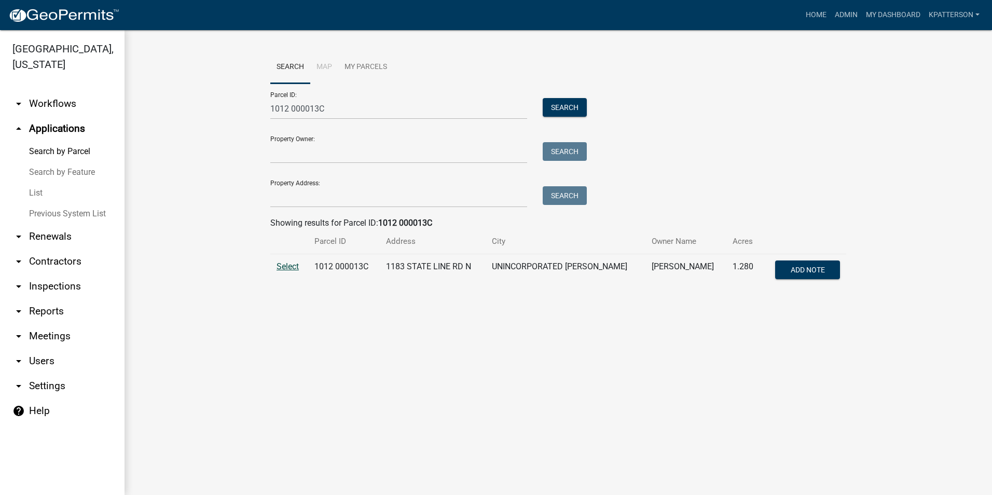
click at [287, 263] on span "Select" at bounding box center [287, 266] width 22 height 10
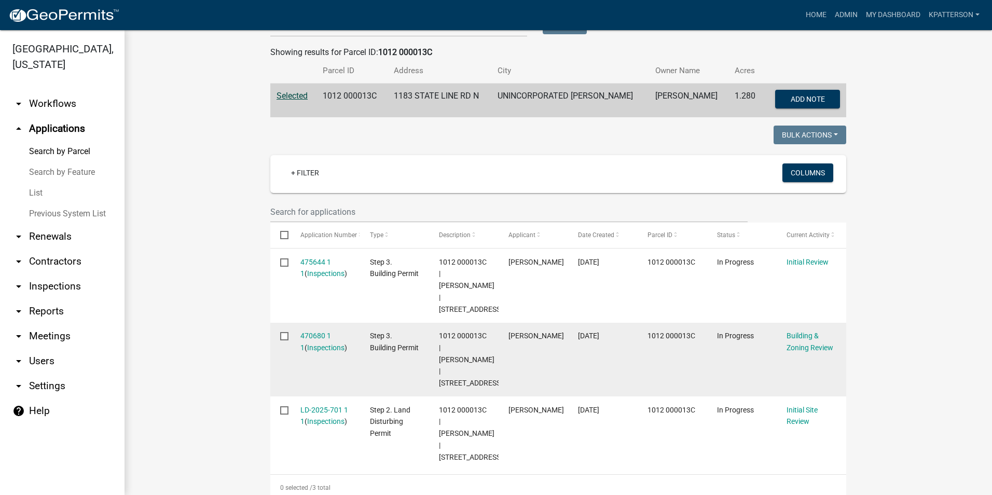
scroll to position [240, 0]
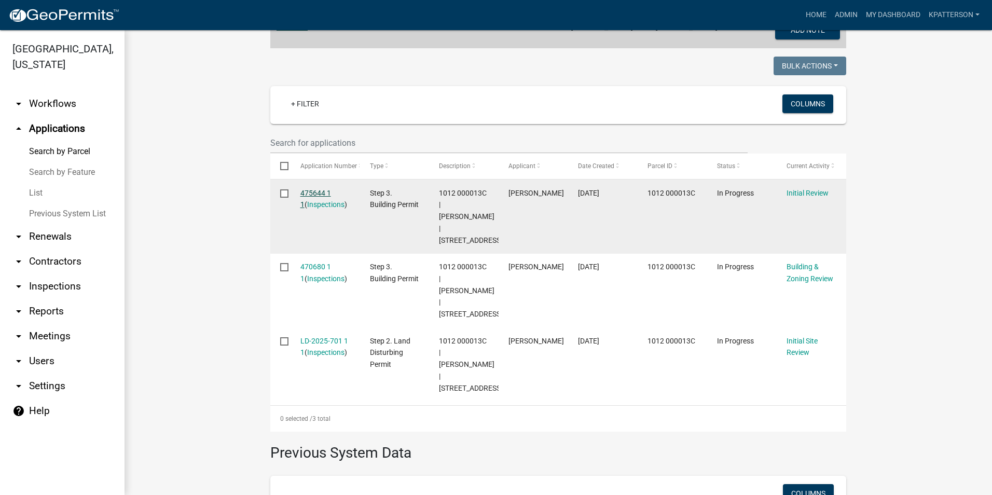
click at [314, 190] on link "475644 1 1" at bounding box center [315, 199] width 31 height 20
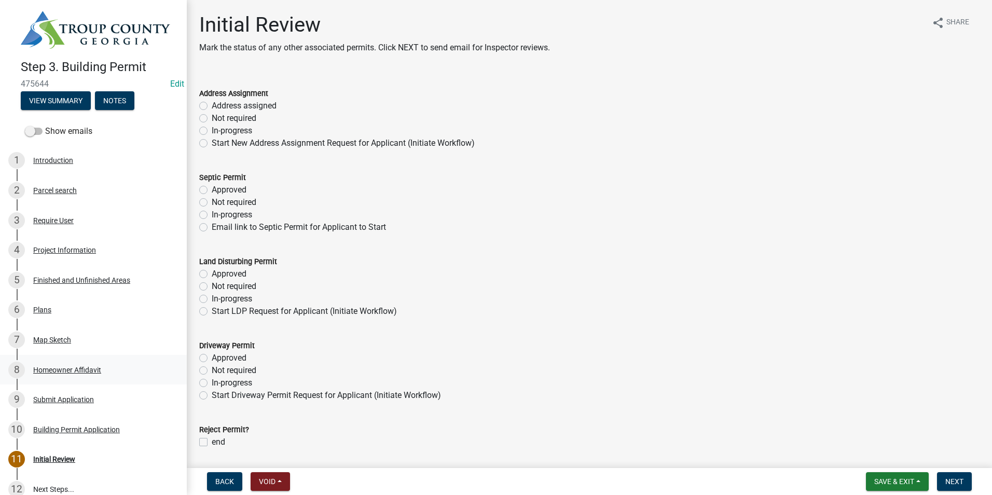
click at [101, 373] on div "8 Homeowner Affidavit" at bounding box center [89, 369] width 162 height 17
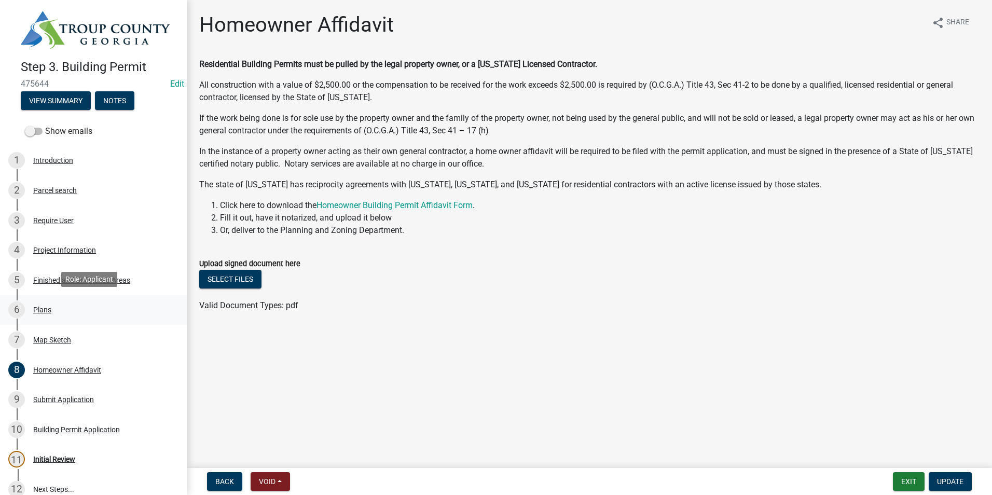
click at [59, 308] on div "6 Plans" at bounding box center [89, 309] width 162 height 17
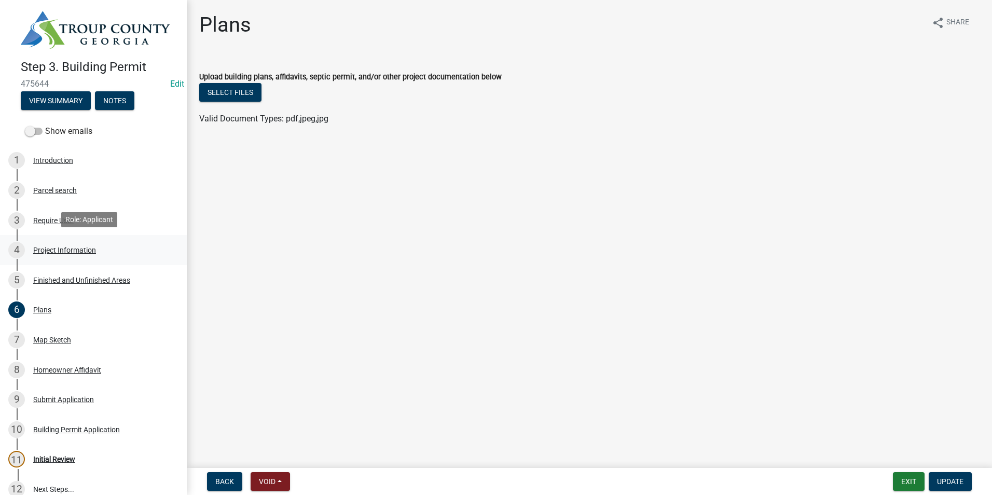
click at [49, 243] on div "4 Project Information" at bounding box center [89, 250] width 162 height 17
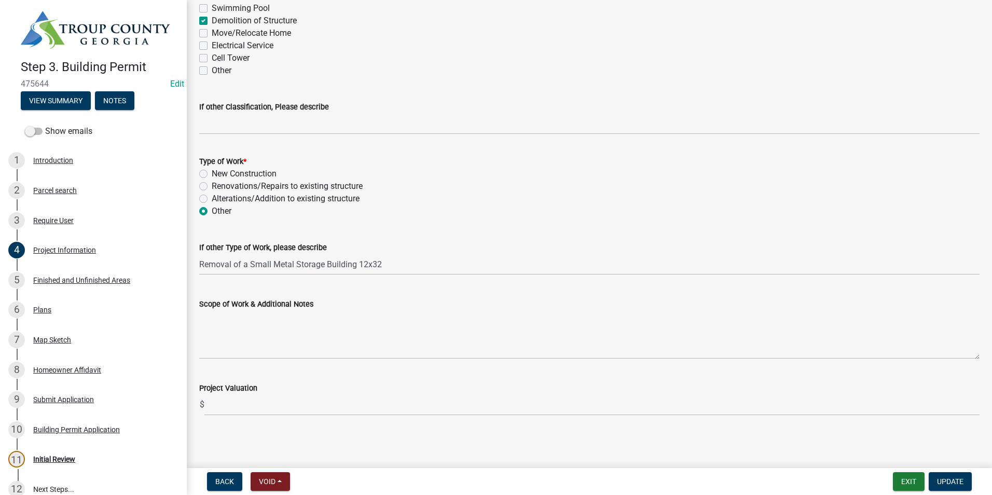
scroll to position [946, 0]
click at [55, 366] on div "Homeowner Affidavit" at bounding box center [67, 369] width 68 height 7
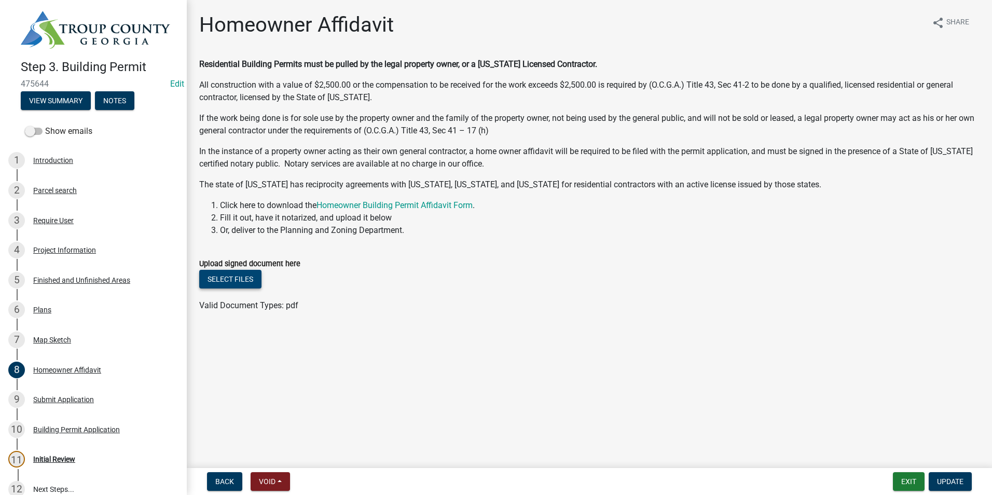
click at [215, 279] on button "Select files" at bounding box center [230, 279] width 62 height 19
click at [282, 311] on link "Document_09092025150201641_0001.pdf" at bounding box center [279, 313] width 158 height 10
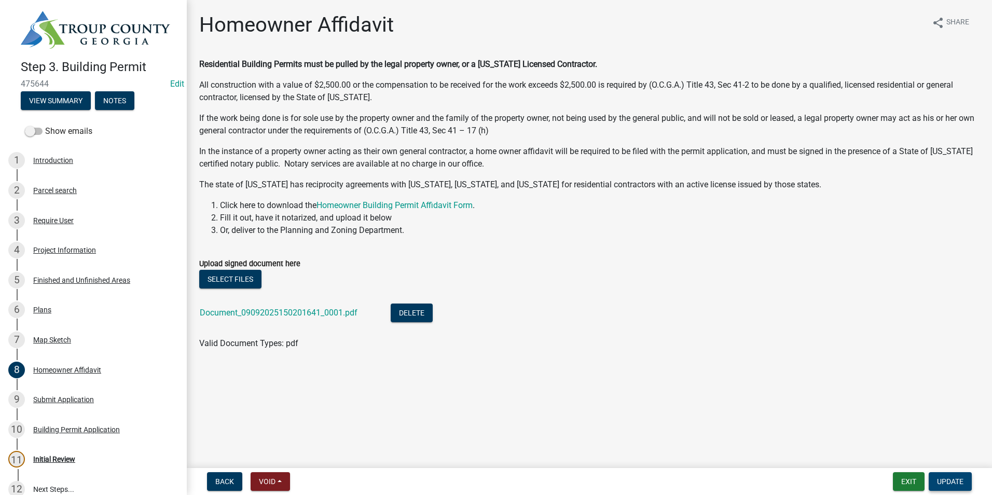
click at [960, 476] on button "Update" at bounding box center [949, 481] width 43 height 19
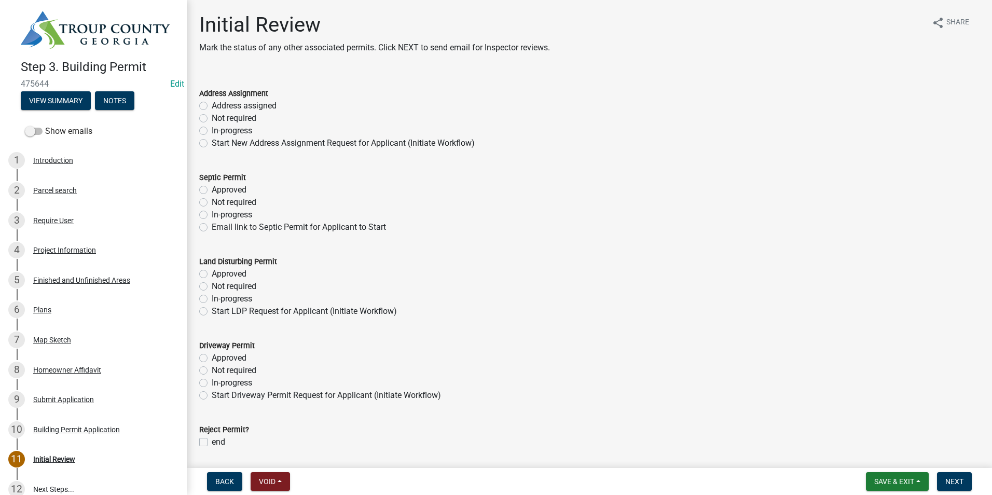
click at [209, 115] on div "Not required" at bounding box center [589, 118] width 780 height 12
click at [212, 117] on label "Not required" at bounding box center [234, 118] width 45 height 12
click at [212, 117] on input "Not required" at bounding box center [215, 115] width 7 height 7
radio input "true"
click at [212, 204] on label "Not required" at bounding box center [234, 202] width 45 height 12
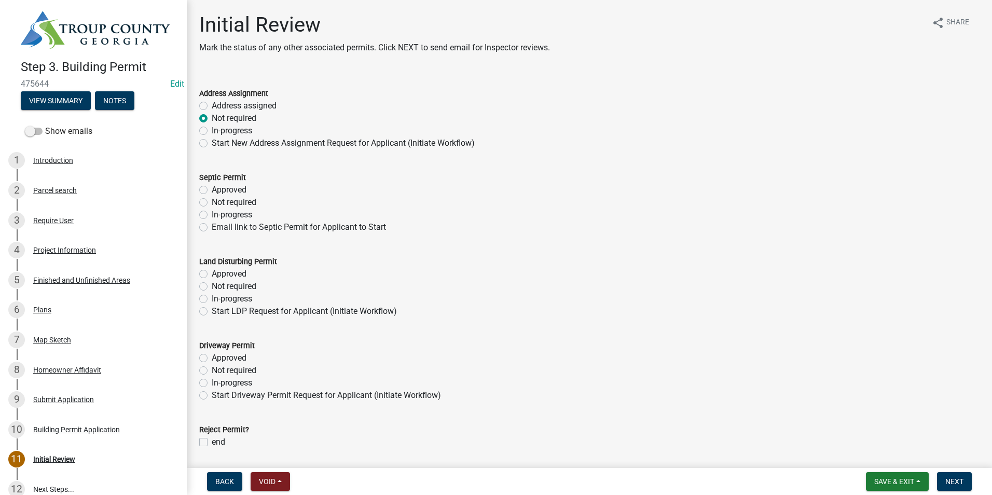
click at [212, 203] on input "Not required" at bounding box center [215, 199] width 7 height 7
radio input "true"
click at [212, 283] on label "Not required" at bounding box center [234, 286] width 45 height 12
click at [212, 283] on input "Not required" at bounding box center [215, 283] width 7 height 7
radio input "true"
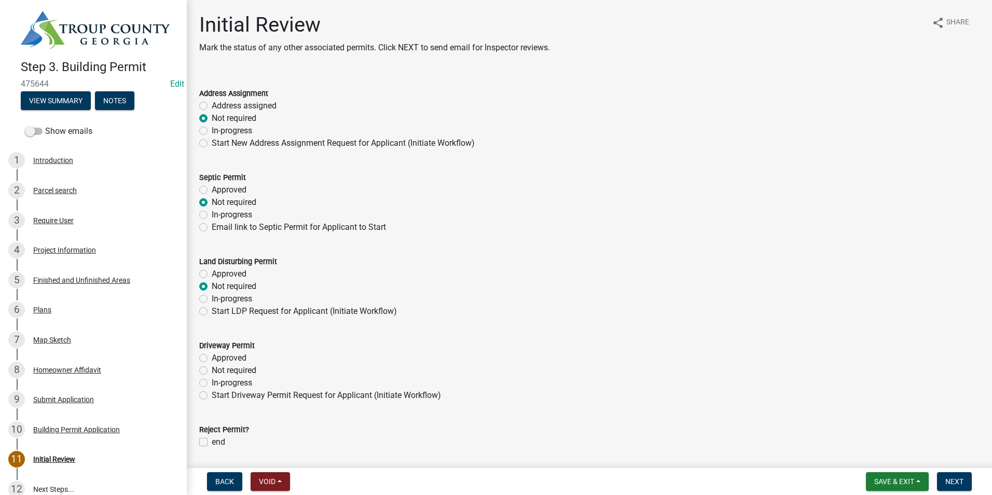
click at [212, 371] on label "Not required" at bounding box center [234, 370] width 45 height 12
click at [212, 371] on input "Not required" at bounding box center [215, 367] width 7 height 7
radio input "true"
click at [949, 478] on span "Next" at bounding box center [954, 481] width 18 height 8
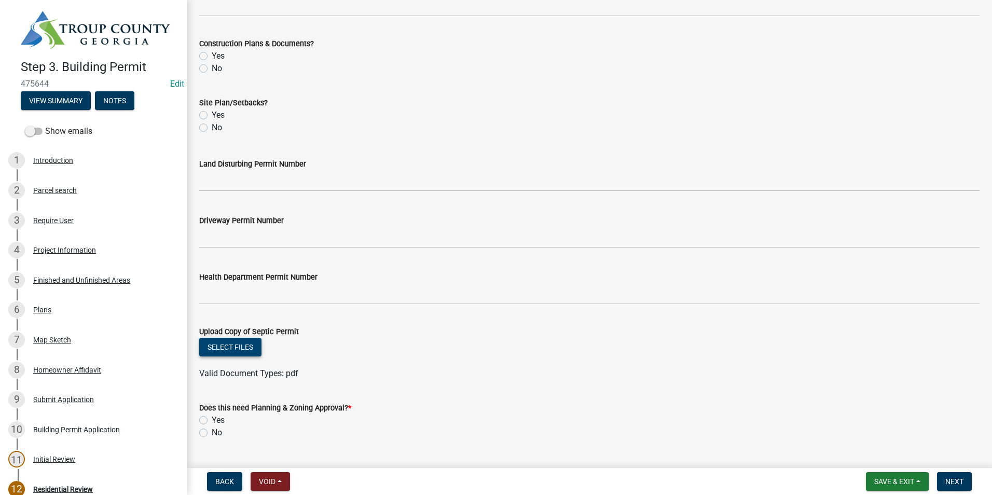
scroll to position [362, 0]
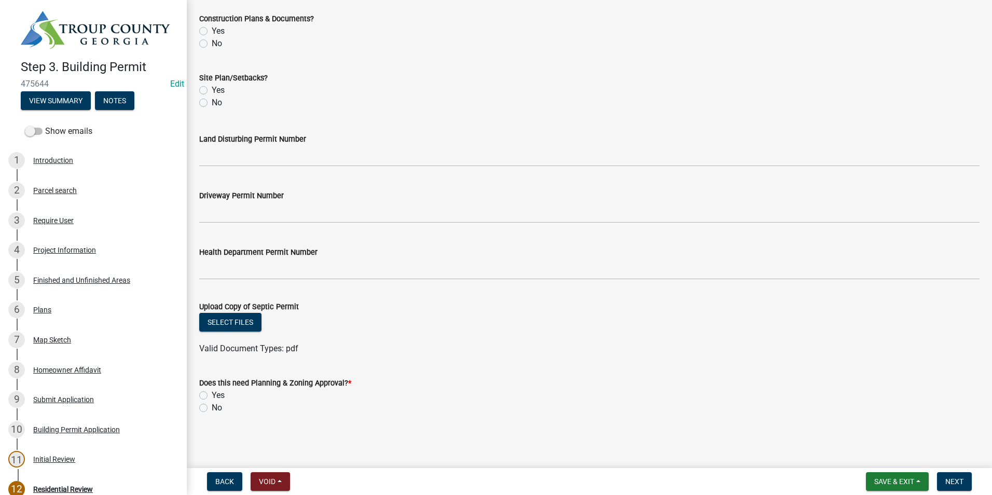
click at [212, 407] on label "No" at bounding box center [217, 407] width 10 height 12
click at [212, 407] on input "No" at bounding box center [215, 404] width 7 height 7
radio input "true"
click at [954, 485] on span "Next" at bounding box center [954, 481] width 18 height 8
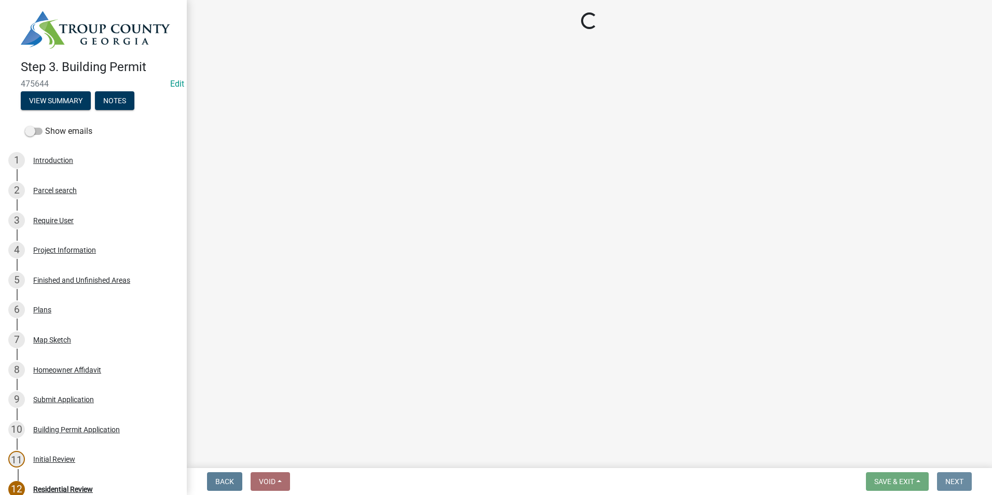
scroll to position [0, 0]
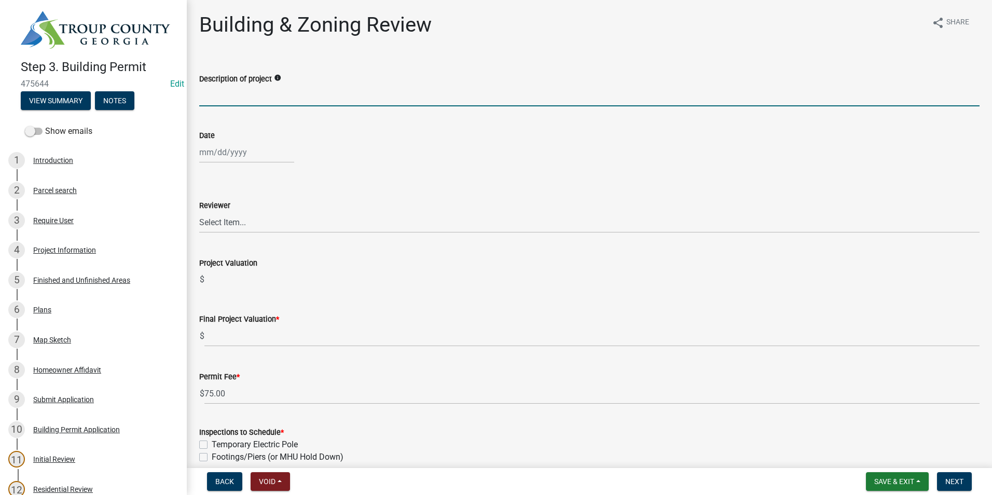
click at [227, 100] on input "Description of project" at bounding box center [589, 95] width 780 height 21
type input "d"
type input "DEMO"
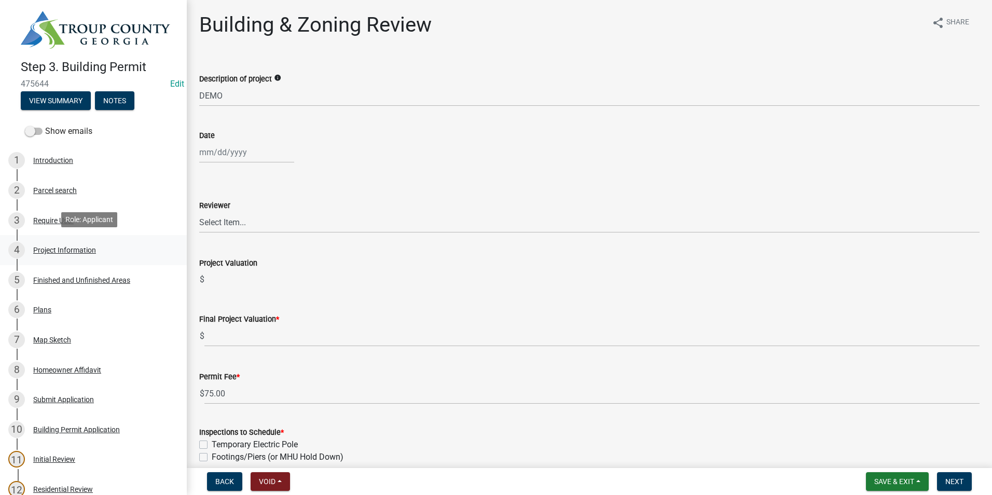
click at [81, 246] on div "Project Information" at bounding box center [64, 249] width 63 height 7
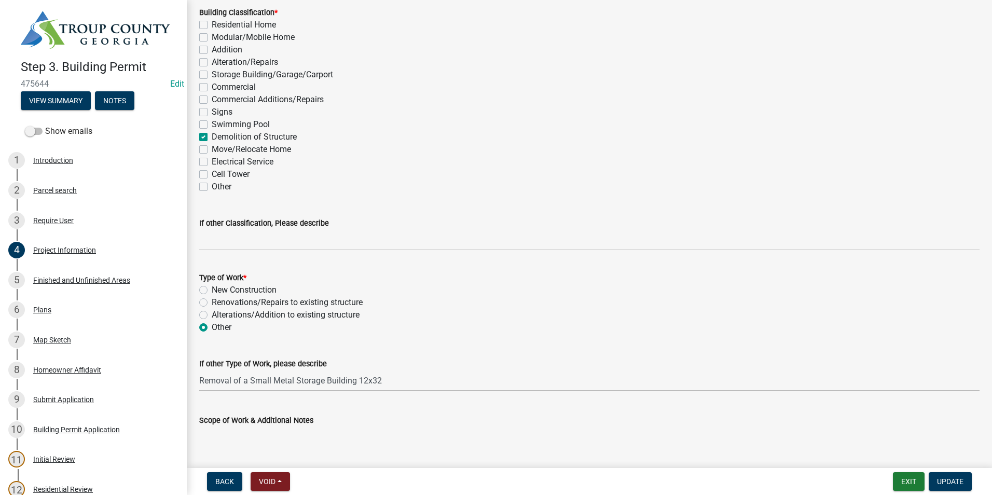
scroll to position [830, 0]
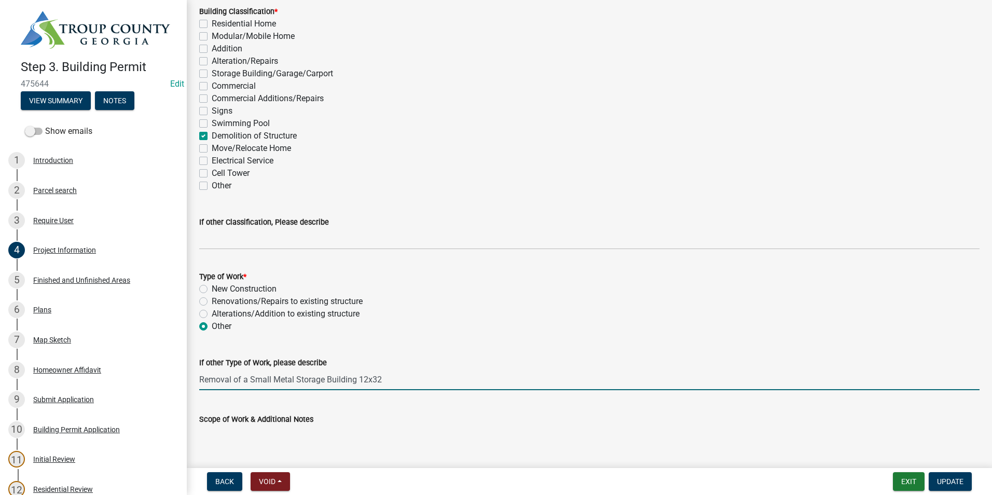
drag, startPoint x: 393, startPoint y: 372, endPoint x: 184, endPoint y: 382, distance: 209.2
click at [184, 382] on div "Step 3. Building Permit 475644 Edit View Summary Notes Show emails 1 Introducti…" at bounding box center [496, 247] width 992 height 495
drag, startPoint x: 962, startPoint y: 483, endPoint x: 954, endPoint y: 476, distance: 10.3
click at [962, 482] on span "Update" at bounding box center [950, 481] width 26 height 8
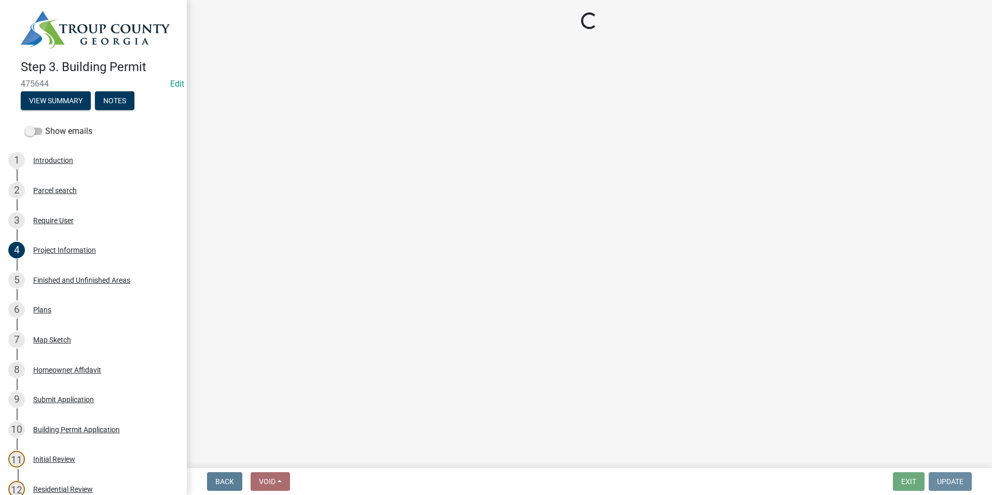
scroll to position [0, 0]
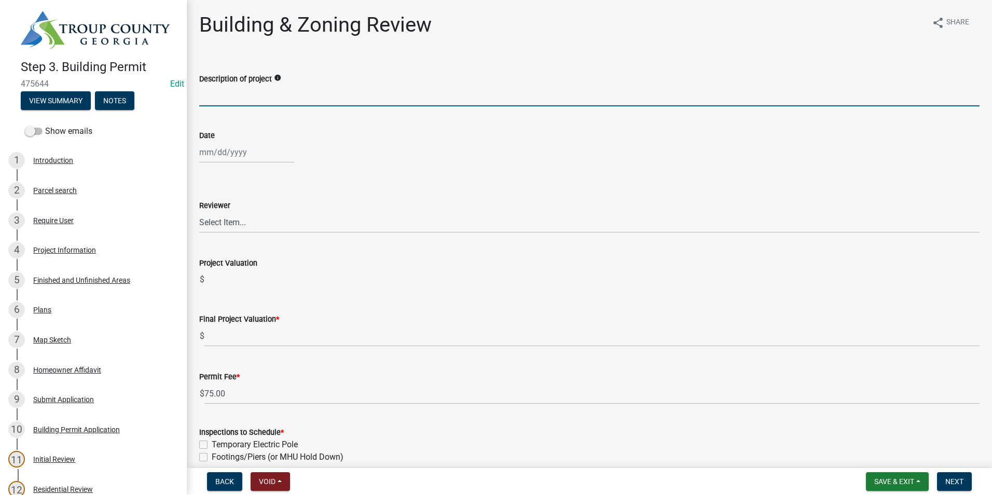
paste input "Removal of a Small Metal Storage Building 12x32"
type input "Removal of a Small Metal Storage Building 12x32"
select select "9"
select select "2025"
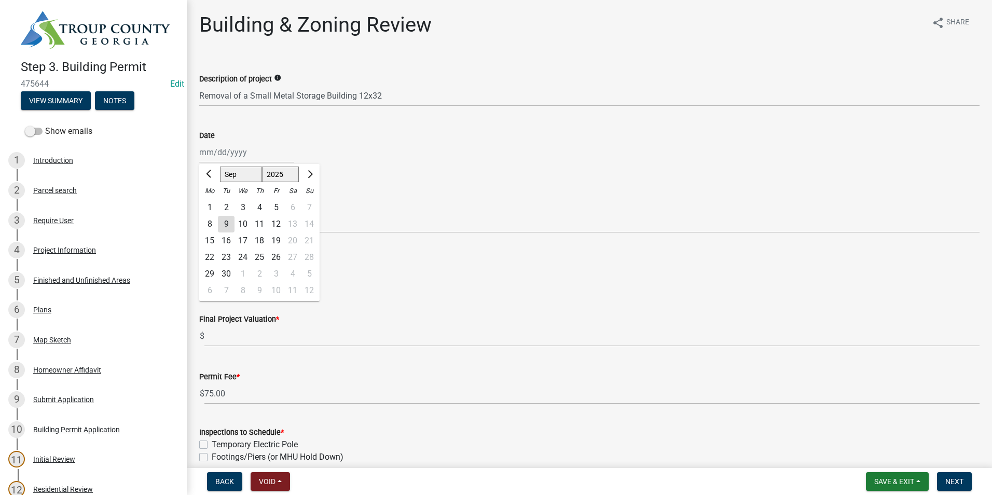
click at [214, 152] on div "Jan Feb Mar Apr May Jun Jul Aug Sep Oct Nov Dec 1525 1526 1527 1528 1529 1530 1…" at bounding box center [246, 152] width 95 height 21
click at [226, 221] on div "9" at bounding box center [226, 224] width 17 height 17
type input "09/09/2025"
click at [238, 229] on select "Select Item... Douglas Richardson James Lorimer Thrailkill Jr Keanua Patterson …" at bounding box center [589, 222] width 780 height 21
click at [199, 212] on select "Select Item... Douglas Richardson James Lorimer Thrailkill Jr Keanua Patterson …" at bounding box center [589, 222] width 780 height 21
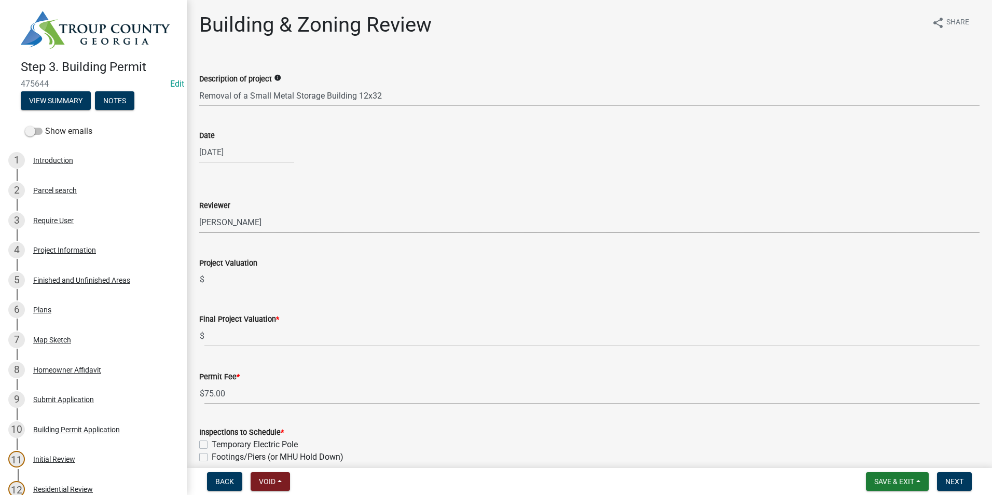
select select "2b86b0c4-e8a1-45ee-90a7-b8d4cb5b2682"
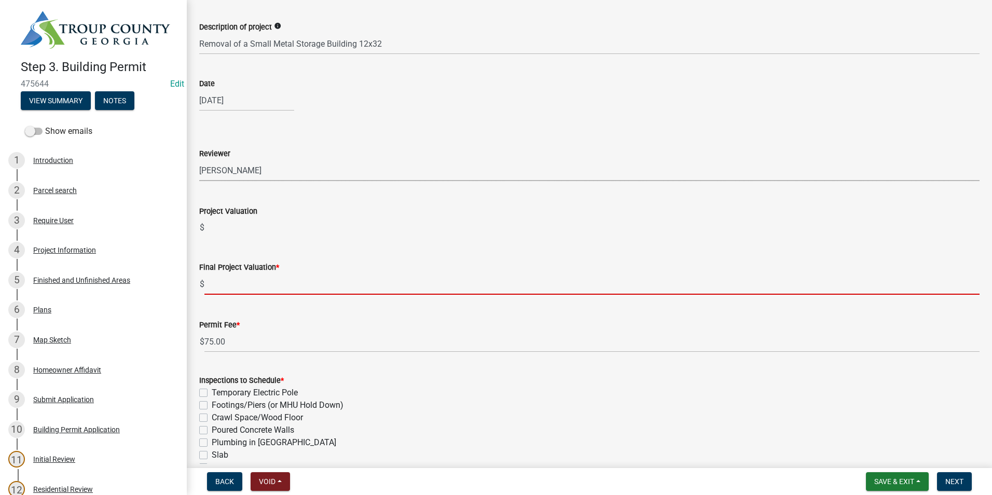
click at [236, 281] on input "text" at bounding box center [591, 283] width 775 height 21
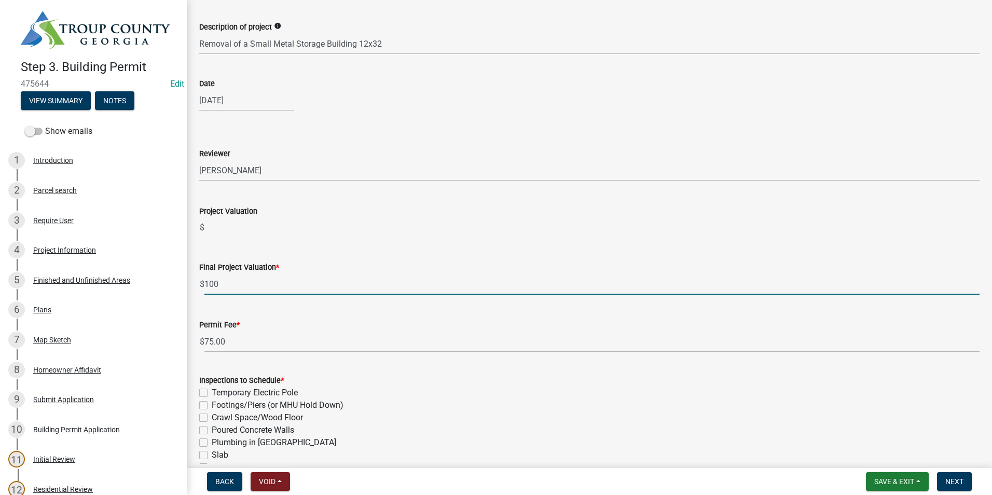
type input "100"
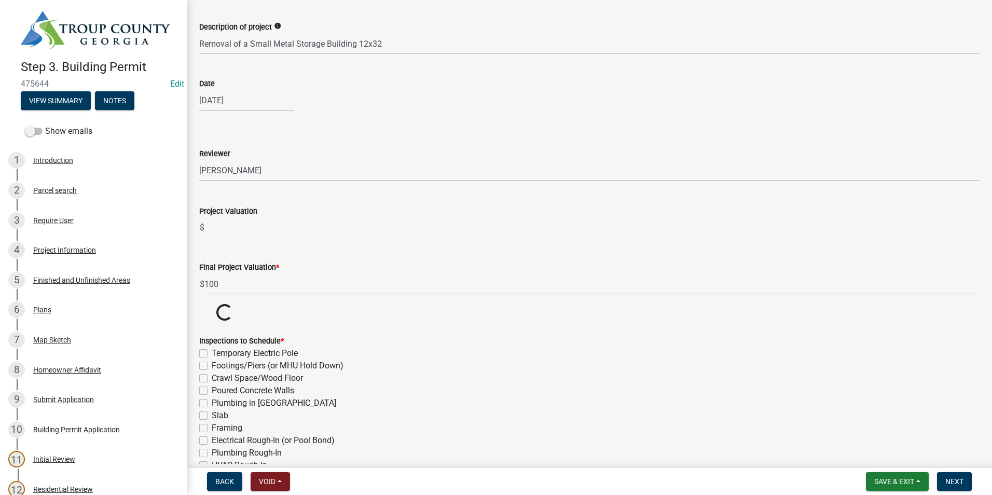
drag, startPoint x: 238, startPoint y: 340, endPoint x: 200, endPoint y: 349, distance: 38.4
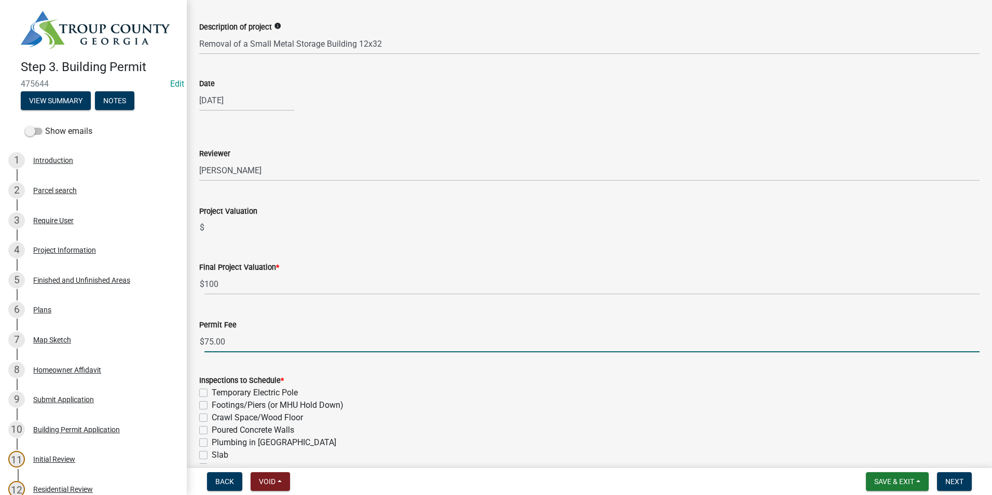
drag, startPoint x: 238, startPoint y: 334, endPoint x: 183, endPoint y: 356, distance: 59.3
click at [183, 356] on div "Step 3. Building Permit 475644 Edit View Summary Notes Show emails 1 Introducti…" at bounding box center [496, 247] width 992 height 495
type input "100"
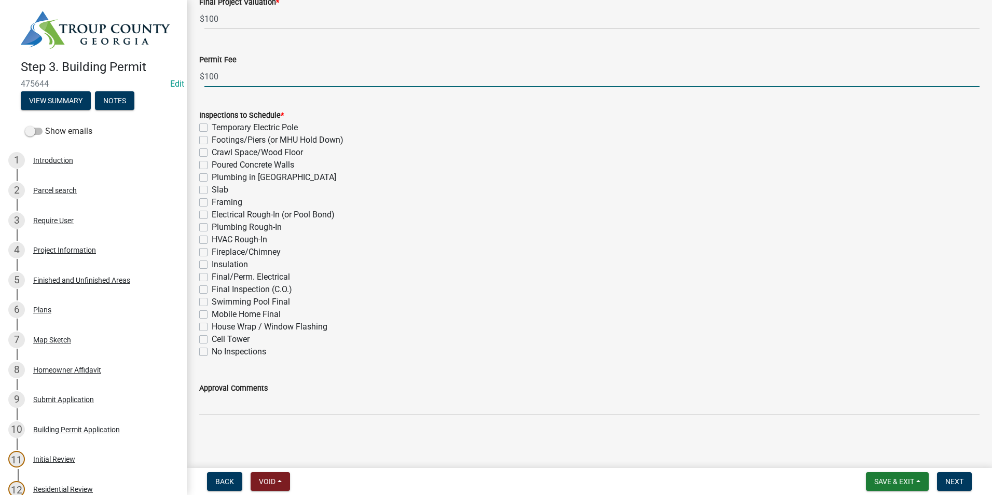
scroll to position [317, 0]
click at [212, 289] on label "Final Inspection (C.O.)" at bounding box center [252, 289] width 80 height 12
click at [212, 289] on input "Final Inspection (C.O.)" at bounding box center [215, 286] width 7 height 7
checkbox input "true"
checkbox input "false"
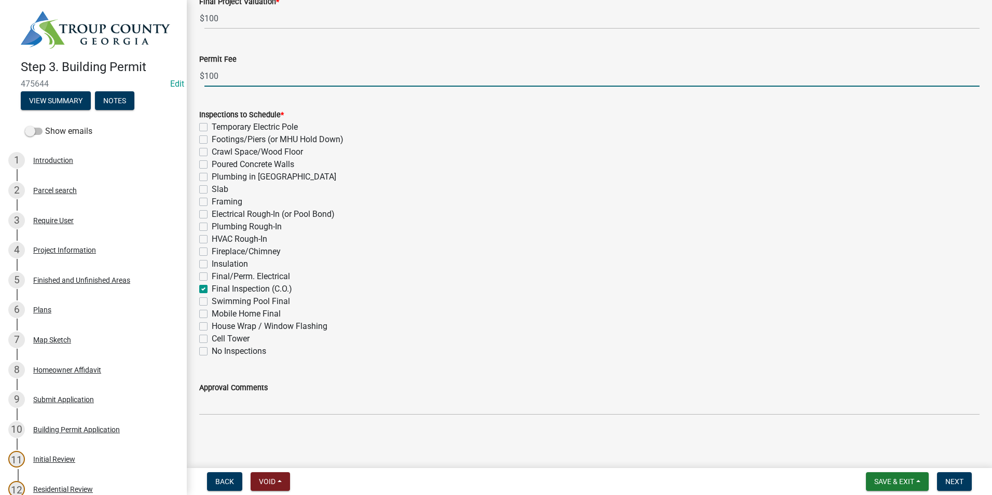
checkbox input "false"
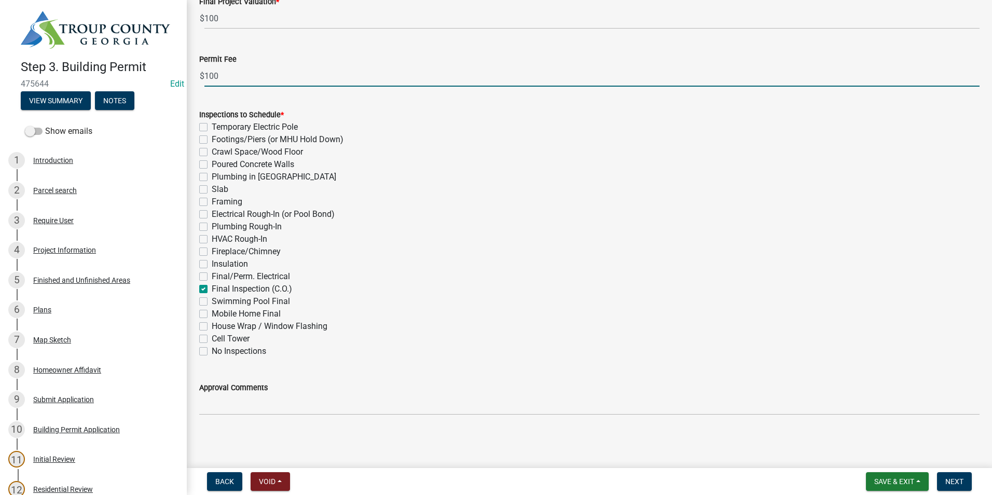
checkbox input "false"
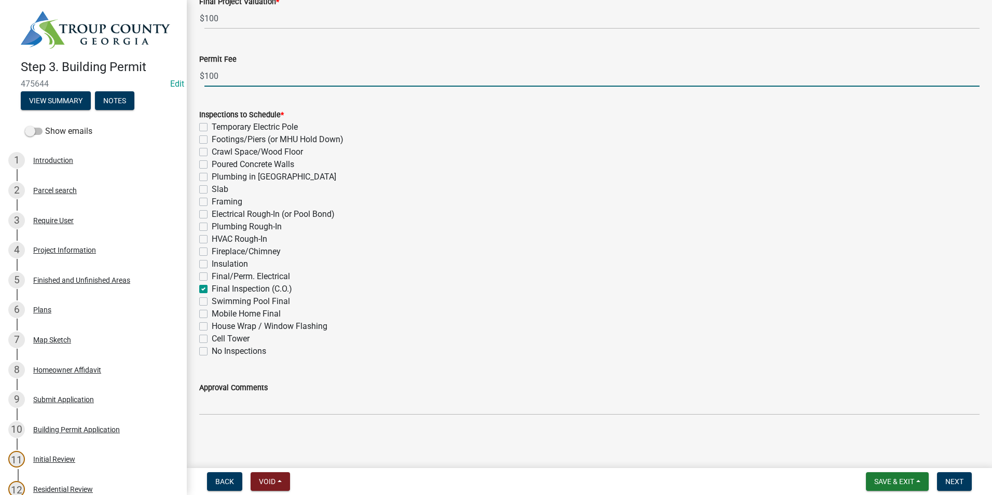
checkbox input "false"
checkbox input "true"
checkbox input "false"
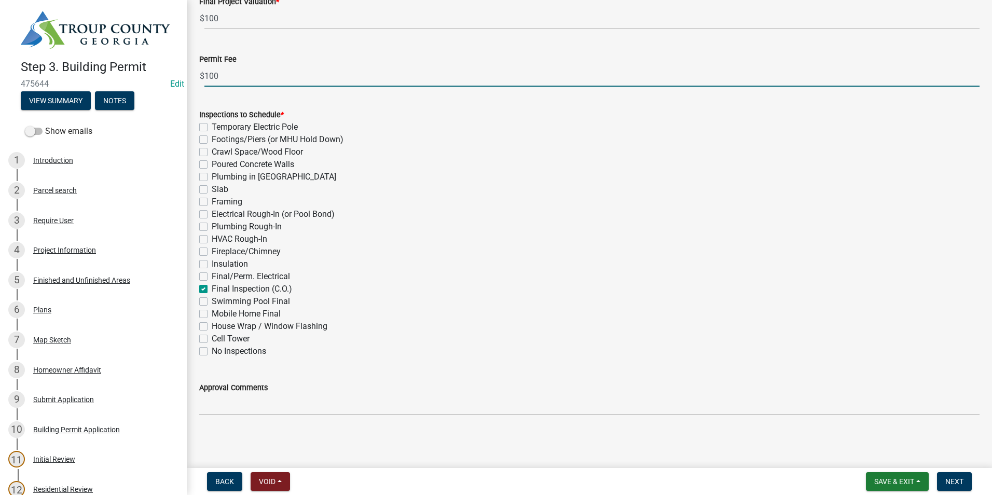
checkbox input "false"
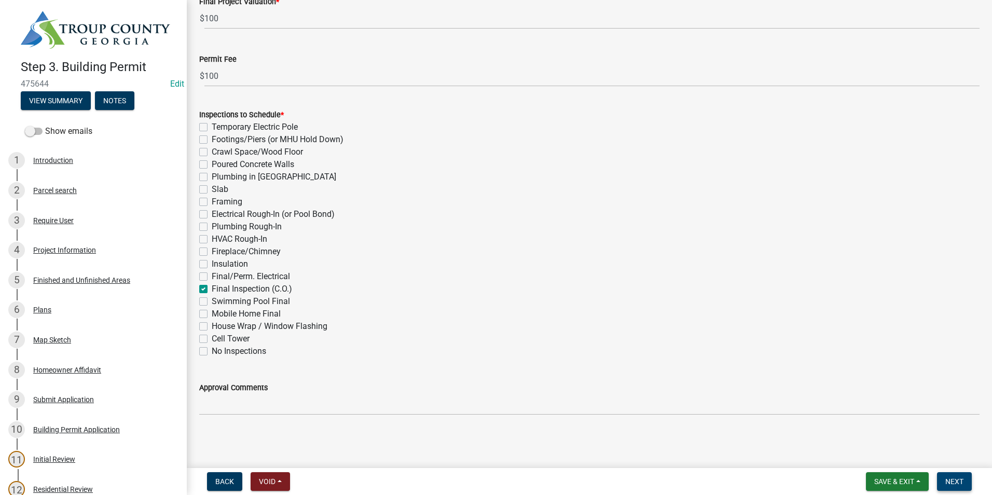
click at [947, 479] on span "Next" at bounding box center [954, 481] width 18 height 8
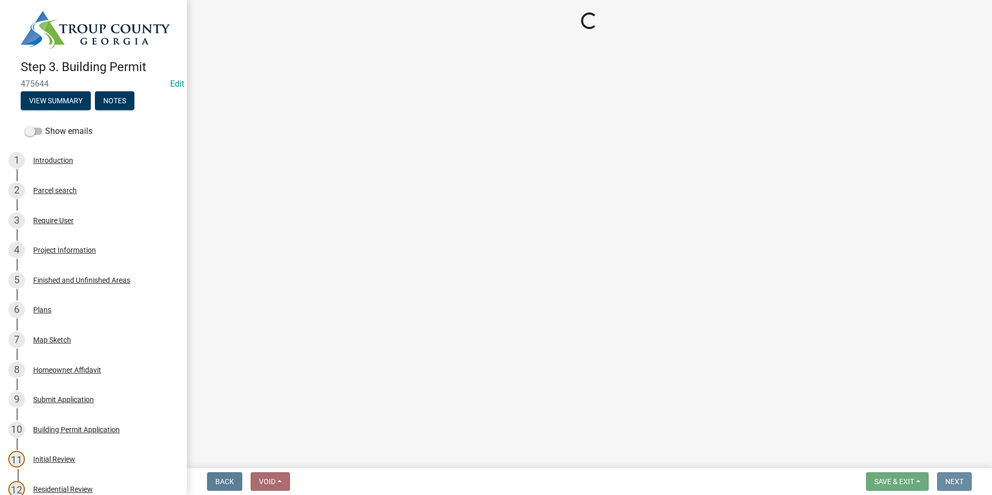
scroll to position [0, 0]
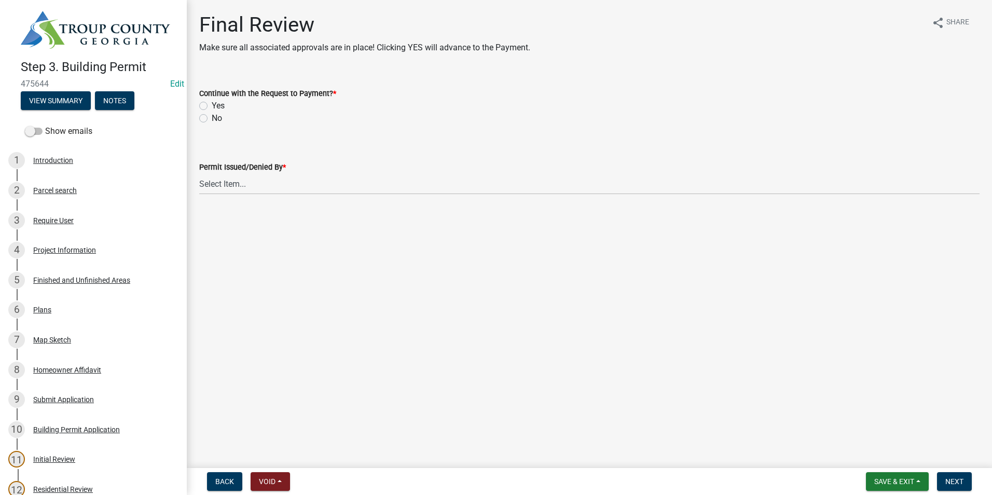
click at [207, 105] on div "Yes" at bounding box center [589, 106] width 780 height 12
click at [212, 103] on label "Yes" at bounding box center [218, 106] width 13 height 12
click at [212, 103] on input "Yes" at bounding box center [215, 103] width 7 height 7
radio input "true"
click at [219, 184] on select "Select Item... Douglas Richardson James Lorimer Thrailkill Jr Keanua Patterson …" at bounding box center [589, 183] width 780 height 21
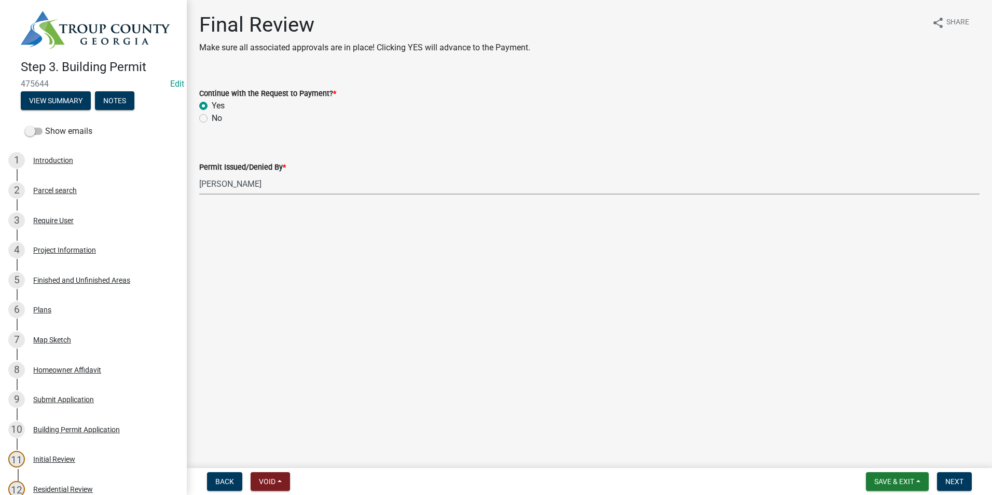
click at [199, 173] on select "Select Item... Douglas Richardson James Lorimer Thrailkill Jr Keanua Patterson …" at bounding box center [589, 183] width 780 height 21
select select "2b86b0c4-e8a1-45ee-90a7-b8d4cb5b2682"
click at [958, 488] on button "Next" at bounding box center [954, 481] width 35 height 19
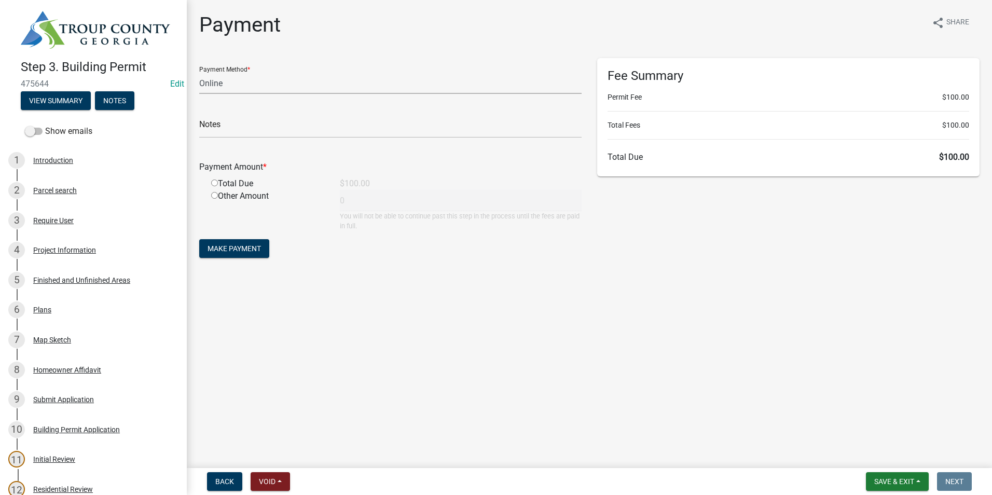
click at [305, 77] on select "Credit Card POS Check Cash Online" at bounding box center [390, 83] width 382 height 21
select select "1: 0"
click at [199, 73] on select "Credit Card POS Check Cash Online" at bounding box center [390, 83] width 382 height 21
click at [299, 125] on input "text" at bounding box center [390, 127] width 382 height 21
type input "3038"
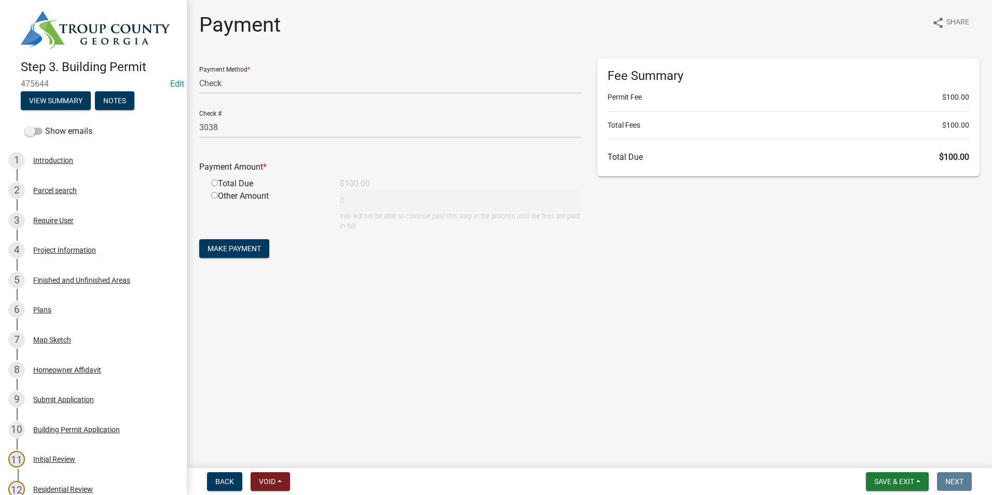
click at [215, 182] on input "radio" at bounding box center [214, 182] width 7 height 7
radio input "true"
type input "100"
click at [218, 245] on span "Make Payment" at bounding box center [233, 248] width 53 height 8
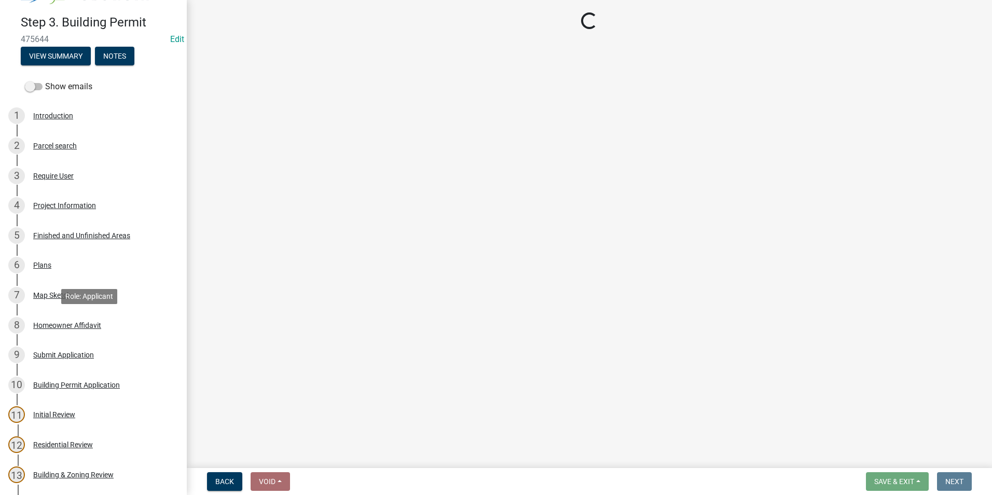
scroll to position [259, 0]
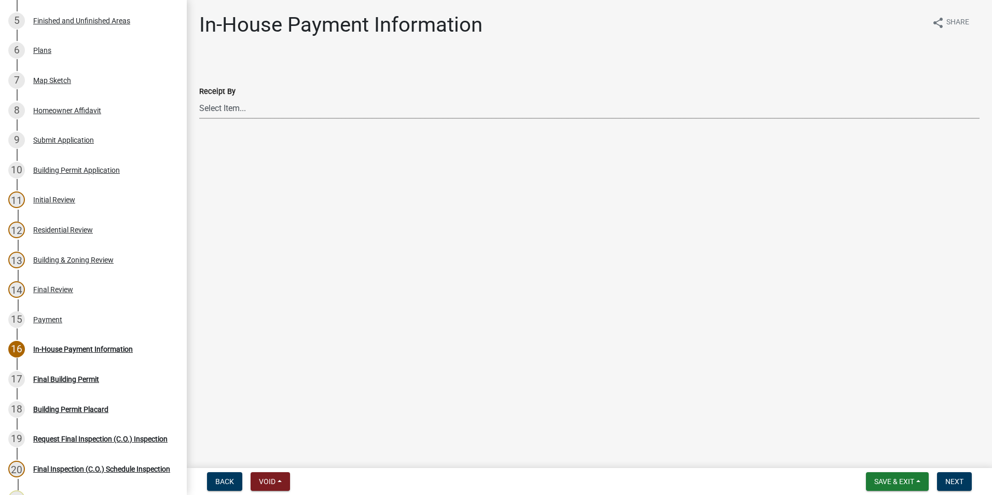
click at [277, 104] on select "Select Item... Douglas Richardson James Lorimer Thrailkill Jr Keanua Patterson …" at bounding box center [589, 108] width 780 height 21
click at [199, 98] on select "Select Item... Douglas Richardson James Lorimer Thrailkill Jr Keanua Patterson …" at bounding box center [589, 108] width 780 height 21
select select "2b86b0c4-e8a1-45ee-90a7-b8d4cb5b2682"
click at [956, 486] on button "Next" at bounding box center [954, 481] width 35 height 19
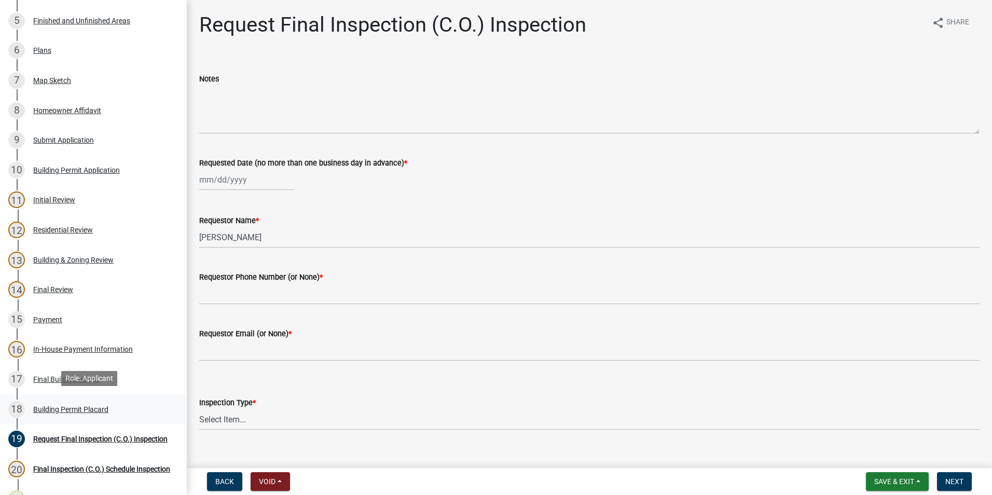
click at [118, 397] on link "18 Building Permit Placard" at bounding box center [93, 409] width 187 height 30
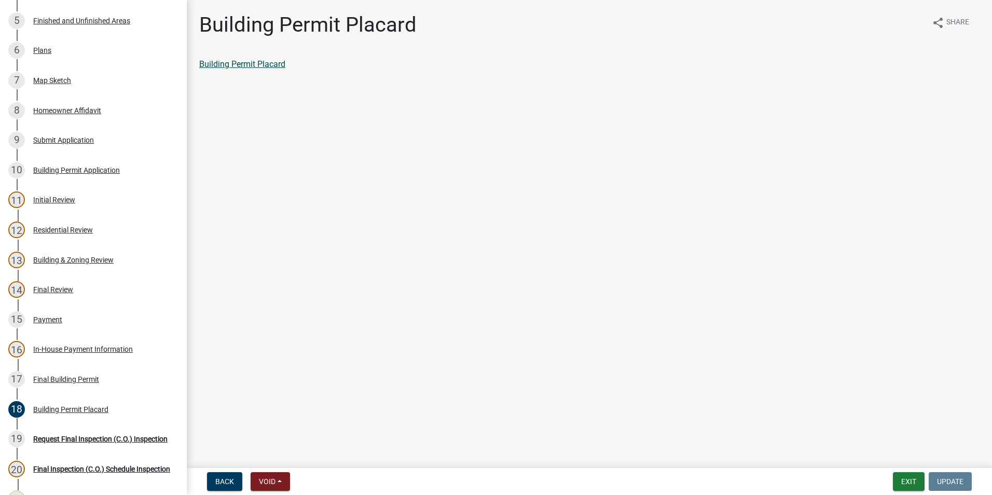
click at [272, 61] on link "Building Permit Placard" at bounding box center [242, 64] width 86 height 10
click at [76, 325] on div "15 Payment" at bounding box center [89, 319] width 162 height 17
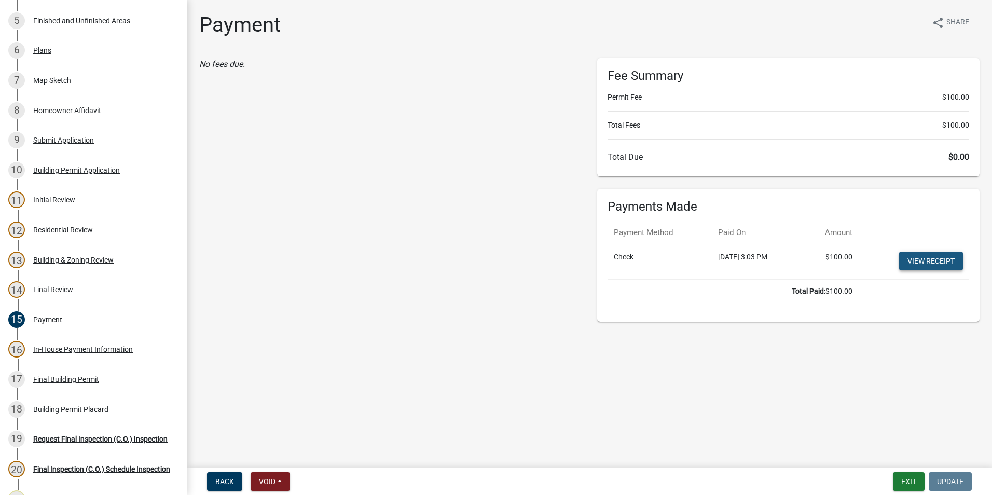
click at [930, 266] on link "View receipt" at bounding box center [931, 261] width 64 height 19
click at [911, 489] on button "Exit" at bounding box center [909, 481] width 32 height 19
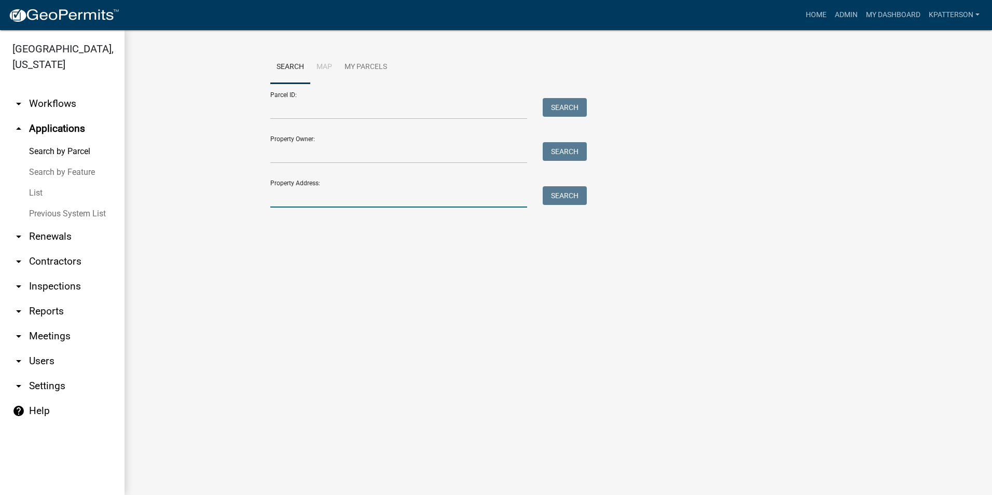
click at [298, 191] on input "Property Address:" at bounding box center [398, 196] width 257 height 21
type input "[STREET_ADDRESS][PERSON_NAME]"
click at [569, 202] on button "Search" at bounding box center [564, 195] width 44 height 19
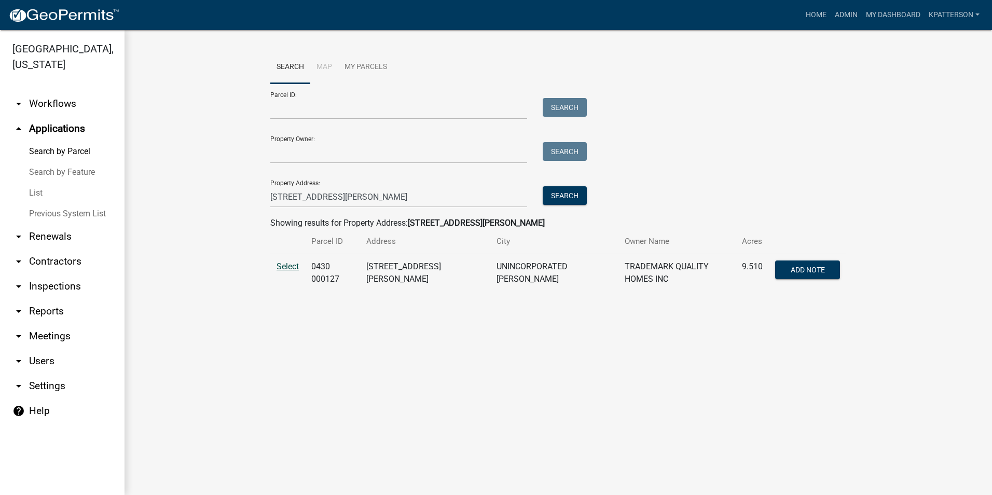
click at [293, 264] on span "Select" at bounding box center [287, 266] width 22 height 10
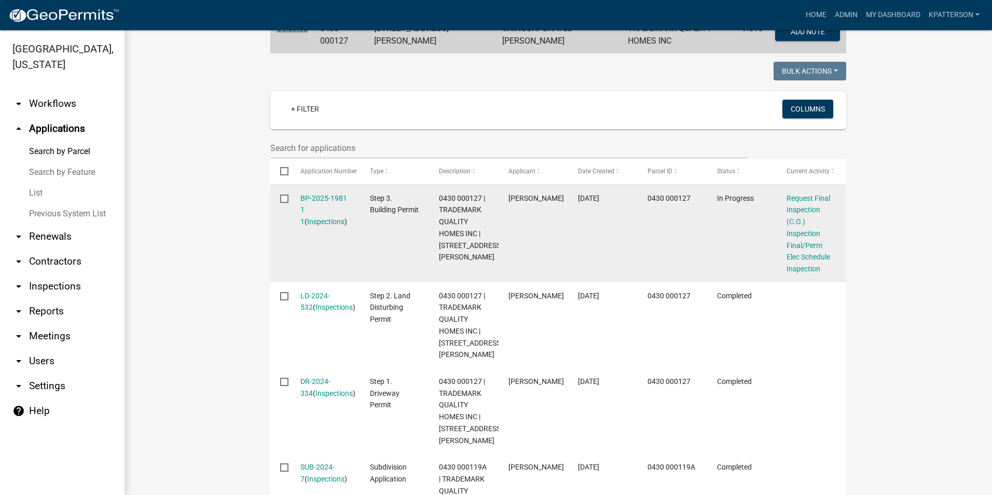
scroll to position [239, 0]
click at [338, 193] on link "BP-2025-1981 1 1" at bounding box center [323, 209] width 47 height 32
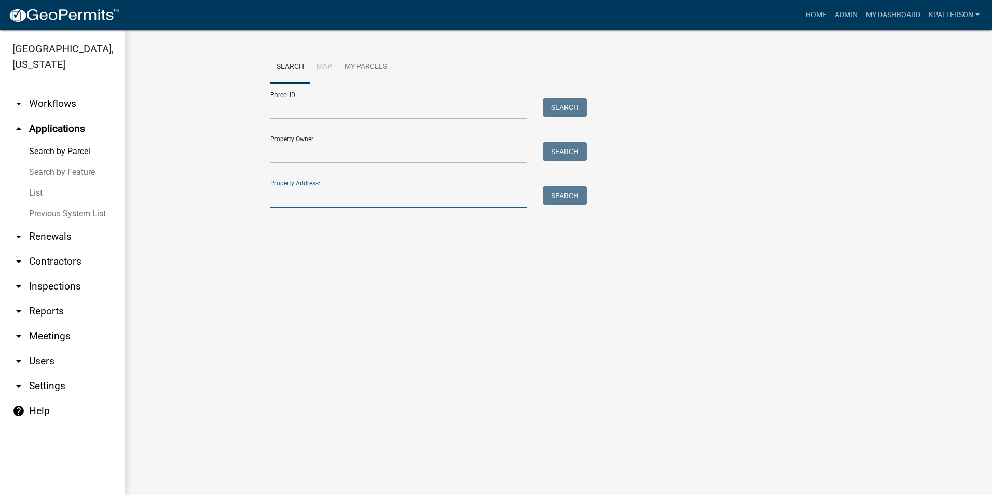
click at [314, 188] on input "Property Address:" at bounding box center [398, 196] width 257 height 21
type input "715 corinth"
click at [569, 195] on button "Search" at bounding box center [564, 195] width 44 height 19
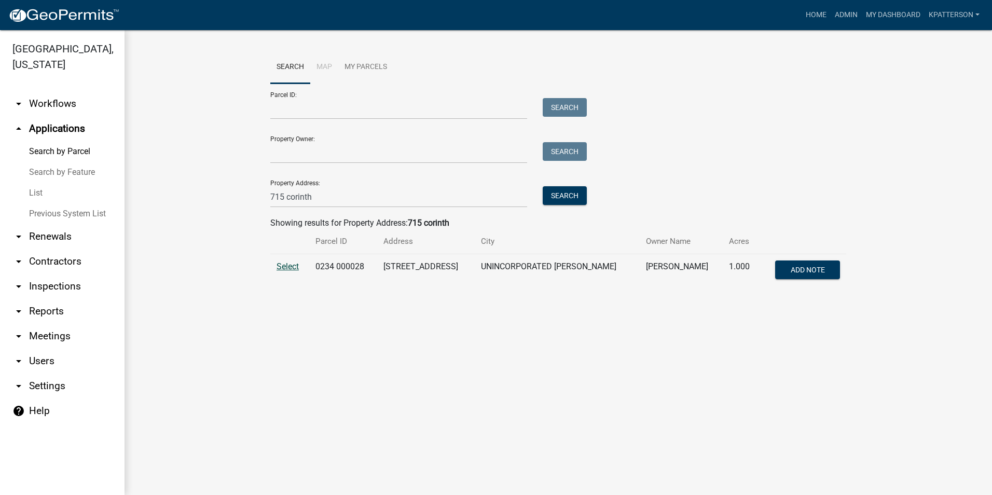
click at [295, 263] on span "Select" at bounding box center [287, 266] width 22 height 10
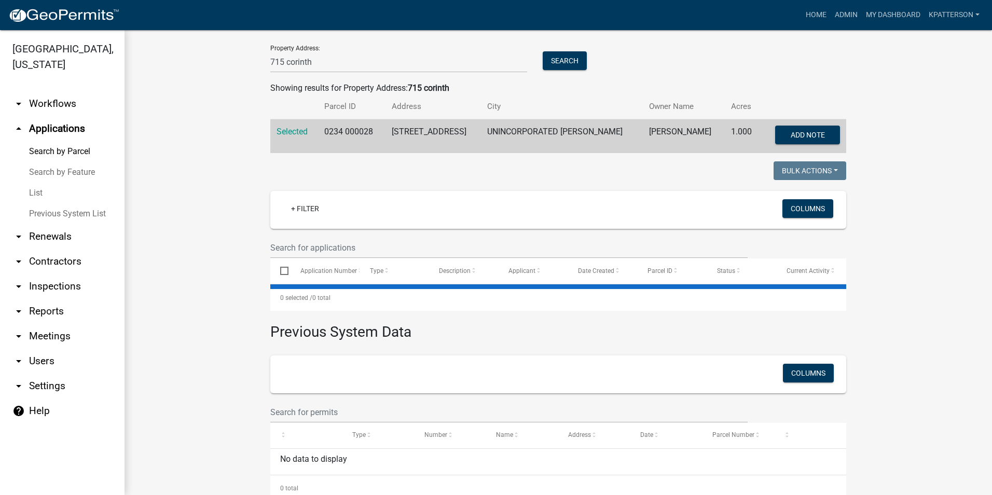
scroll to position [156, 0]
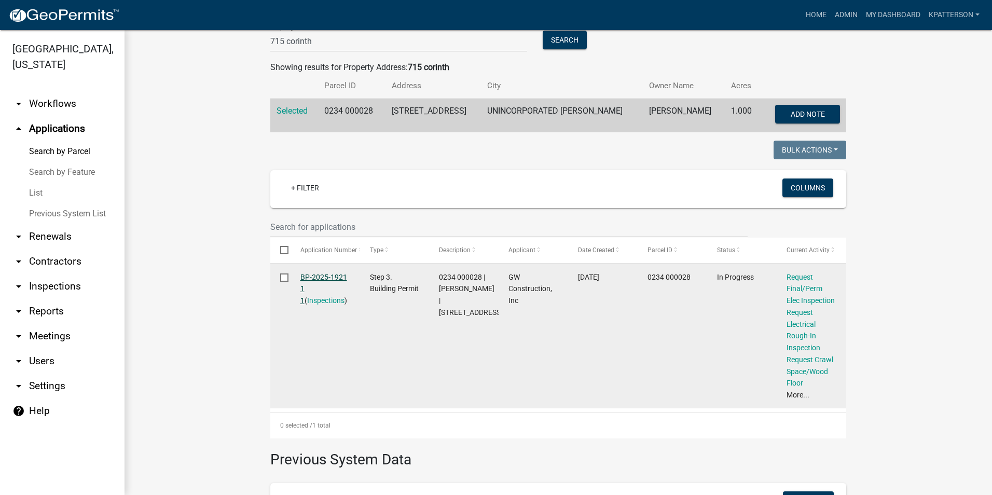
click at [328, 277] on link "BP-2025-1921 1 1" at bounding box center [323, 289] width 47 height 32
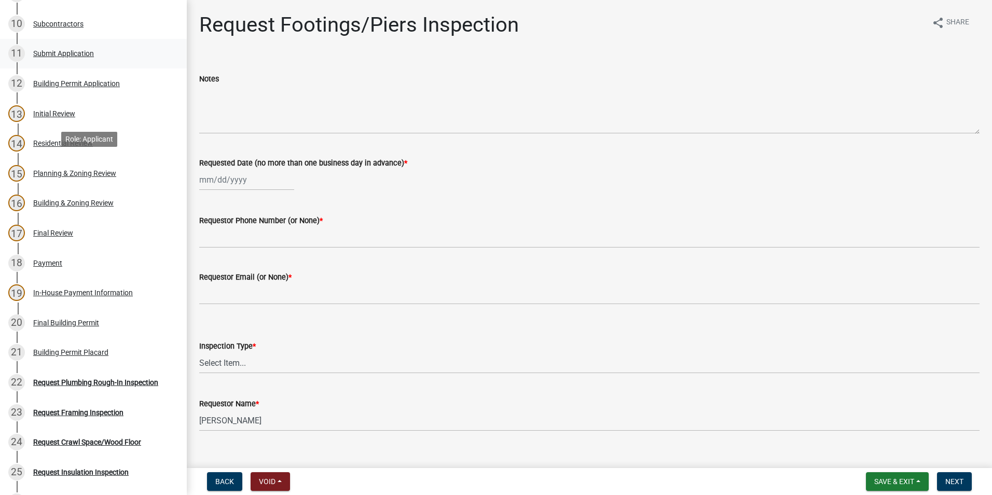
scroll to position [674, 0]
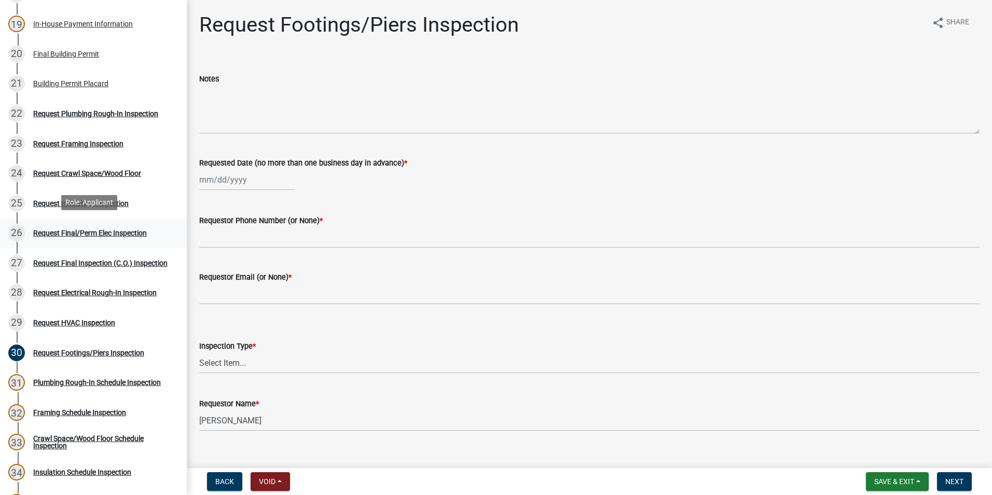
click at [107, 239] on div "26 Request Final/Perm Elec Inspection" at bounding box center [89, 233] width 162 height 17
click at [236, 176] on div at bounding box center [246, 179] width 95 height 21
select select "9"
select select "2025"
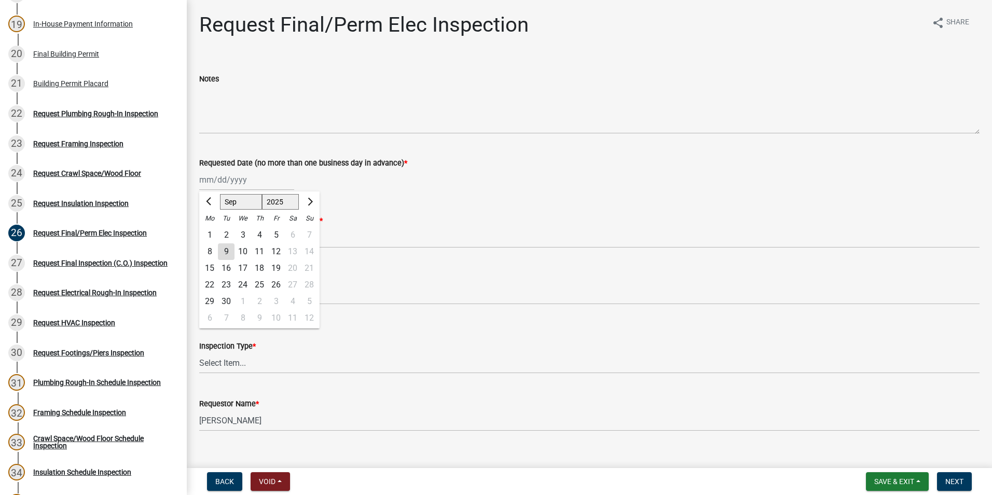
click at [220, 249] on div "9" at bounding box center [226, 251] width 17 height 17
type input "09/09/2025"
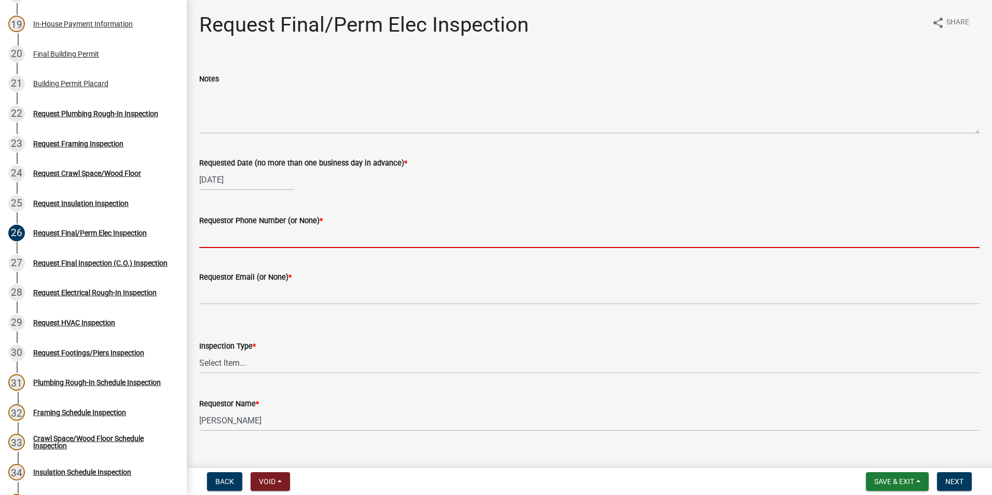
click at [234, 242] on input "Requestor Phone Number (or None) *" at bounding box center [589, 237] width 780 height 21
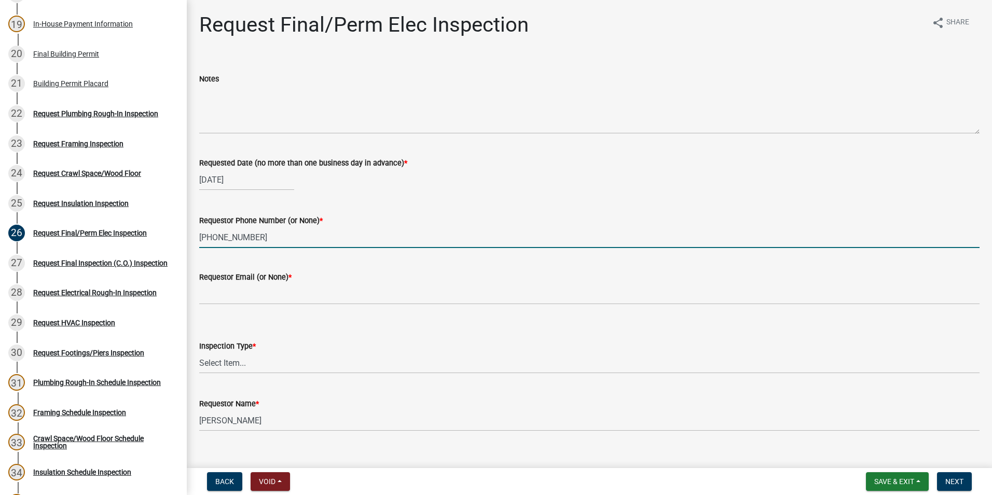
type input "678-899-5231"
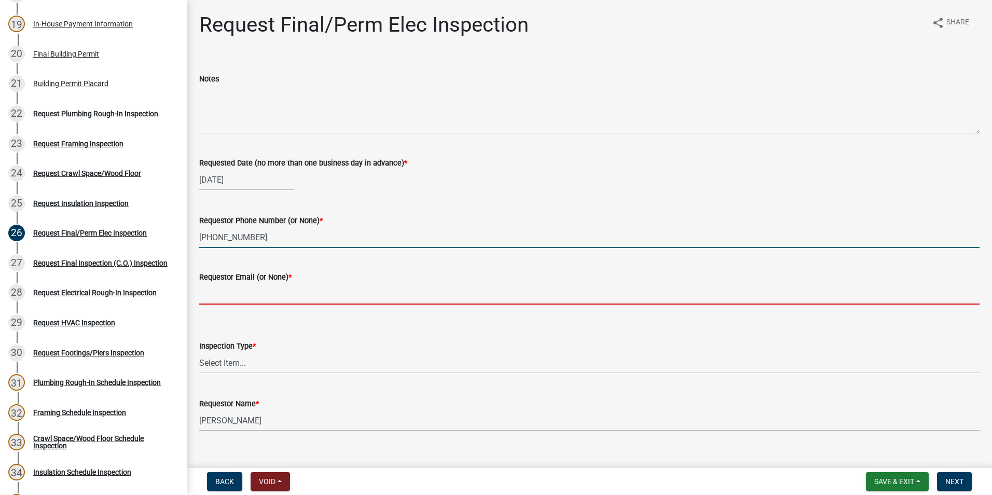
click at [261, 300] on input "Requestor Email (or None) *" at bounding box center [589, 293] width 780 height 21
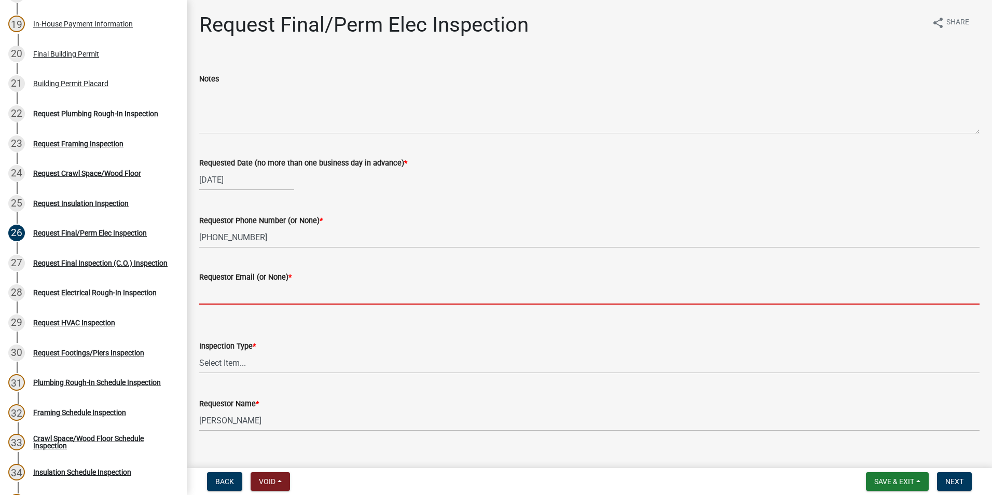
type input "none"
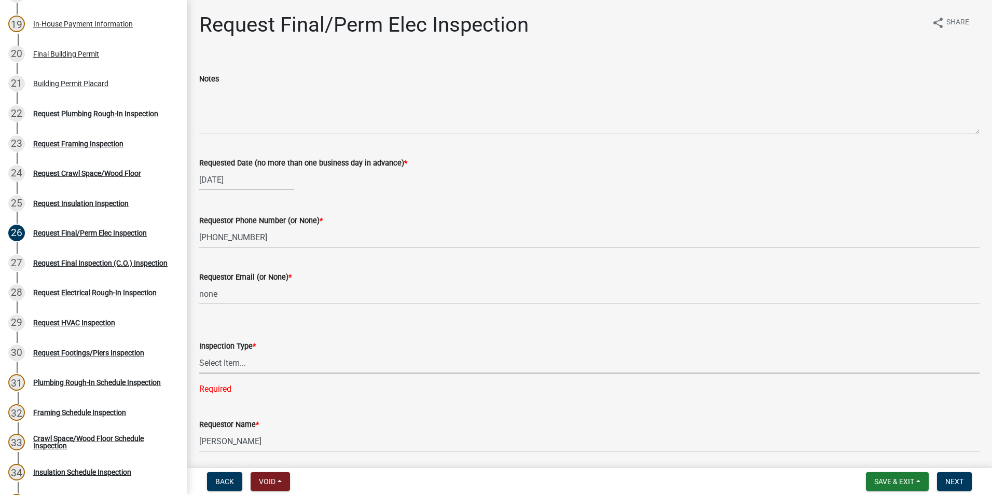
click at [230, 367] on select "Select Item... Final/Permanent Electrical" at bounding box center [589, 362] width 780 height 21
click at [199, 352] on select "Select Item... Final/Permanent Electrical" at bounding box center [589, 362] width 780 height 21
select select "15602396-5ec3-4d50-b7ba-128f4fe7a0c1"
drag, startPoint x: 945, startPoint y: 476, endPoint x: 920, endPoint y: 471, distance: 25.8
click at [945, 476] on button "Next" at bounding box center [954, 481] width 35 height 19
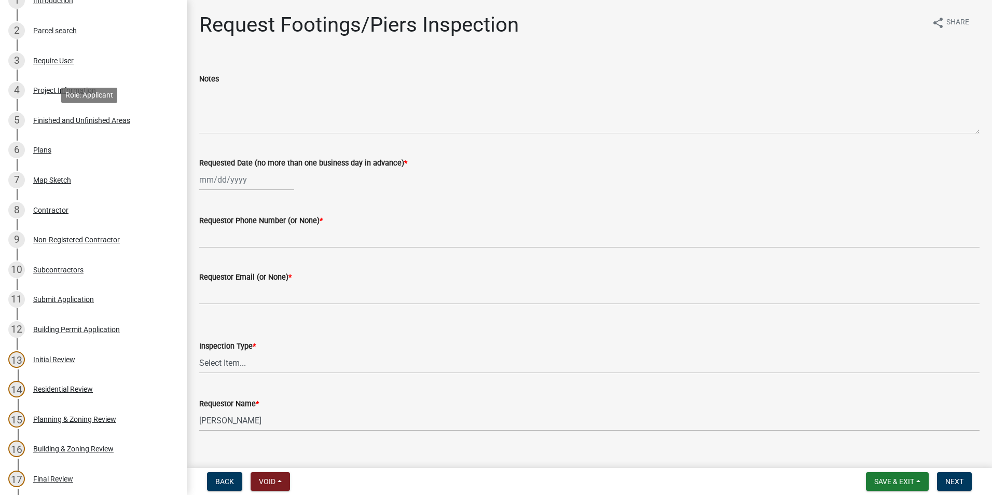
scroll to position [156, 0]
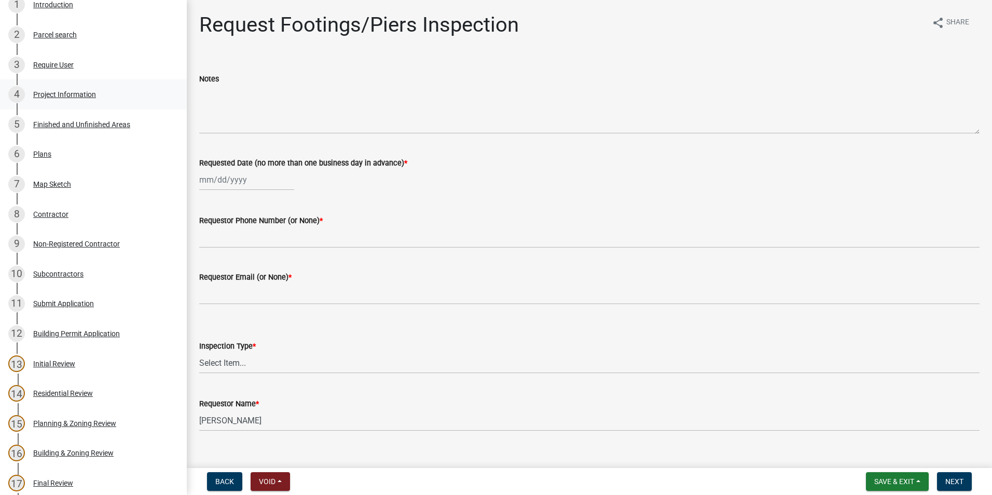
click at [72, 86] on div "4 Project Information" at bounding box center [89, 94] width 162 height 17
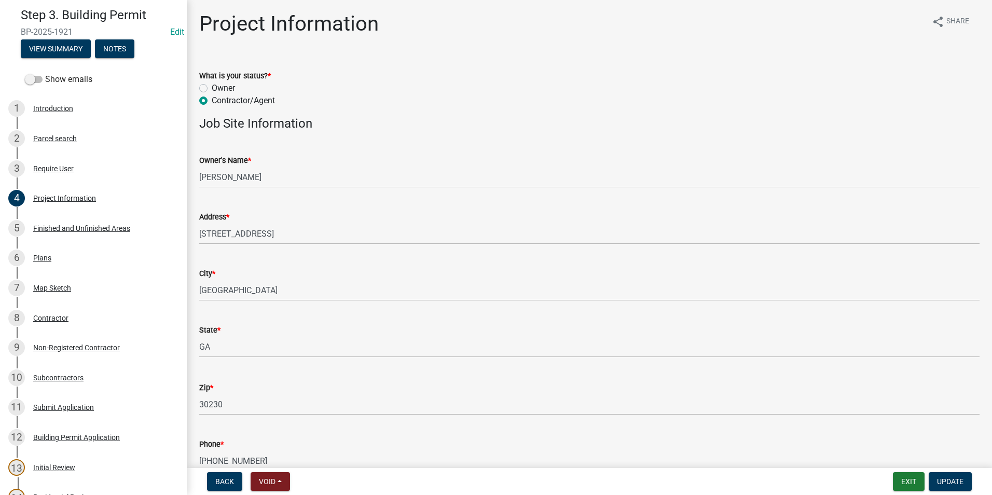
scroll to position [0, 0]
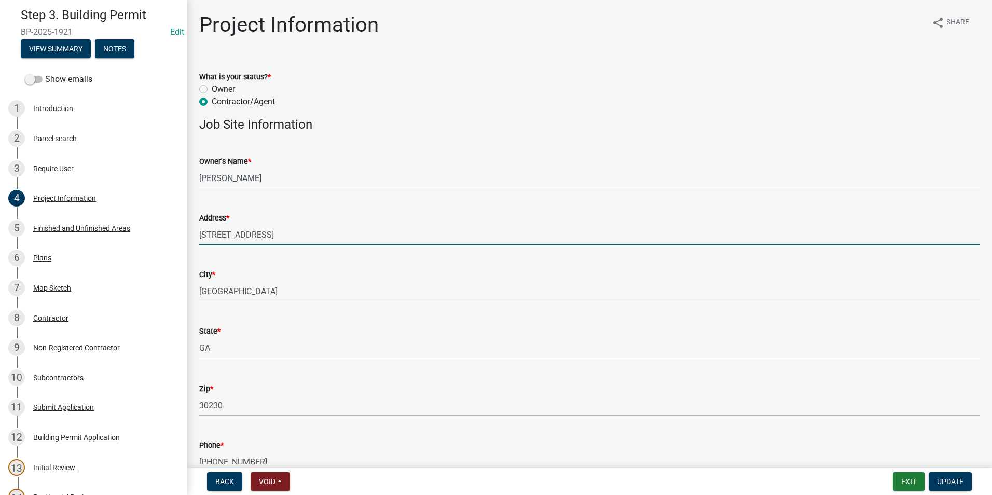
drag, startPoint x: 275, startPoint y: 235, endPoint x: 202, endPoint y: 241, distance: 72.8
click at [202, 241] on input "715 CORINTH RD" at bounding box center [589, 234] width 780 height 21
click at [282, 236] on input "715 CORINTH RD" at bounding box center [589, 234] width 780 height 21
drag, startPoint x: 267, startPoint y: 235, endPoint x: 211, endPoint y: 229, distance: 56.4
click at [193, 245] on div "Address * 715 CORINTH RD" at bounding box center [589, 221] width 796 height 48
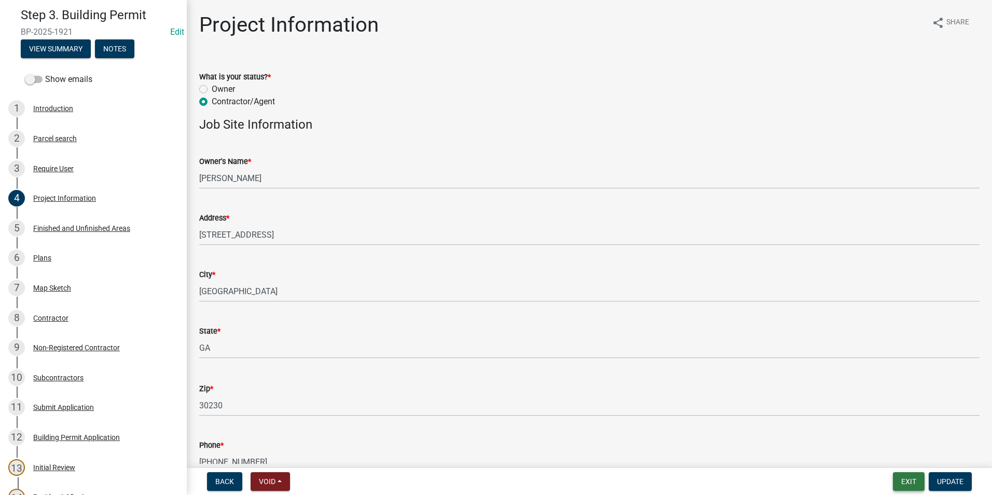
click at [917, 481] on button "Exit" at bounding box center [909, 481] width 32 height 19
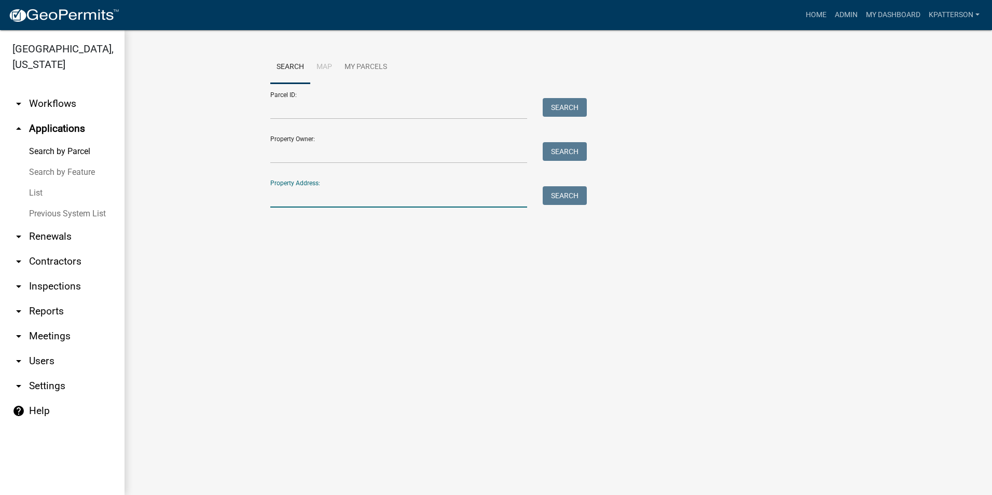
paste input "715 CORINTH RD"
type input "715 CORINTH RD"
click at [554, 193] on button "Search" at bounding box center [564, 195] width 44 height 19
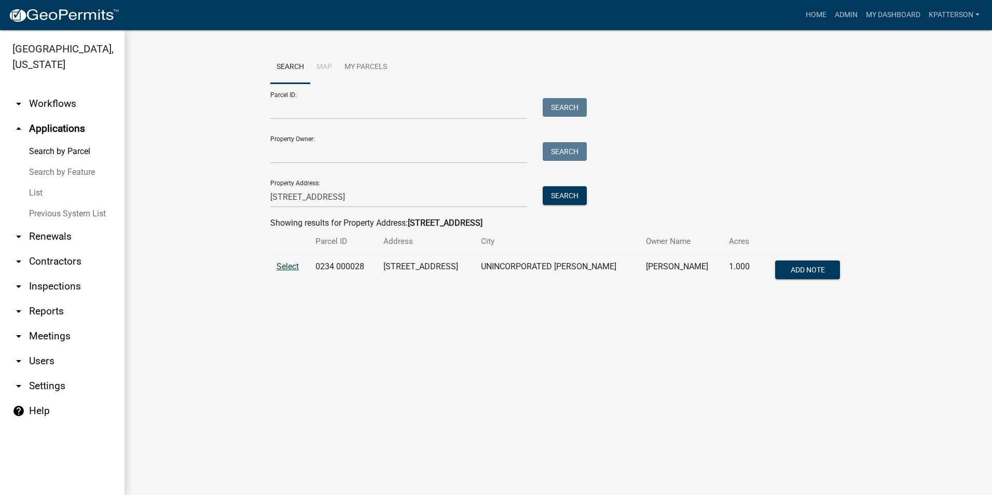
click at [292, 265] on span "Select" at bounding box center [287, 266] width 22 height 10
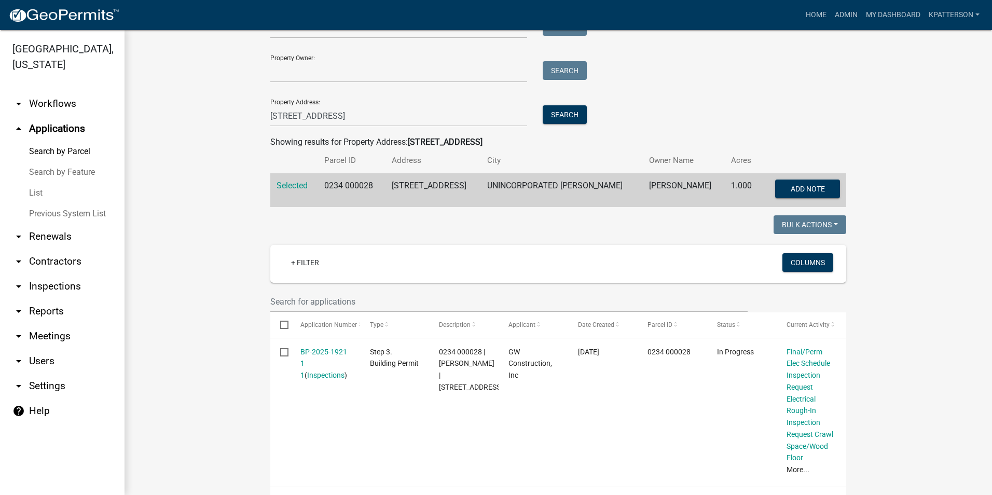
scroll to position [51, 0]
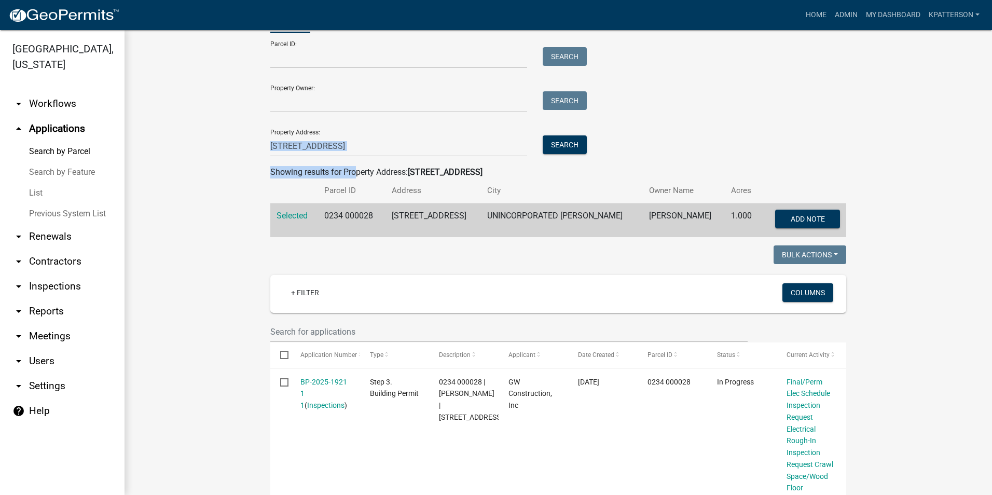
drag, startPoint x: 361, startPoint y: 157, endPoint x: 323, endPoint y: 155, distance: 37.9
click at [324, 156] on wm-search-parcel-data-activity-input "Search Map My Parcels Parcel ID: Search Property Owner: Search Property Address…" at bounding box center [558, 118] width 576 height 237
click at [346, 141] on input "715 CORINTH RD" at bounding box center [398, 145] width 257 height 21
drag, startPoint x: 346, startPoint y: 141, endPoint x: 205, endPoint y: 161, distance: 142.5
click at [206, 161] on wm-workflow-application-search-view "Search Map My Parcels Parcel ID: Search Property Owner: Search Property Address…" at bounding box center [558, 366] width 826 height 733
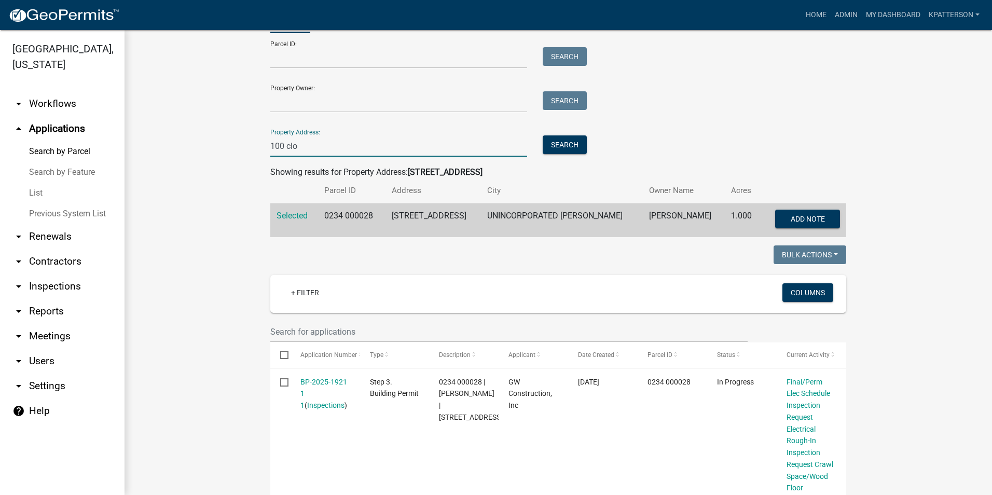
type input "100 cloister"
click at [576, 143] on button "Search" at bounding box center [564, 144] width 44 height 19
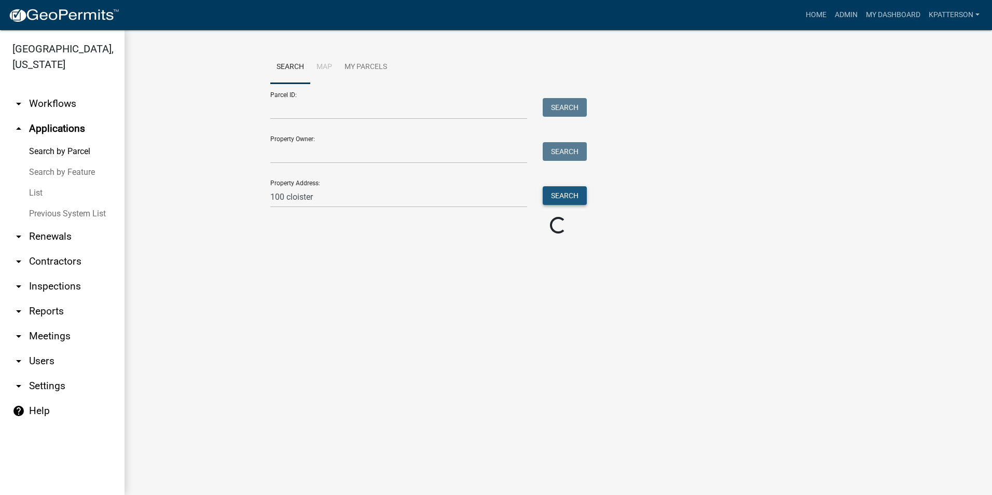
scroll to position [0, 0]
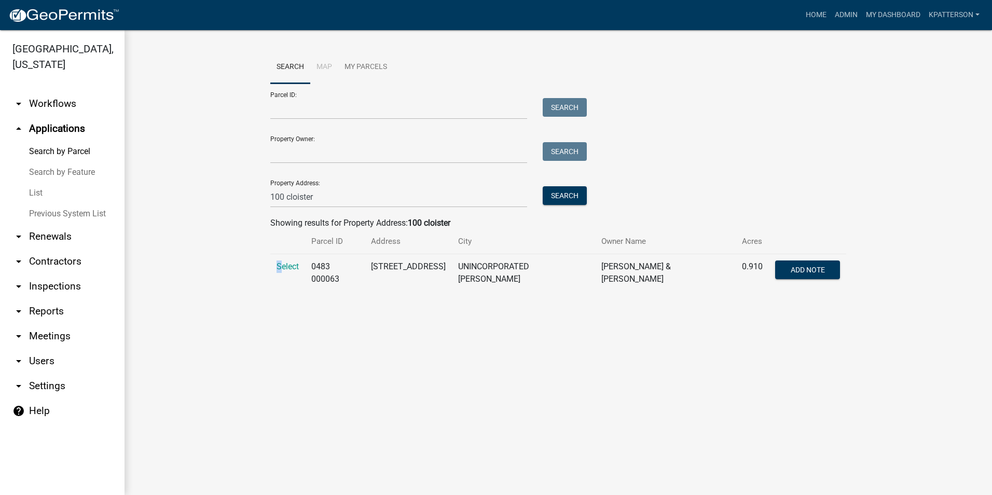
click at [279, 261] on td "Select" at bounding box center [287, 273] width 35 height 38
drag, startPoint x: 279, startPoint y: 261, endPoint x: 285, endPoint y: 265, distance: 7.1
click at [285, 265] on span "Select" at bounding box center [287, 266] width 22 height 10
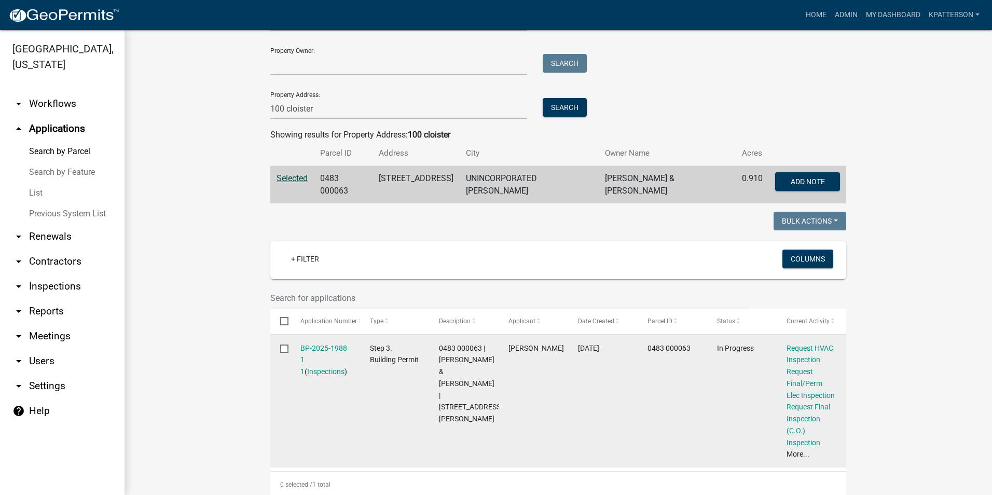
scroll to position [104, 0]
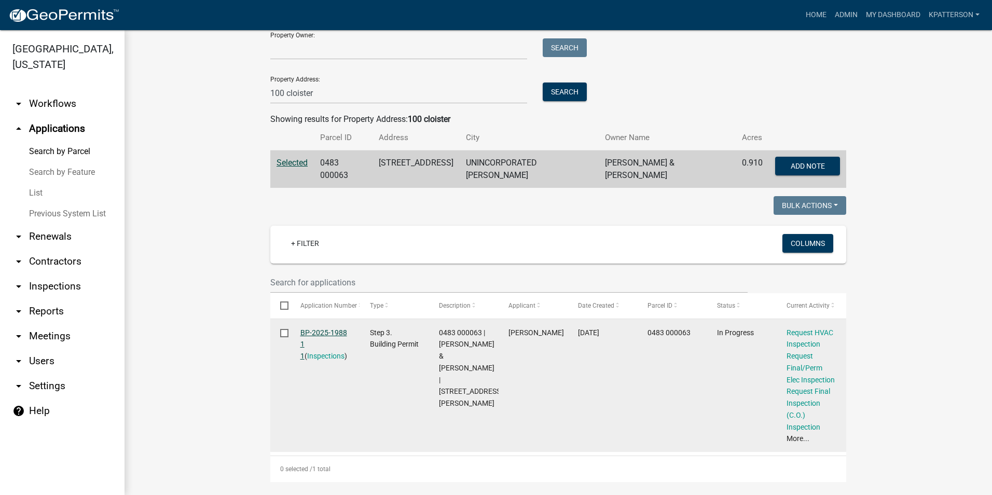
click at [329, 328] on link "BP-2025-1988 1 1" at bounding box center [323, 344] width 47 height 32
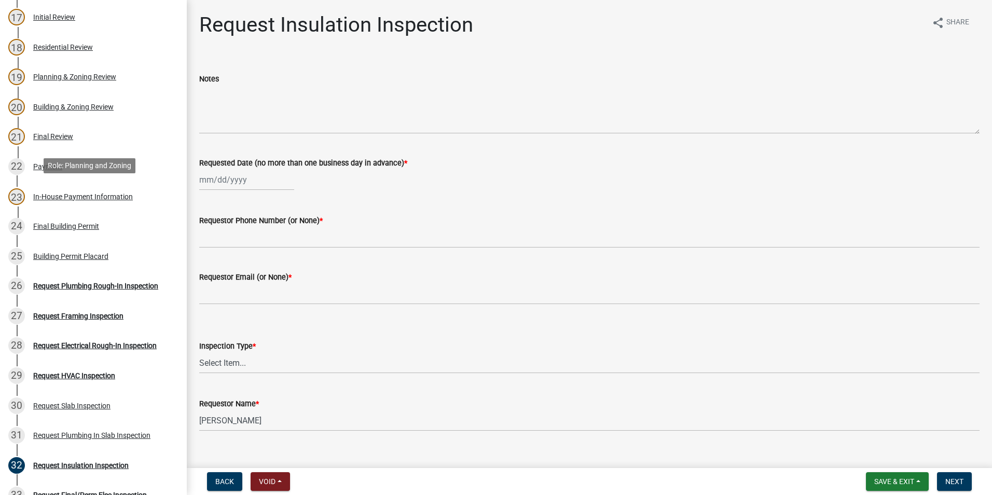
scroll to position [622, 0]
click at [119, 270] on link "26 Request Plumbing Rough-In Inspection" at bounding box center [93, 285] width 187 height 30
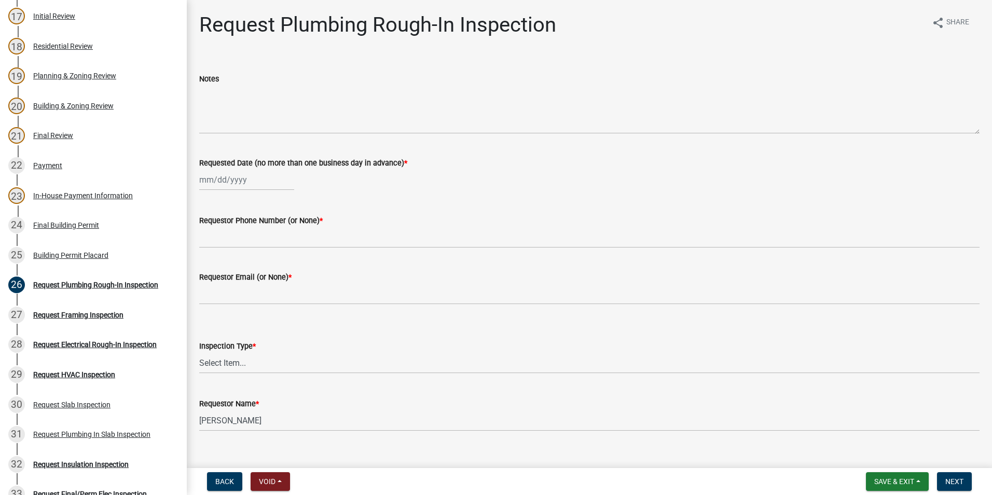
click at [239, 174] on div at bounding box center [246, 179] width 95 height 21
select select "9"
select select "2025"
click at [230, 248] on div "9" at bounding box center [226, 251] width 17 height 17
type input "09/09/2025"
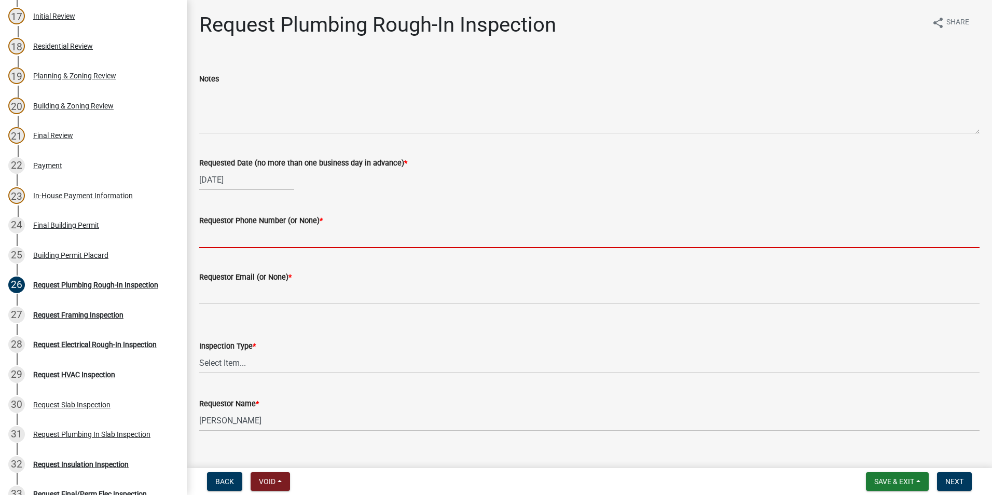
click at [233, 228] on input "Requestor Phone Number (or None) *" at bounding box center [589, 237] width 780 height 21
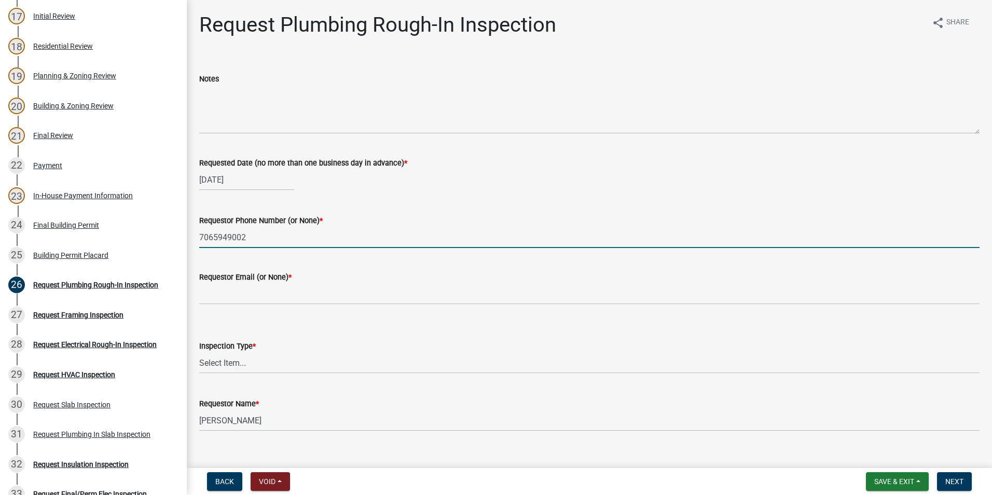
type input "7065949002"
click at [441, 169] on div "09/09/2025" at bounding box center [589, 179] width 780 height 21
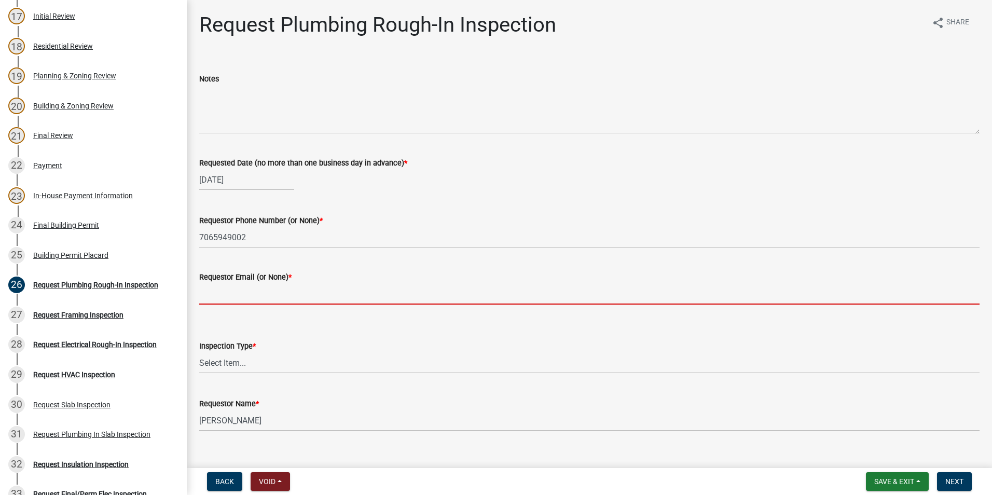
click at [249, 291] on input "Requestor Email (or None) *" at bounding box center [589, 293] width 780 height 21
type input "none"
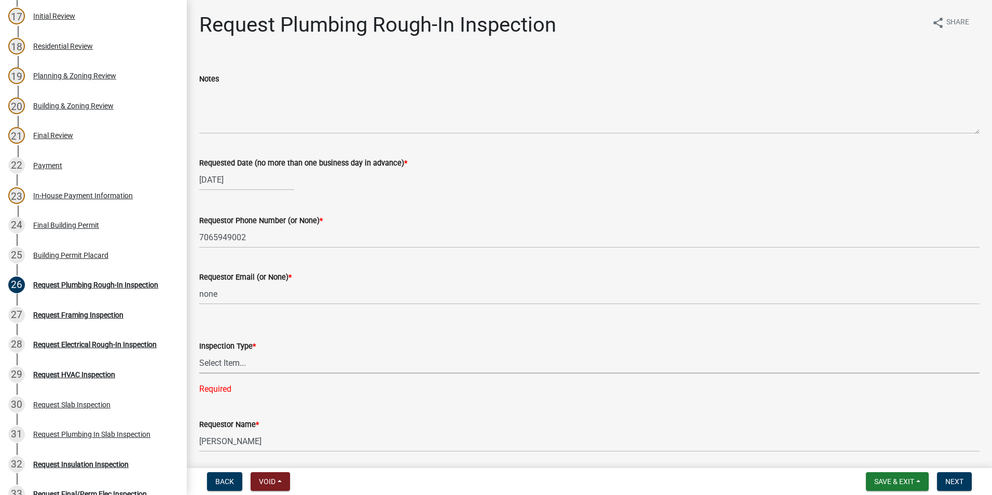
click at [262, 363] on select "Select Item... Plumbing Rough-In" at bounding box center [589, 362] width 780 height 21
click at [199, 352] on select "Select Item... Plumbing Rough-In" at bounding box center [589, 362] width 780 height 21
select select "d1de9a53-ca36-4ba4-9767-b1741540e47d"
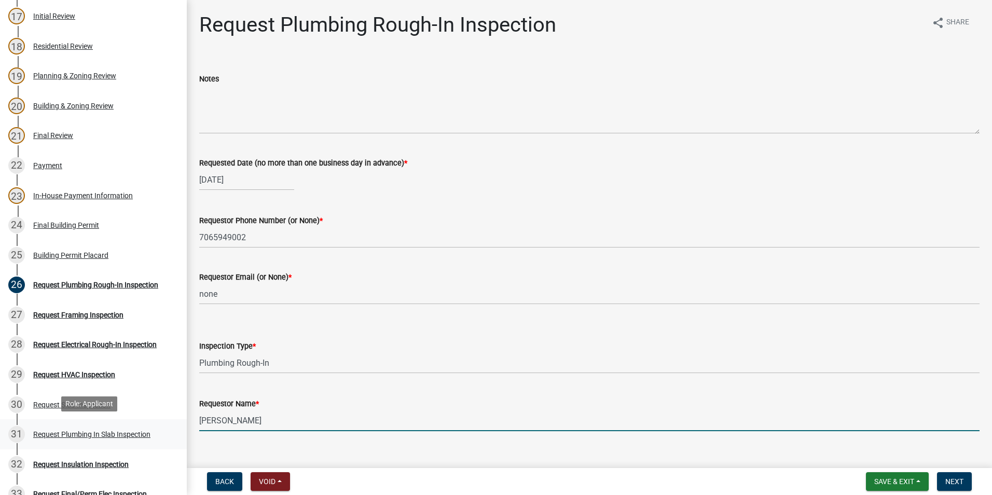
drag, startPoint x: 318, startPoint y: 425, endPoint x: 137, endPoint y: 441, distance: 181.7
click at [151, 433] on div "Step 3. Building Permit BP-2025-1988 Edit View Summary Notes Show emails 1 Intr…" at bounding box center [496, 247] width 992 height 495
type input "Steven Boggus"
click at [952, 477] on span "Next" at bounding box center [954, 481] width 18 height 8
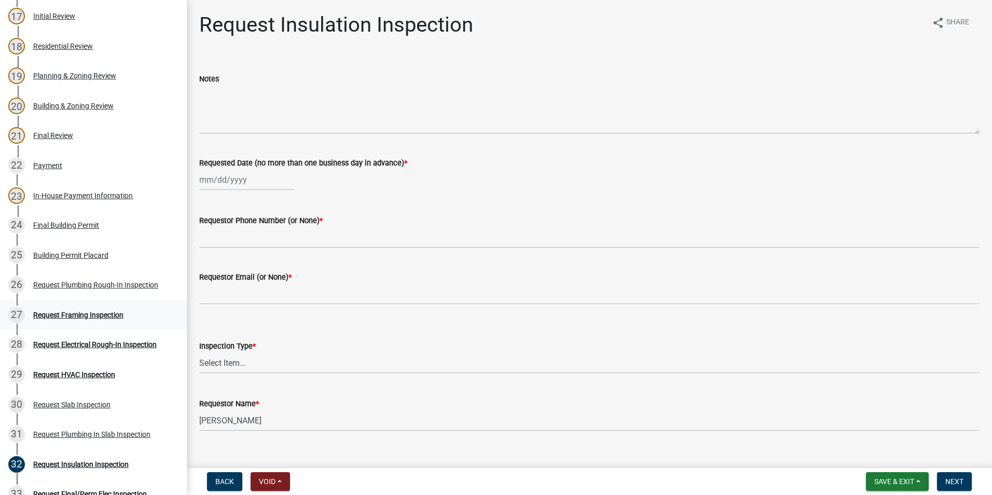
click at [114, 316] on div "Request Framing Inspection" at bounding box center [78, 314] width 90 height 7
select select "9"
select select "2025"
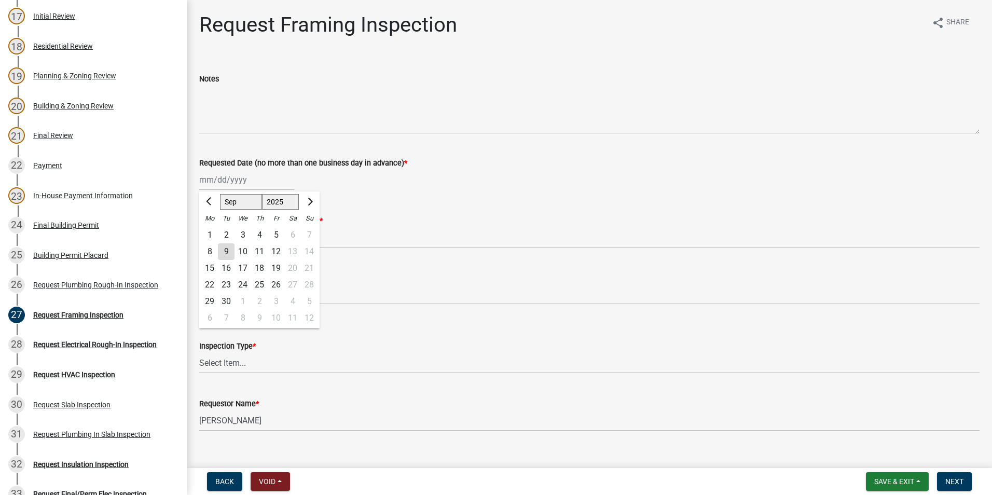
click at [220, 177] on div "Jan Feb Mar Apr May Jun Jul Aug Sep Oct Nov Dec 1525 1526 1527 1528 1529 1530 1…" at bounding box center [246, 179] width 95 height 21
click at [224, 249] on div "9" at bounding box center [226, 251] width 17 height 17
type input "09/09/2025"
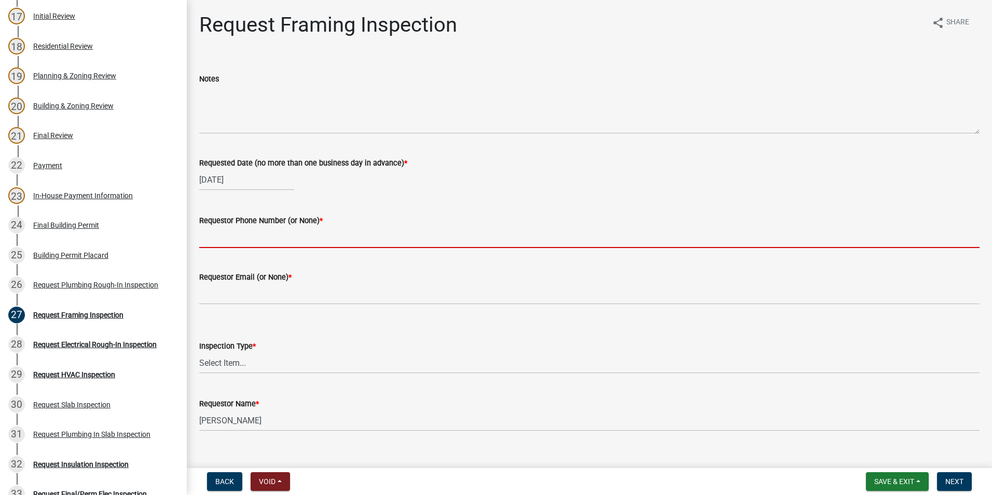
click at [228, 235] on input "Requestor Phone Number (or None) *" at bounding box center [589, 237] width 780 height 21
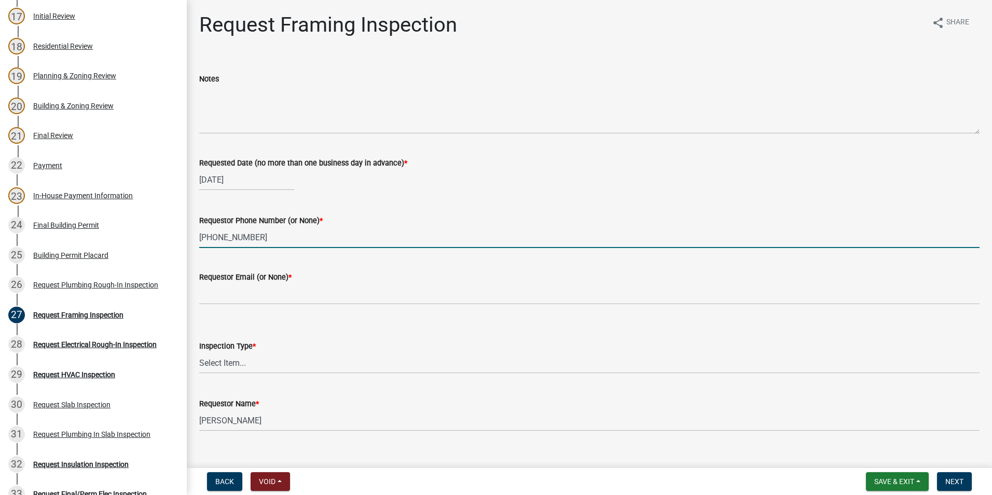
type input "706-594-9002"
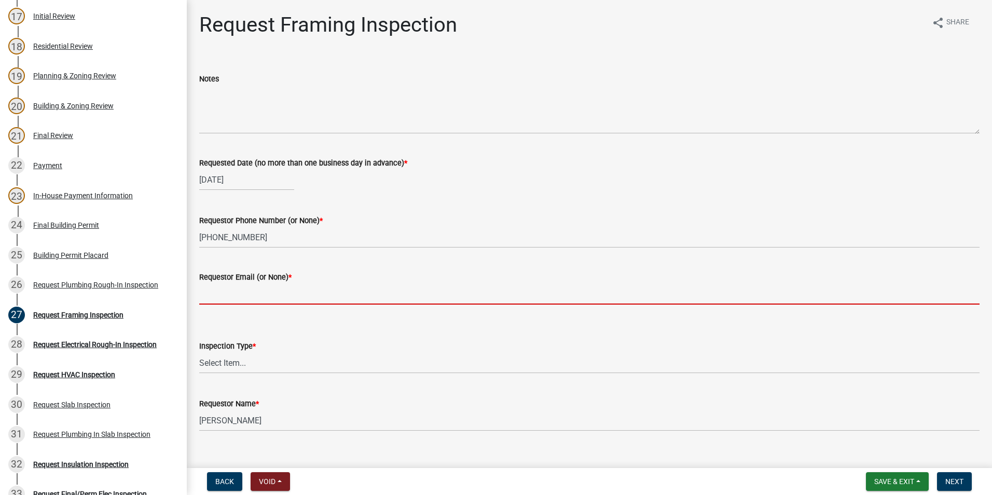
click at [230, 291] on input "Requestor Email (or None) *" at bounding box center [589, 293] width 780 height 21
type input "none"
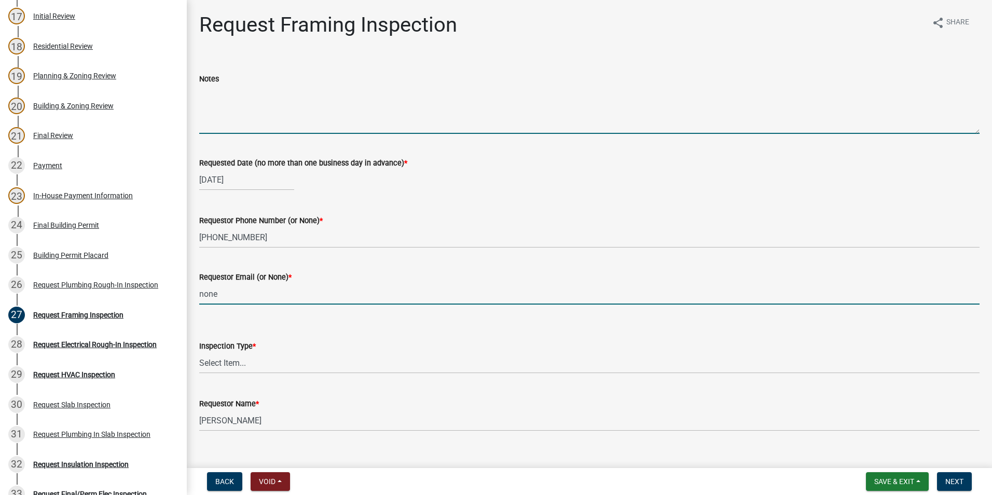
type textarea "3038"
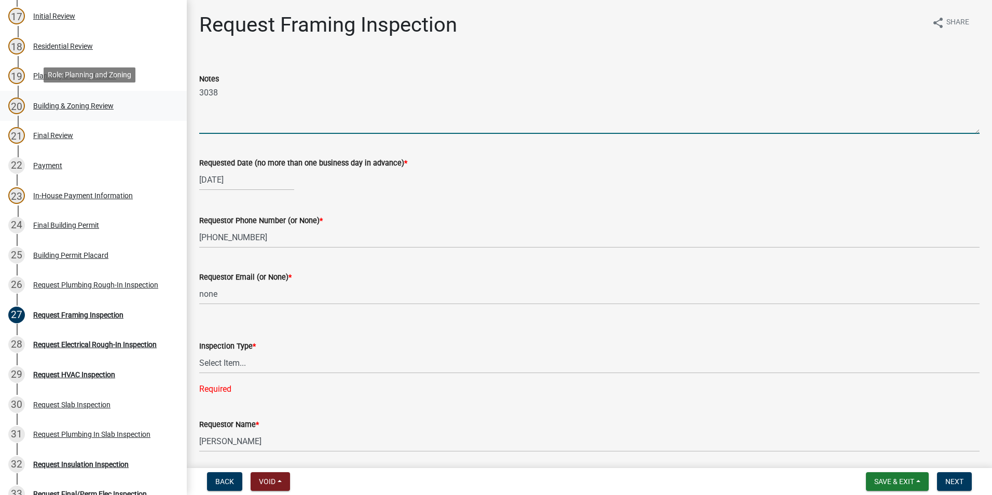
drag, startPoint x: 240, startPoint y: 101, endPoint x: 163, endPoint y: 98, distance: 77.3
click at [163, 98] on div "Step 3. Building Permit BP-2025-1988 Edit View Summary Notes Show emails 1 Intr…" at bounding box center [496, 247] width 992 height 495
click at [245, 375] on div "Inspection Type * Select Item... Framing Required" at bounding box center [589, 354] width 780 height 82
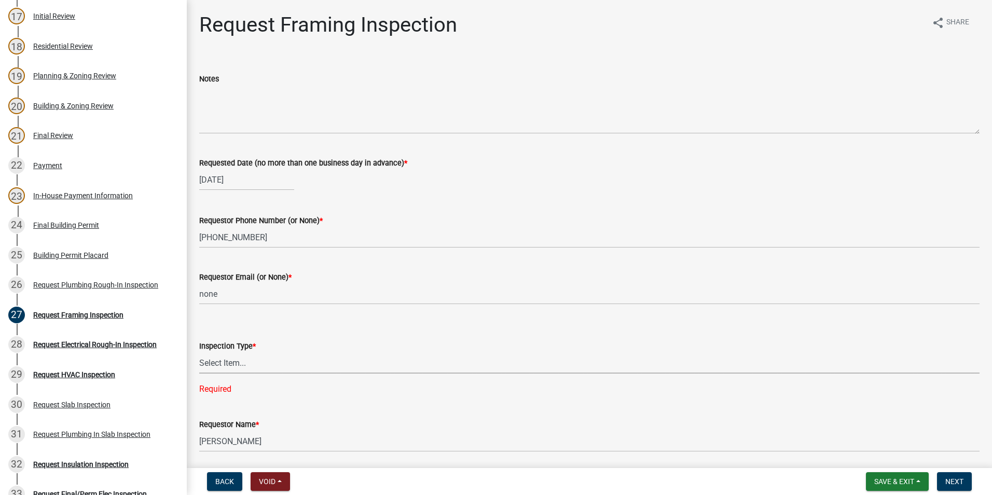
click at [246, 367] on select "Select Item... Framing" at bounding box center [589, 362] width 780 height 21
click at [199, 352] on select "Select Item... Framing" at bounding box center [589, 362] width 780 height 21
select select "37c52e4c-0293-4b91-b6c8-f52d35843f6a"
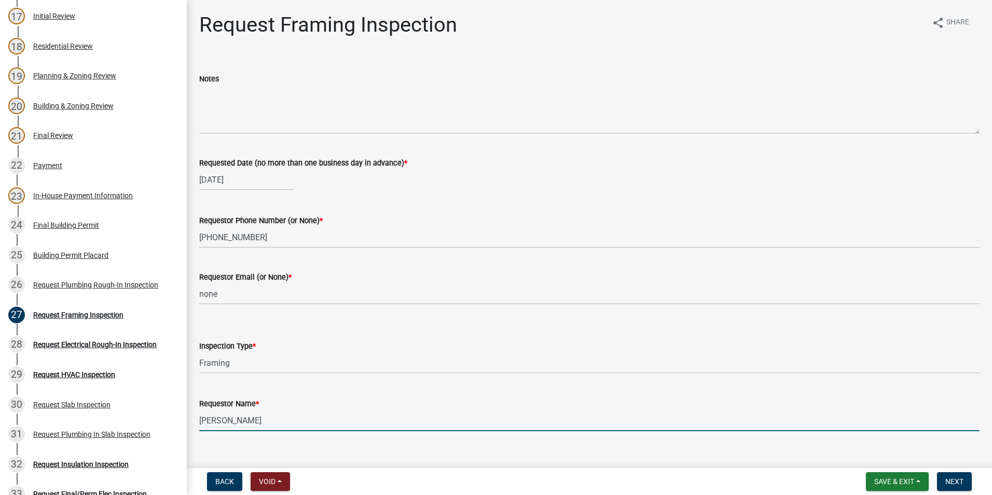
drag, startPoint x: 261, startPoint y: 417, endPoint x: 179, endPoint y: 427, distance: 82.5
click at [179, 428] on div "Step 3. Building Permit BP-2025-1988 Edit View Summary Notes Show emails 1 Intr…" at bounding box center [496, 247] width 992 height 495
type input "Steven Boggus"
click at [945, 479] on span "Next" at bounding box center [954, 481] width 18 height 8
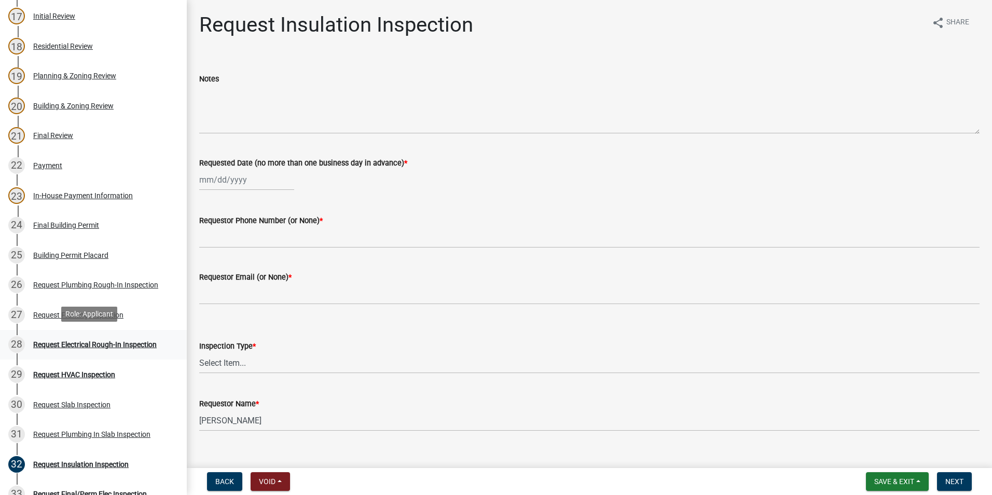
click at [116, 341] on div "Request Electrical Rough-In Inspection" at bounding box center [94, 344] width 123 height 7
click at [225, 178] on div at bounding box center [246, 179] width 95 height 21
select select "9"
select select "2025"
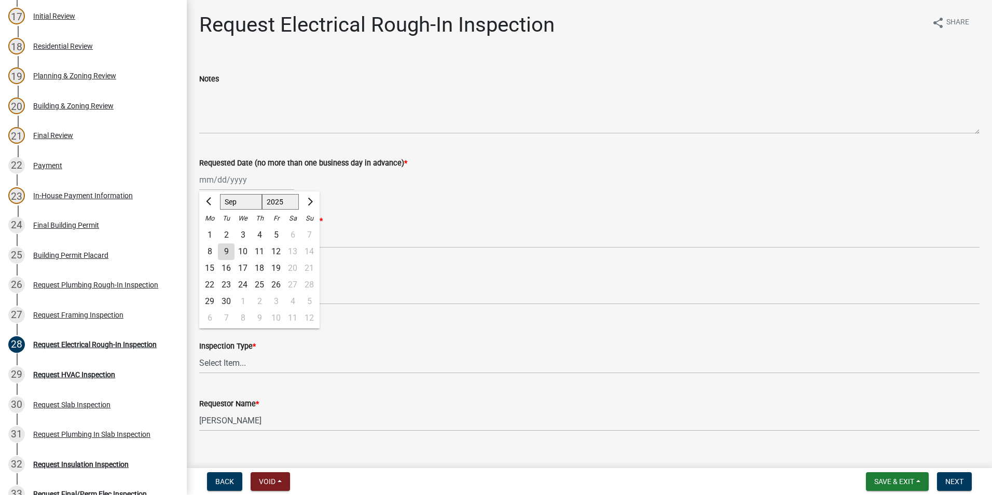
click at [228, 251] on div "9" at bounding box center [226, 251] width 17 height 17
type input "09/09/2025"
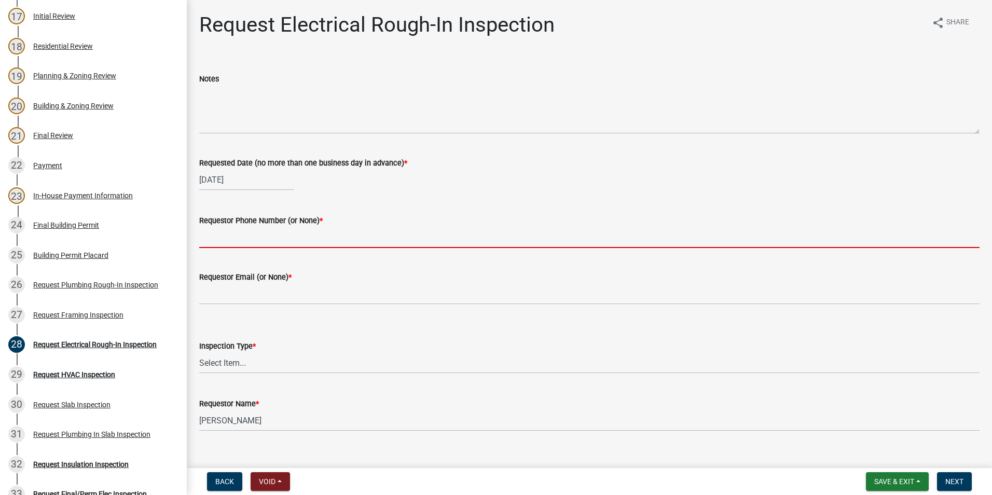
click at [225, 242] on input "Requestor Phone Number (or None) *" at bounding box center [589, 237] width 780 height 21
type input "7065949002"
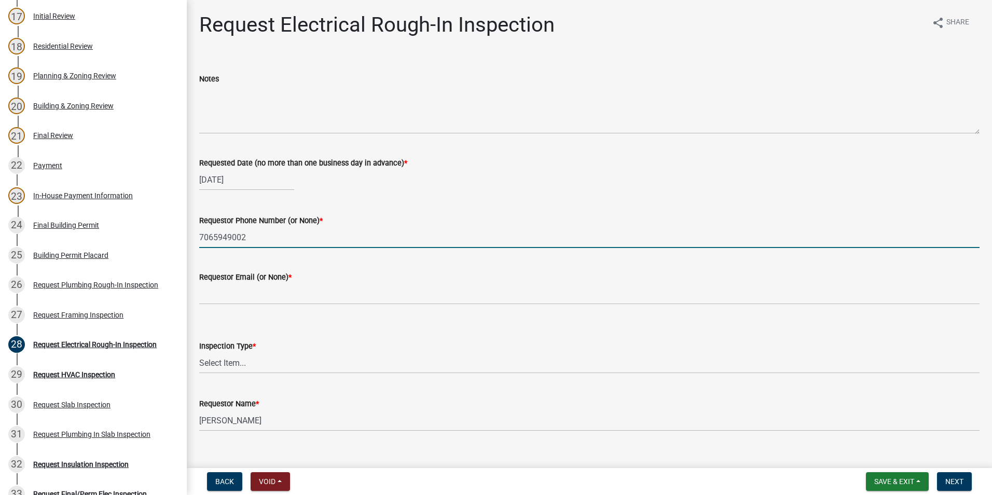
type input "none"
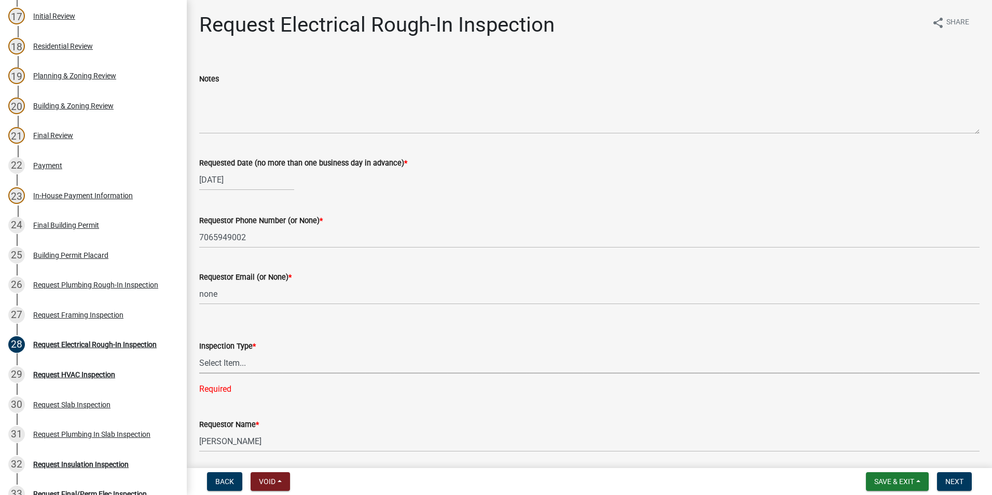
click at [260, 365] on select "Select Item... Electrical Rough-In" at bounding box center [589, 362] width 780 height 21
click at [199, 352] on select "Select Item... Electrical Rough-In" at bounding box center [589, 362] width 780 height 21
select select "67548d0d-90c3-4d72-82f5-40817f841add"
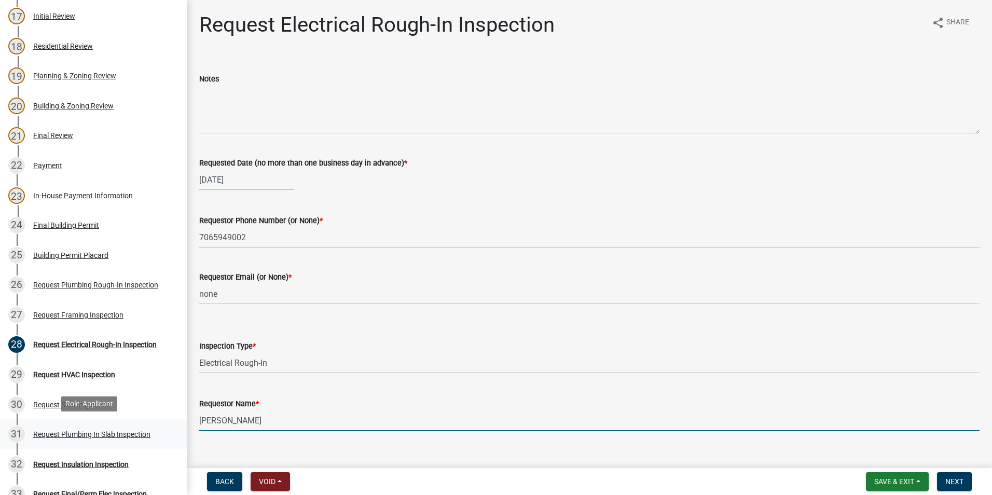
drag, startPoint x: 264, startPoint y: 424, endPoint x: 152, endPoint y: 429, distance: 111.6
click at [152, 429] on div "Step 3. Building Permit BP-2025-1988 Edit View Summary Notes Show emails 1 Intr…" at bounding box center [496, 247] width 992 height 495
type input "Steven Boggus"
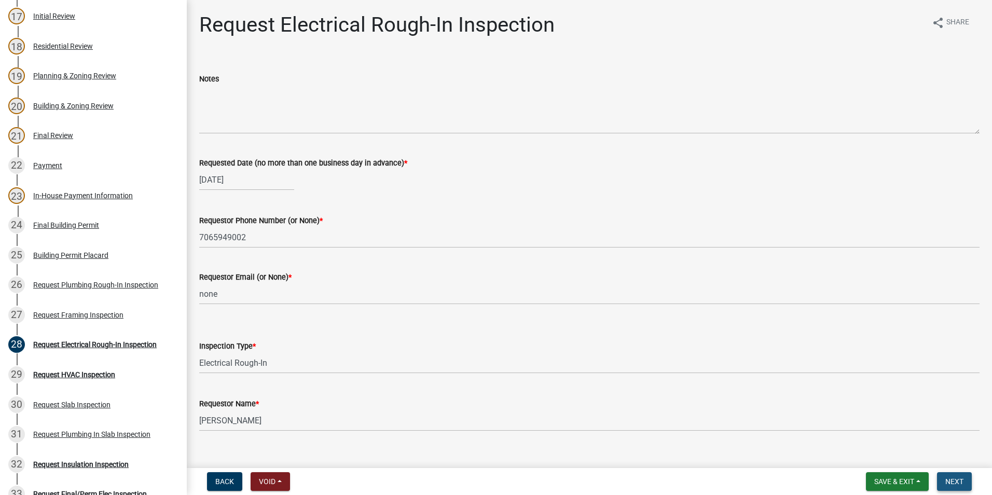
drag, startPoint x: 957, startPoint y: 481, endPoint x: 936, endPoint y: 478, distance: 21.0
click at [957, 482] on span "Next" at bounding box center [954, 481] width 18 height 8
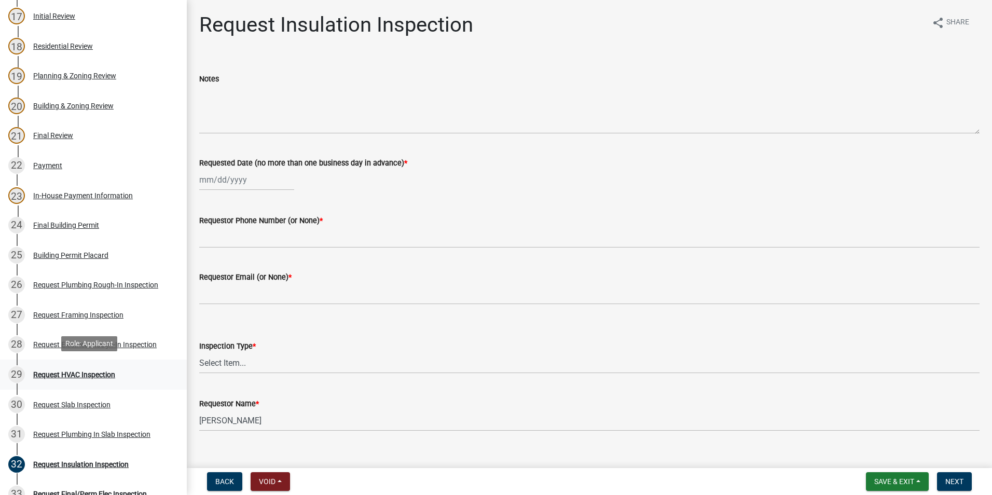
click at [146, 383] on link "29 Request HVAC Inspection" at bounding box center [93, 374] width 187 height 30
click at [227, 180] on div at bounding box center [246, 179] width 95 height 21
select select "9"
select select "2025"
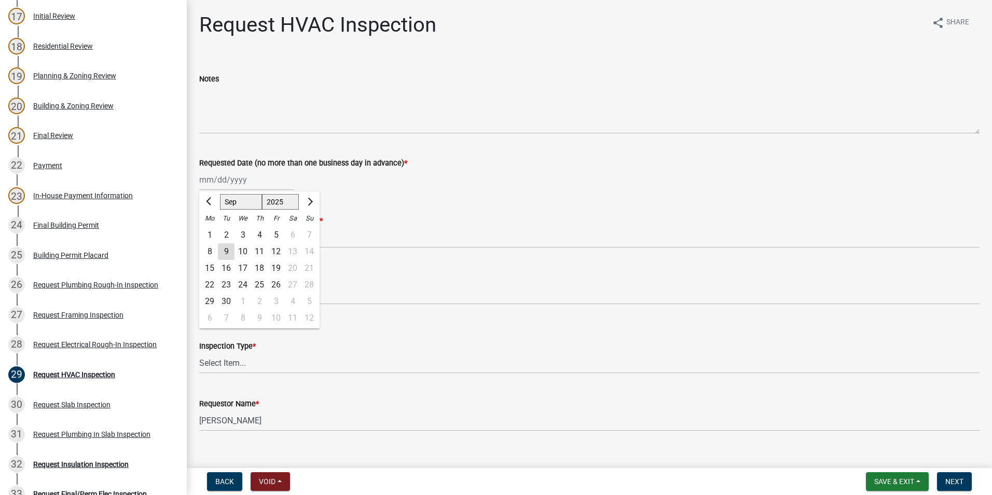
click at [227, 246] on div "9" at bounding box center [226, 251] width 17 height 17
type input "09/09/2025"
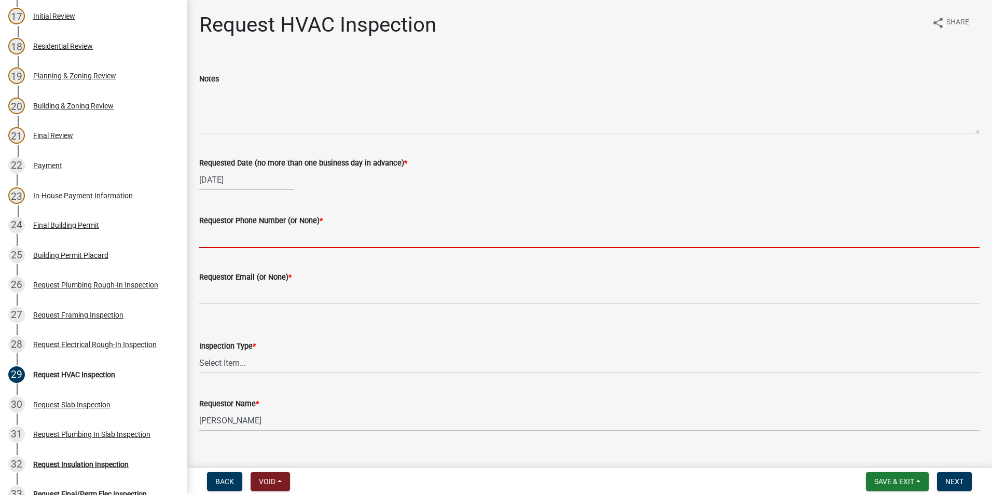
click at [239, 241] on input "Requestor Phone Number (or None) *" at bounding box center [589, 237] width 780 height 21
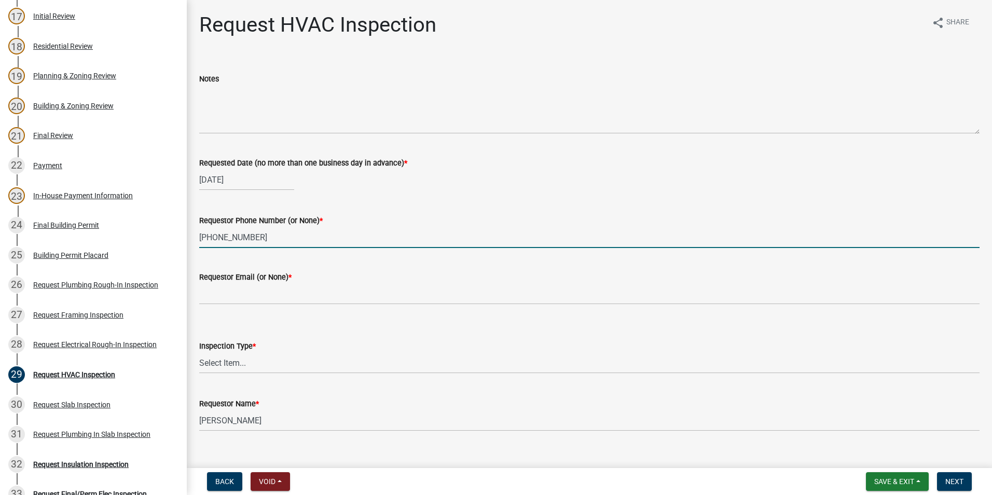
type input "706-594-9002"
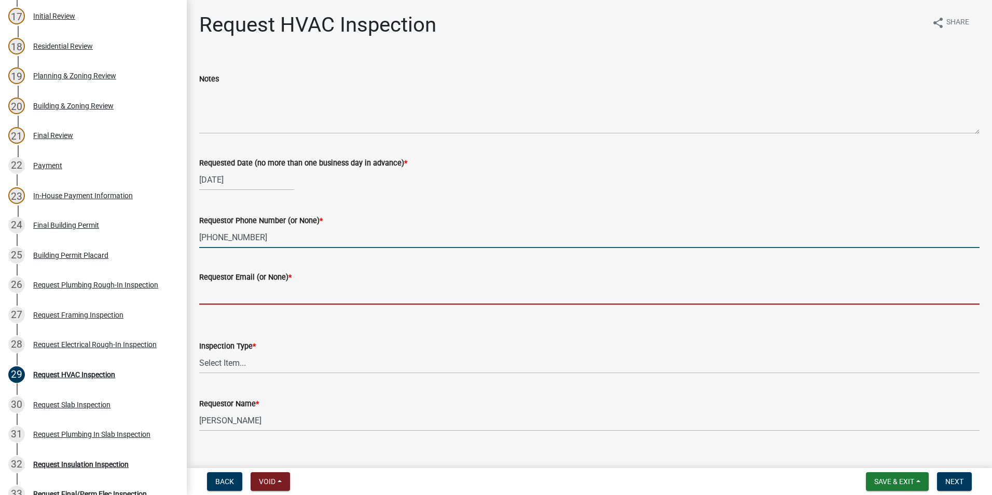
click at [227, 302] on input "Requestor Email (or None) *" at bounding box center [589, 293] width 780 height 21
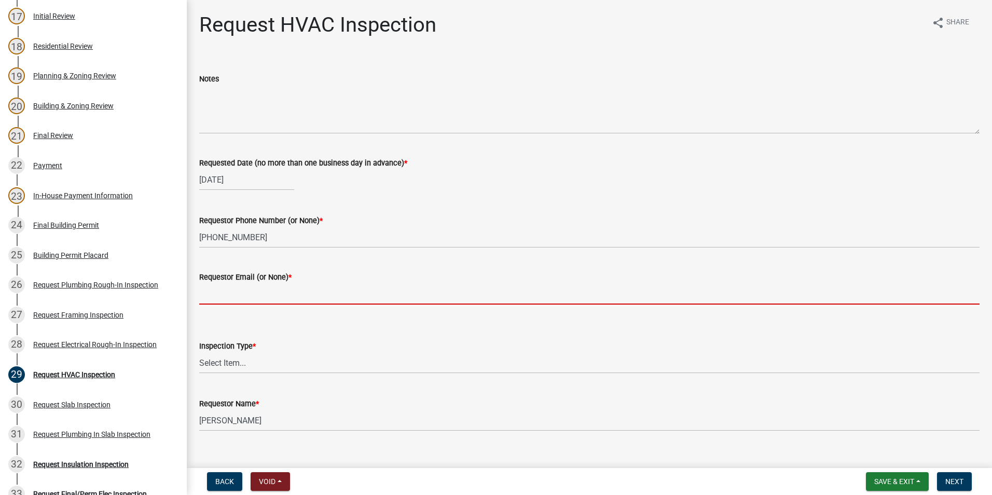
type input "none"
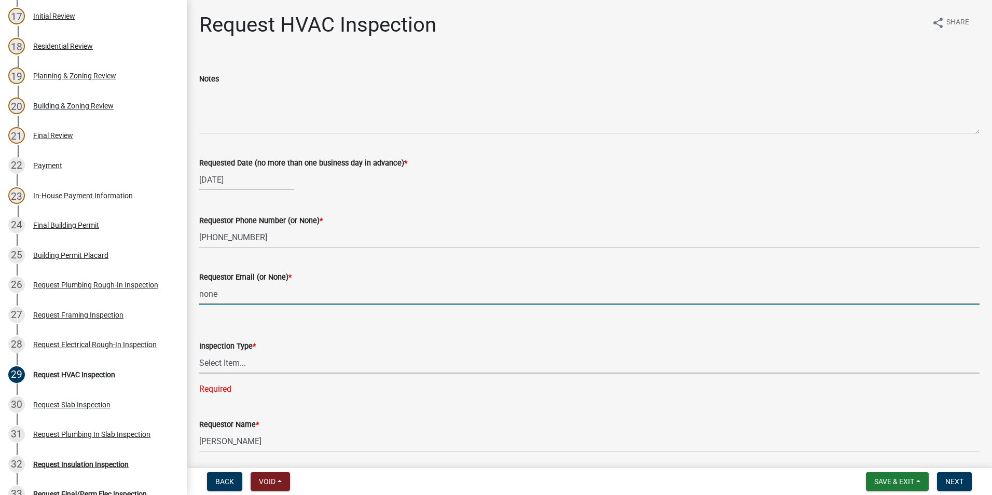
click at [242, 360] on select "Select Item... HVAC" at bounding box center [589, 362] width 780 height 21
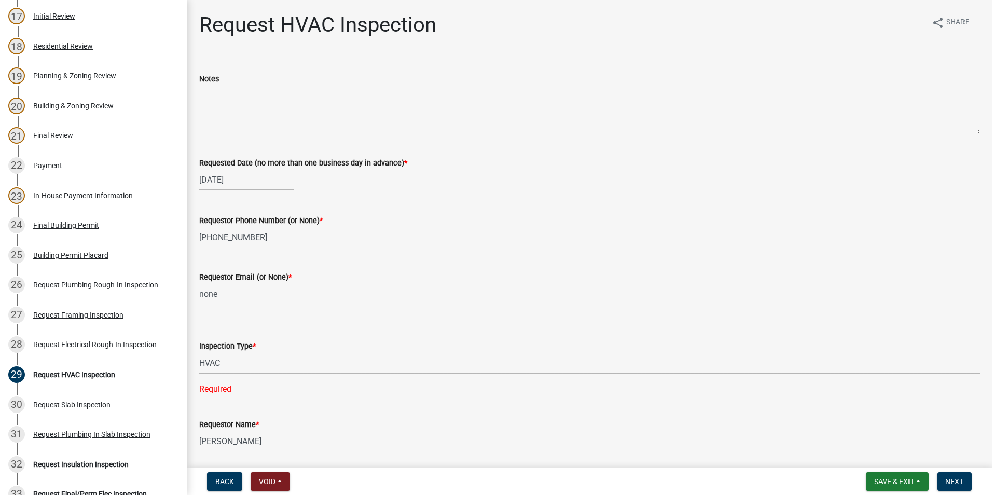
click at [199, 352] on select "Select Item... HVAC" at bounding box center [589, 362] width 780 height 21
select select "9f61f643-e90c-48cb-862c-7dc940cfcd85"
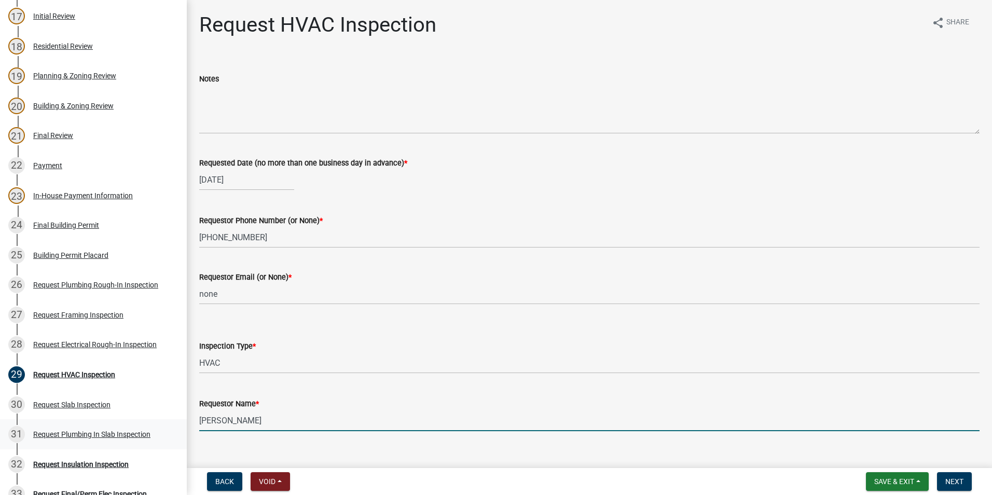
drag, startPoint x: 260, startPoint y: 420, endPoint x: 149, endPoint y: 425, distance: 110.6
click at [149, 425] on div "Step 3. Building Permit BP-2025-1988 Edit View Summary Notes Show emails 1 Intr…" at bounding box center [496, 247] width 992 height 495
type input "Steven Boggus"
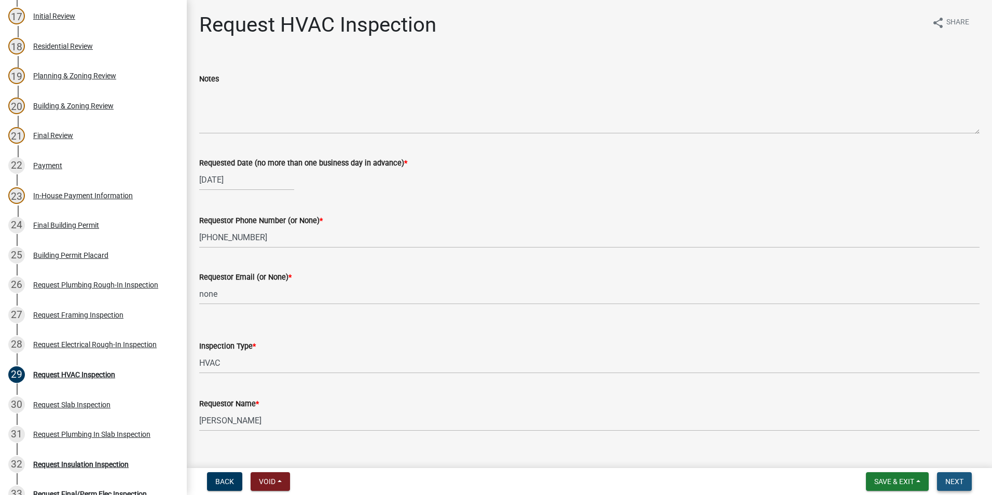
click at [967, 482] on button "Next" at bounding box center [954, 481] width 35 height 19
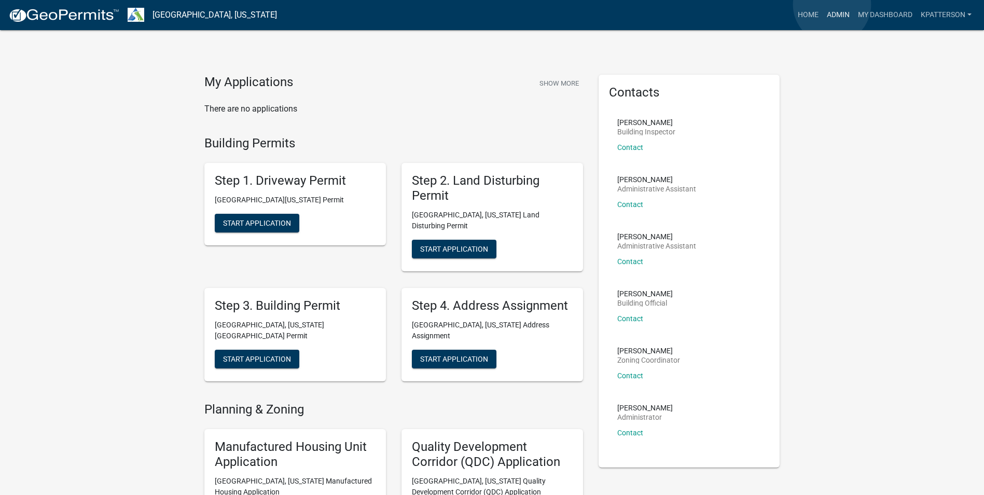
click at [831, 5] on link "Admin" at bounding box center [838, 15] width 31 height 20
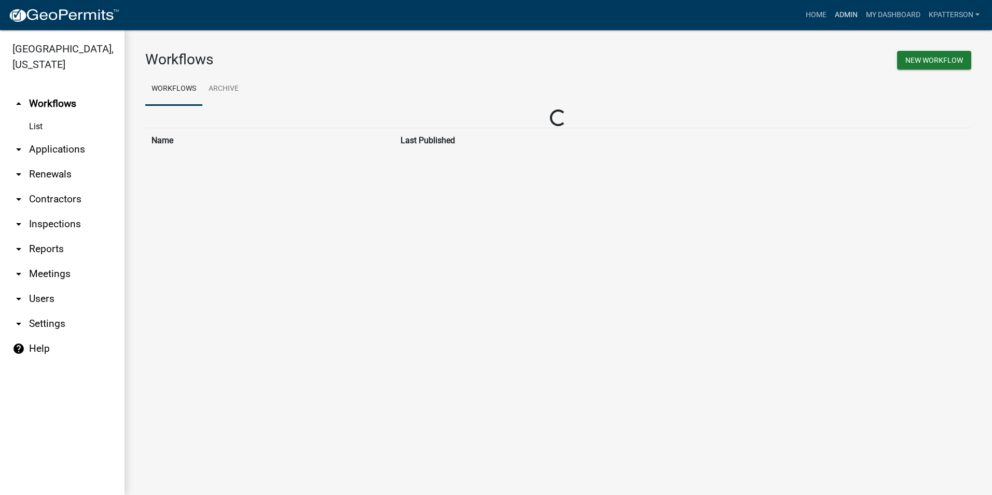
click at [832, 11] on link "Admin" at bounding box center [845, 15] width 31 height 20
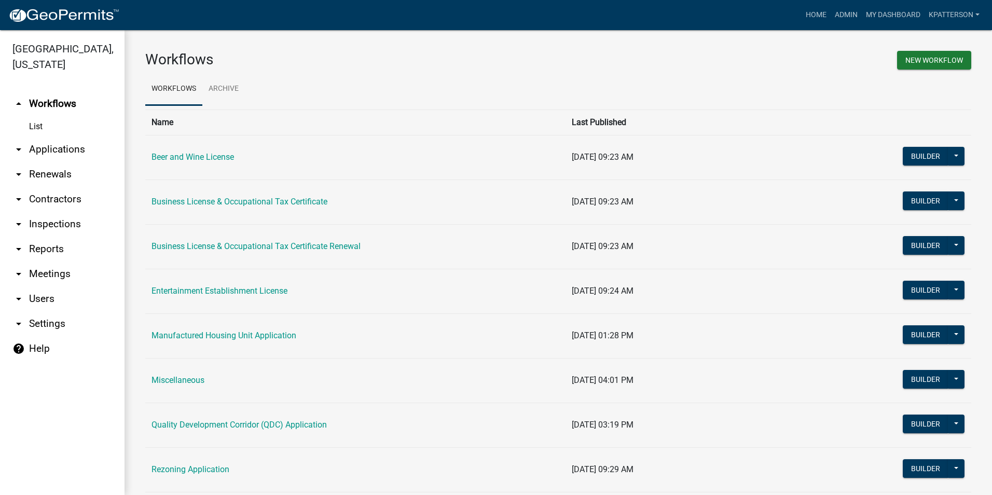
click at [59, 137] on link "arrow_drop_down Applications" at bounding box center [62, 149] width 124 height 25
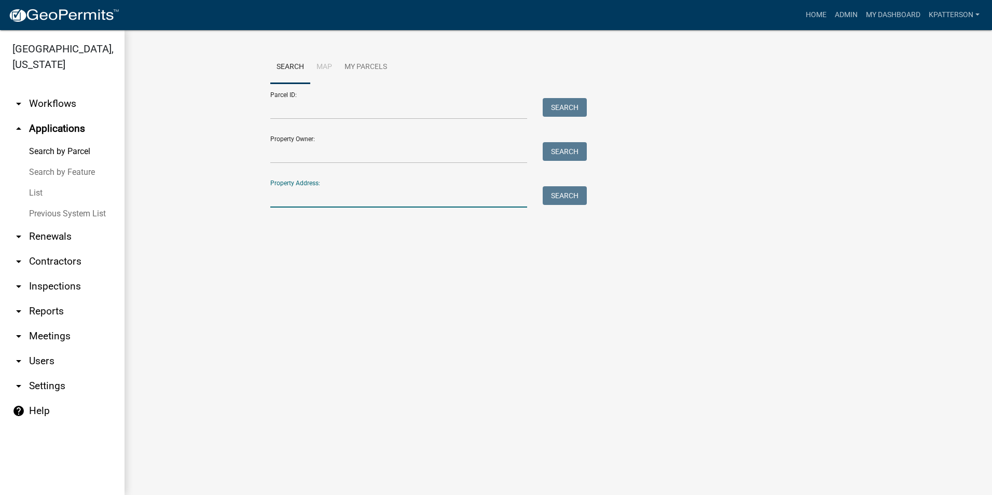
click at [326, 196] on input "Property Address:" at bounding box center [398, 196] width 257 height 21
type input "[STREET_ADDRESS][PERSON_NAME]"
click at [557, 200] on button "Search" at bounding box center [564, 195] width 44 height 19
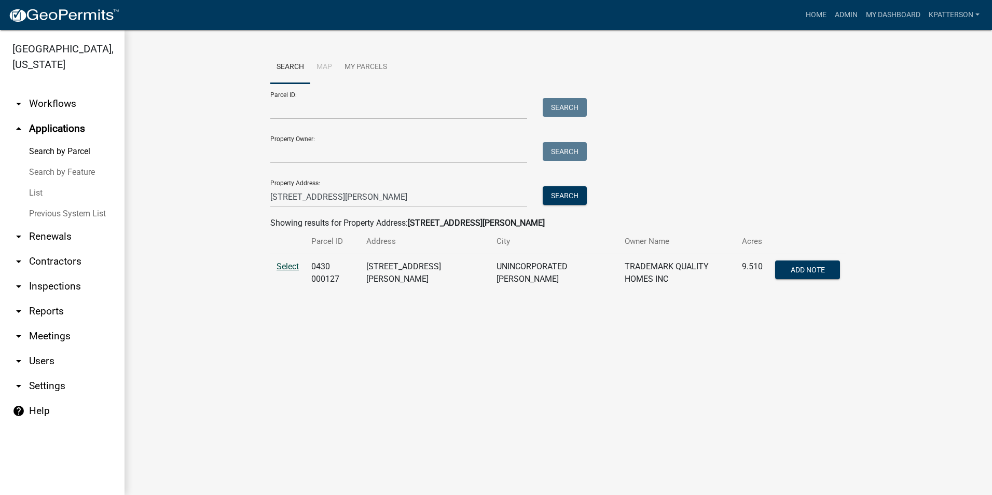
click at [286, 263] on span "Select" at bounding box center [287, 266] width 22 height 10
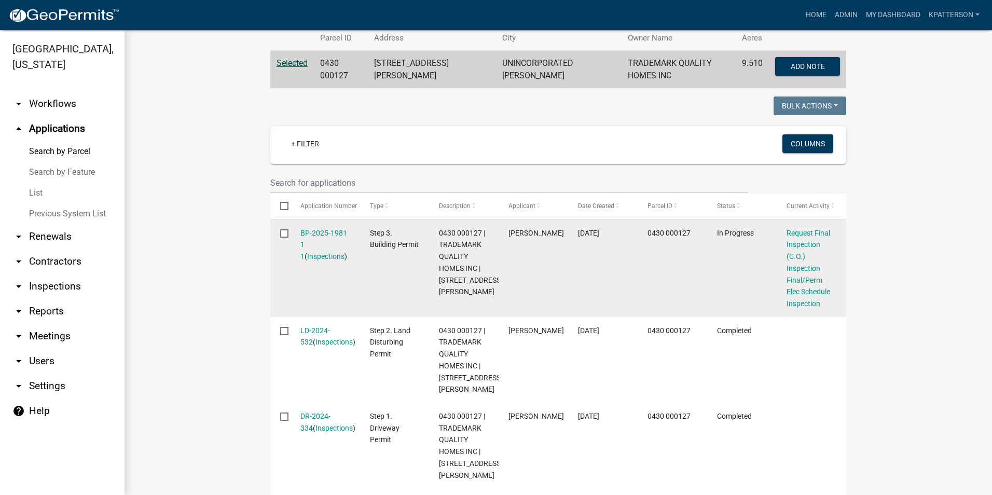
scroll to position [207, 0]
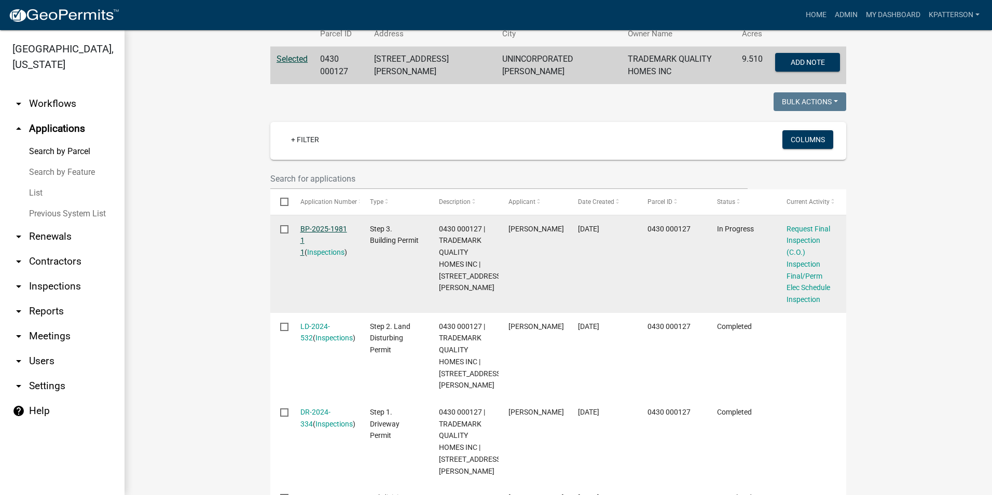
click at [323, 225] on link "BP-2025-1981 1 1" at bounding box center [323, 241] width 47 height 32
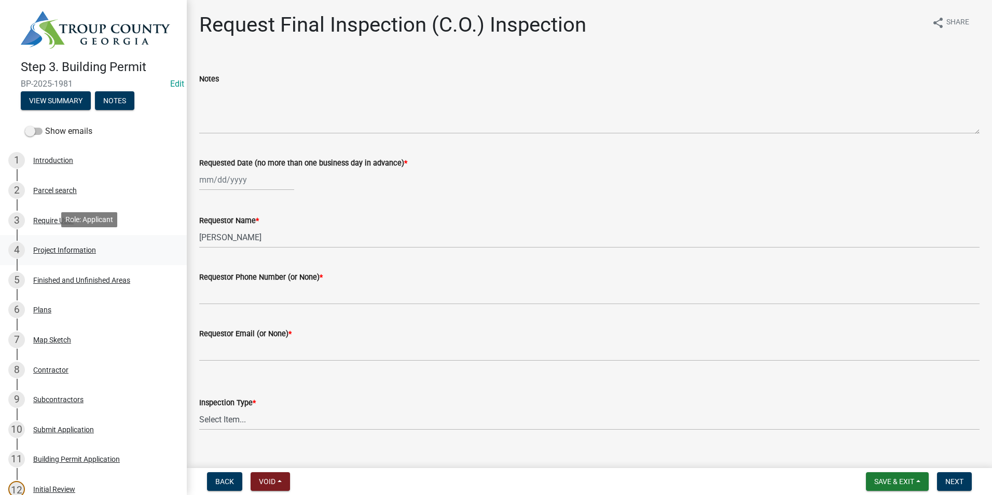
click at [92, 242] on div "4 Project Information" at bounding box center [89, 250] width 162 height 17
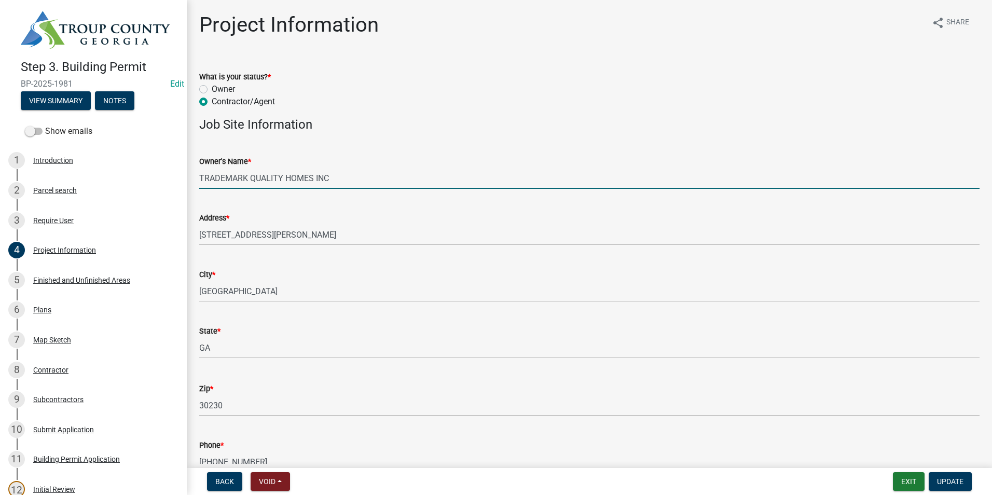
drag, startPoint x: 338, startPoint y: 176, endPoint x: 191, endPoint y: 192, distance: 147.6
click at [279, 176] on input "TRADEMARK QUALITY HOMES INC" at bounding box center [589, 178] width 780 height 21
click at [287, 179] on input "TRADEMARK QUALITY HOMES INC" at bounding box center [589, 178] width 780 height 21
click at [388, 155] on div "Owner's Name *" at bounding box center [589, 161] width 780 height 12
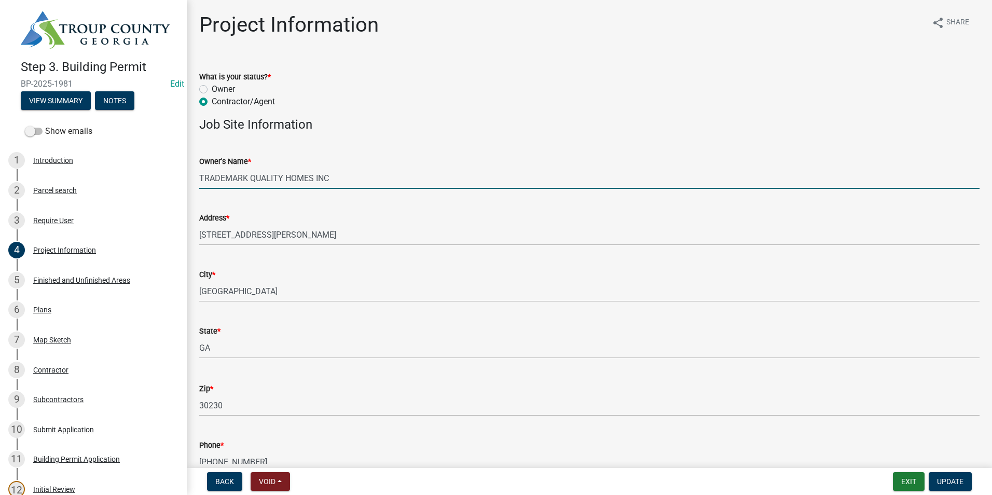
click at [289, 174] on input "TRADEMARK QUALITY HOMES INC" at bounding box center [589, 178] width 780 height 21
click at [284, 177] on input "TRADEMARK QUALITY HOMES INC" at bounding box center [589, 178] width 780 height 21
drag, startPoint x: 284, startPoint y: 177, endPoint x: 340, endPoint y: 178, distance: 55.5
click at [340, 178] on input "TRADEMARK QUALITY HOMES INC" at bounding box center [589, 178] width 780 height 21
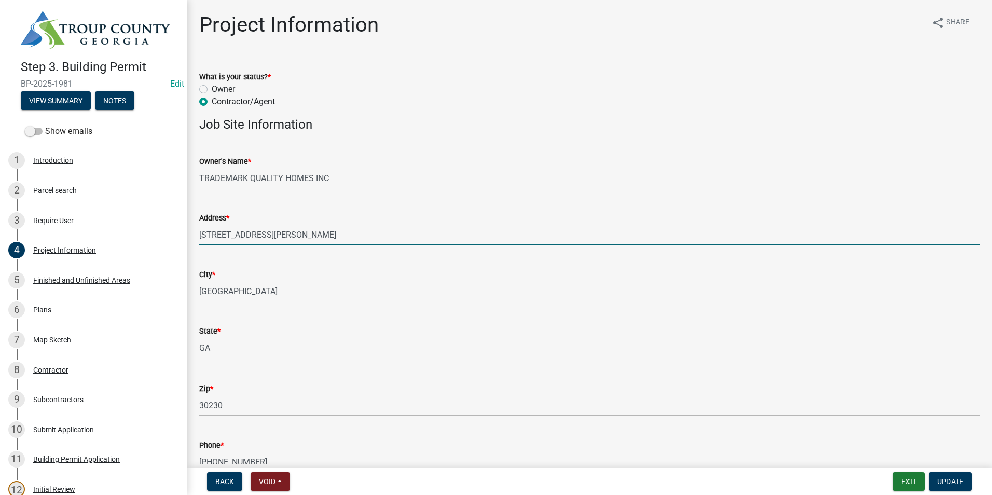
drag, startPoint x: 279, startPoint y: 234, endPoint x: 197, endPoint y: 240, distance: 82.6
click at [186, 242] on div "Step 3. Building Permit BP-2025-1981 Edit View Summary Notes Show emails 1 Intr…" at bounding box center [496, 247] width 992 height 495
click at [907, 479] on button "Exit" at bounding box center [909, 481] width 32 height 19
